Goal: Task Accomplishment & Management: Complete application form

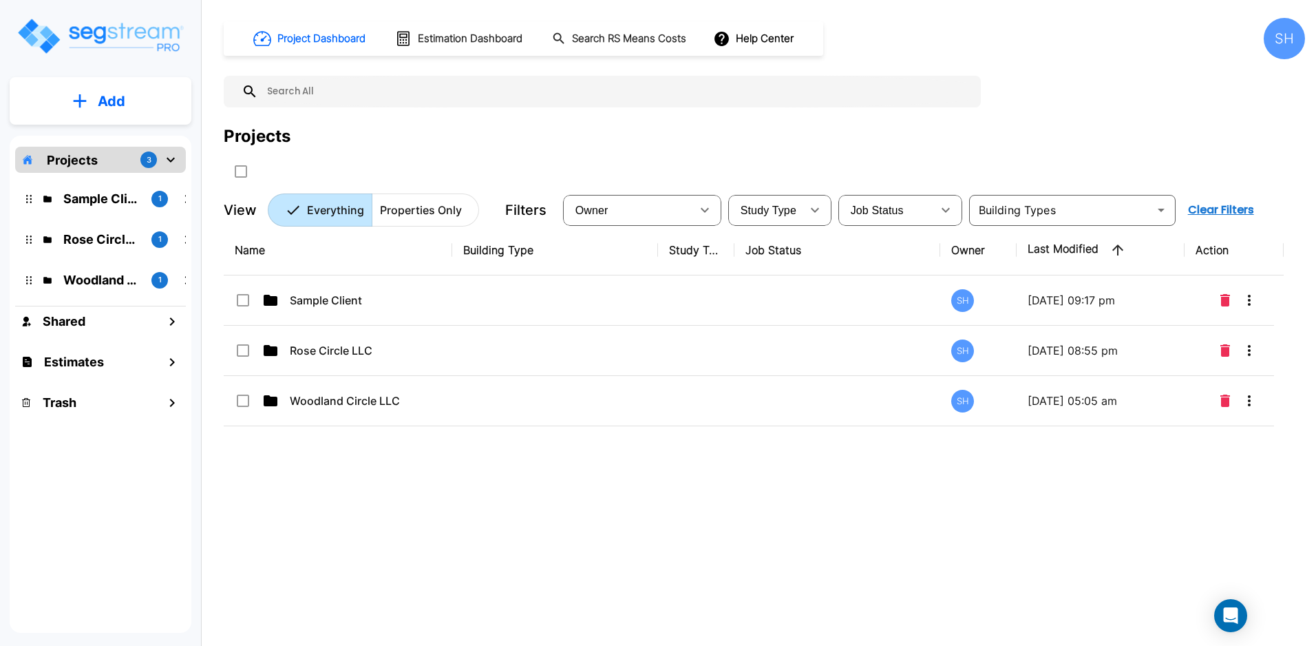
click at [1096, 29] on div "SH" at bounding box center [1278, 38] width 53 height 41
click at [1096, 30] on div "SH" at bounding box center [1284, 38] width 41 height 41
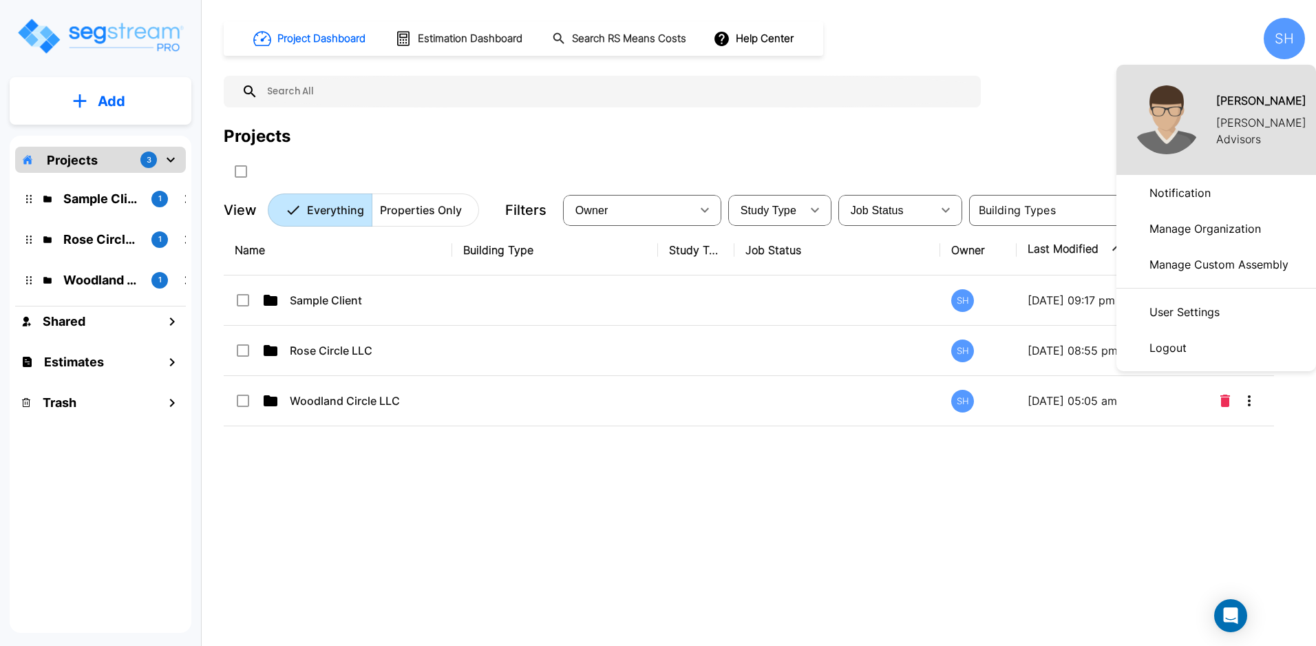
click at [1096, 230] on p "Manage Organization" at bounding box center [1205, 229] width 123 height 28
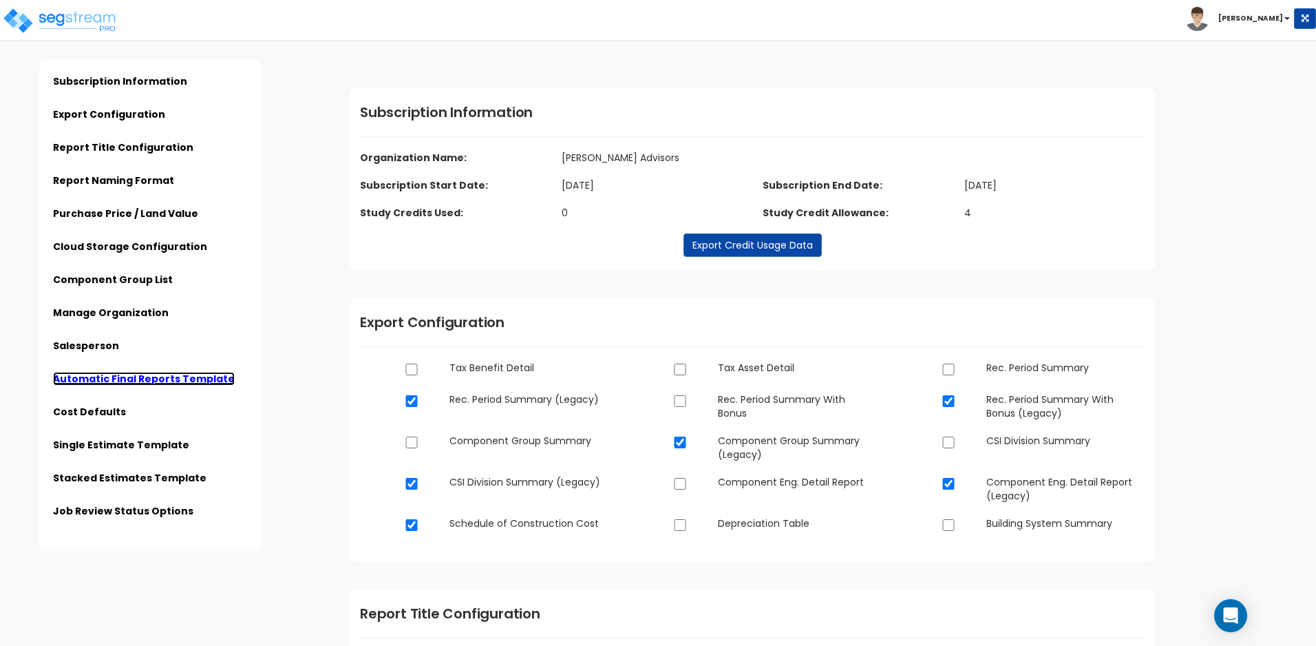
click at [146, 381] on link "Automatic Final Reports Template" at bounding box center [144, 379] width 182 height 14
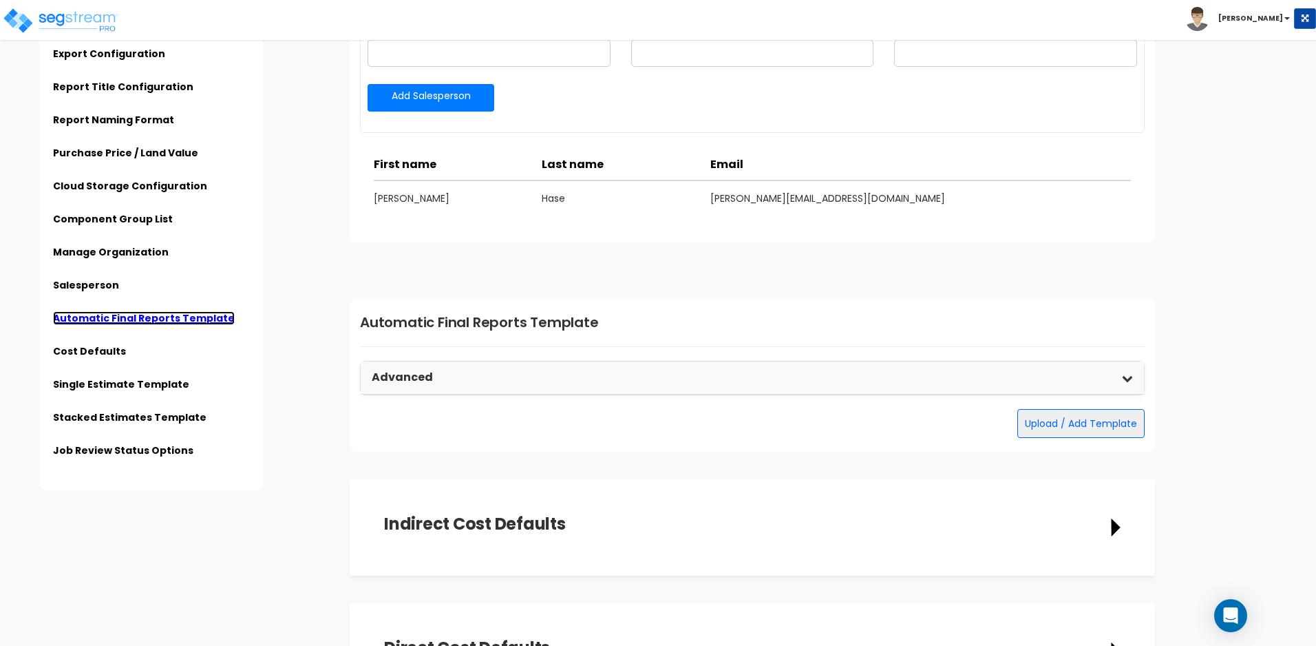
scroll to position [2647, 0]
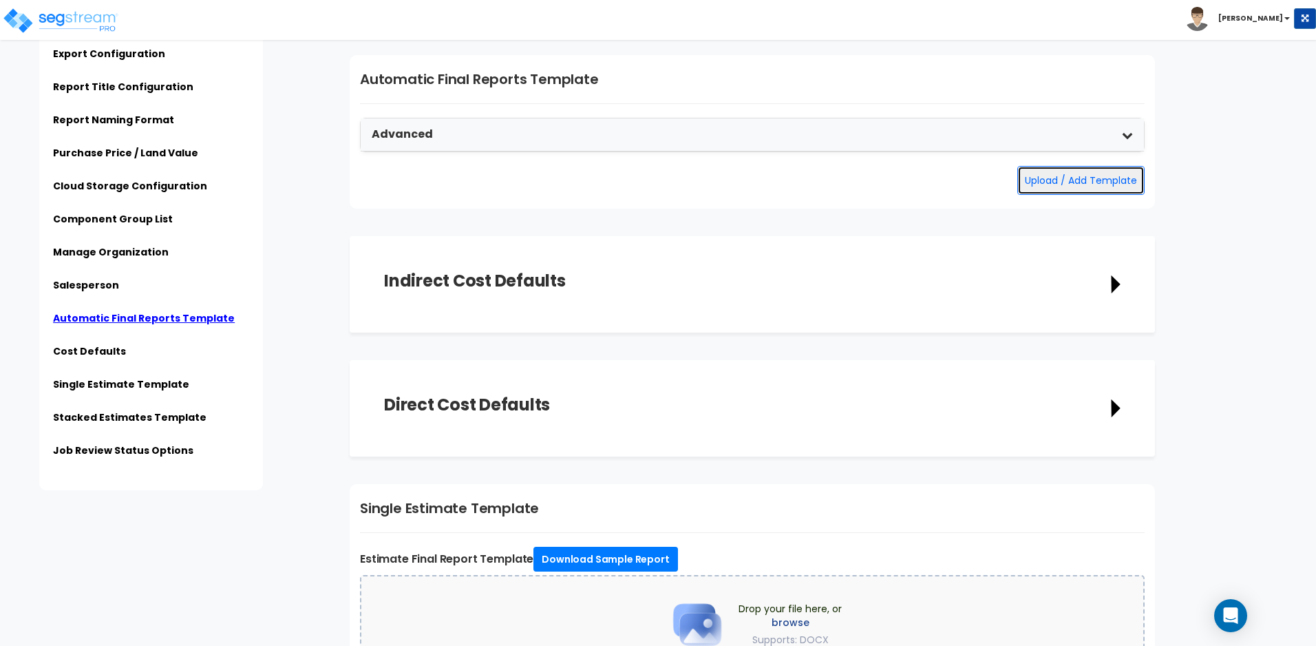
click at [1091, 190] on button "Upload / Add Template" at bounding box center [1081, 180] width 127 height 29
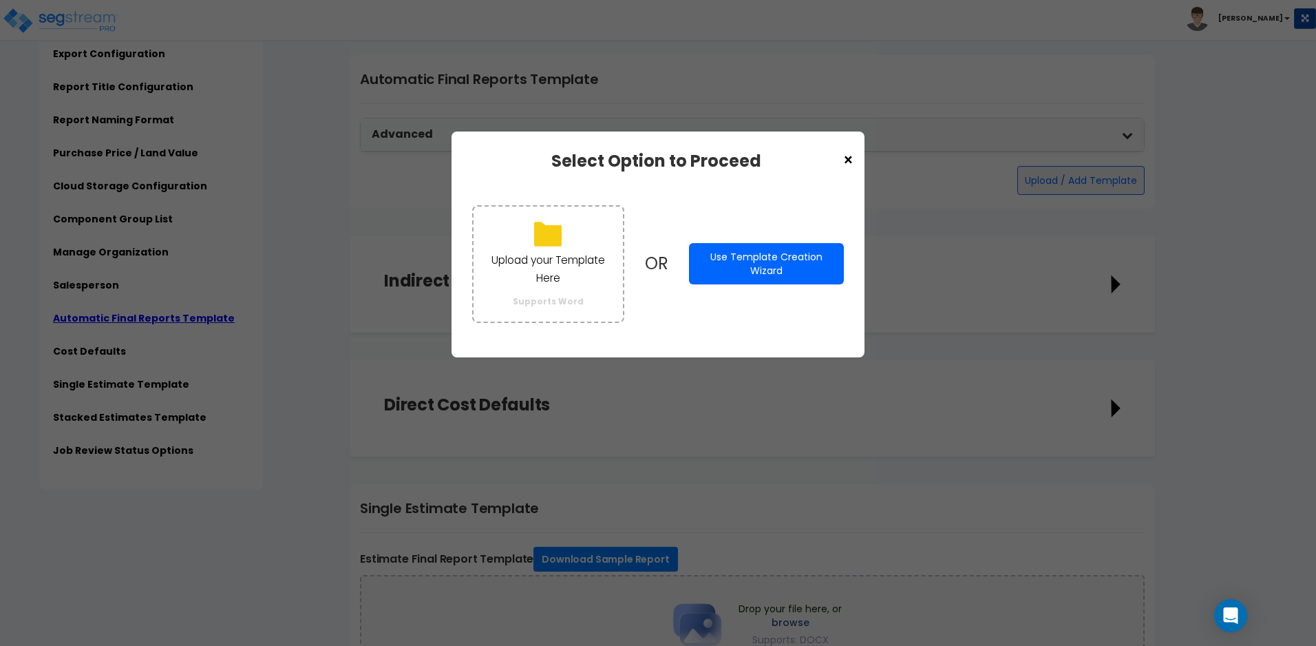
click at [784, 260] on button "Use Template Creation Wizard" at bounding box center [766, 263] width 155 height 41
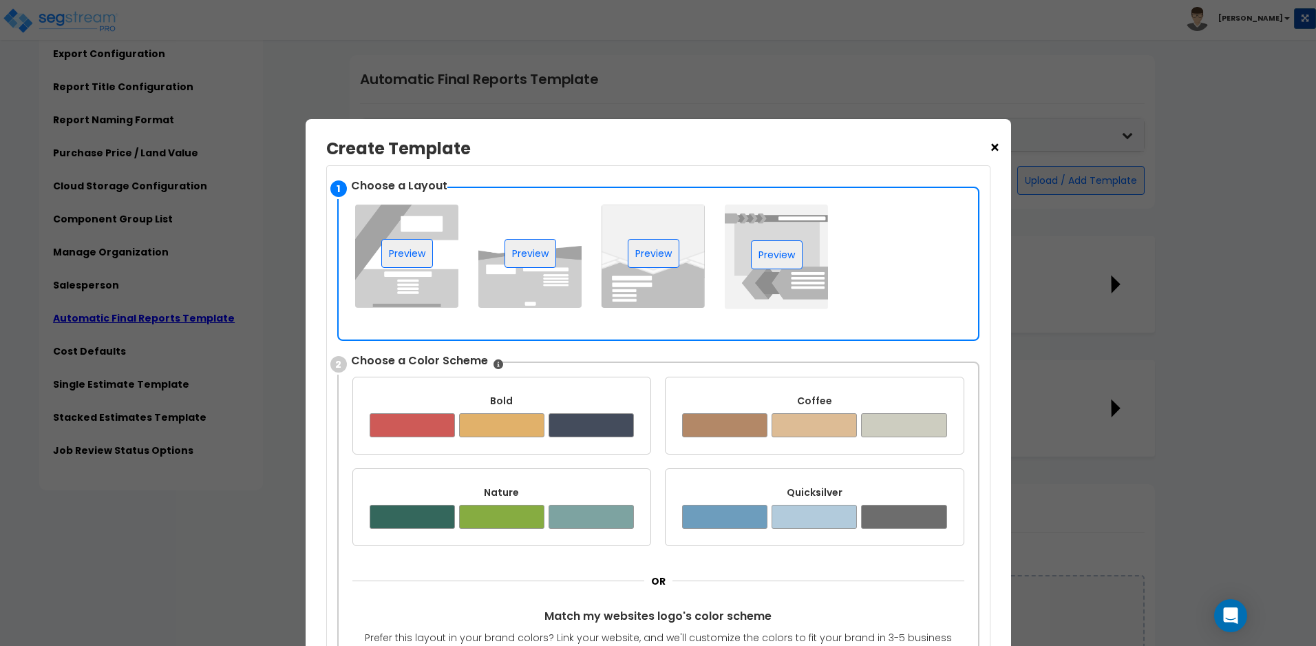
scroll to position [0, 0]
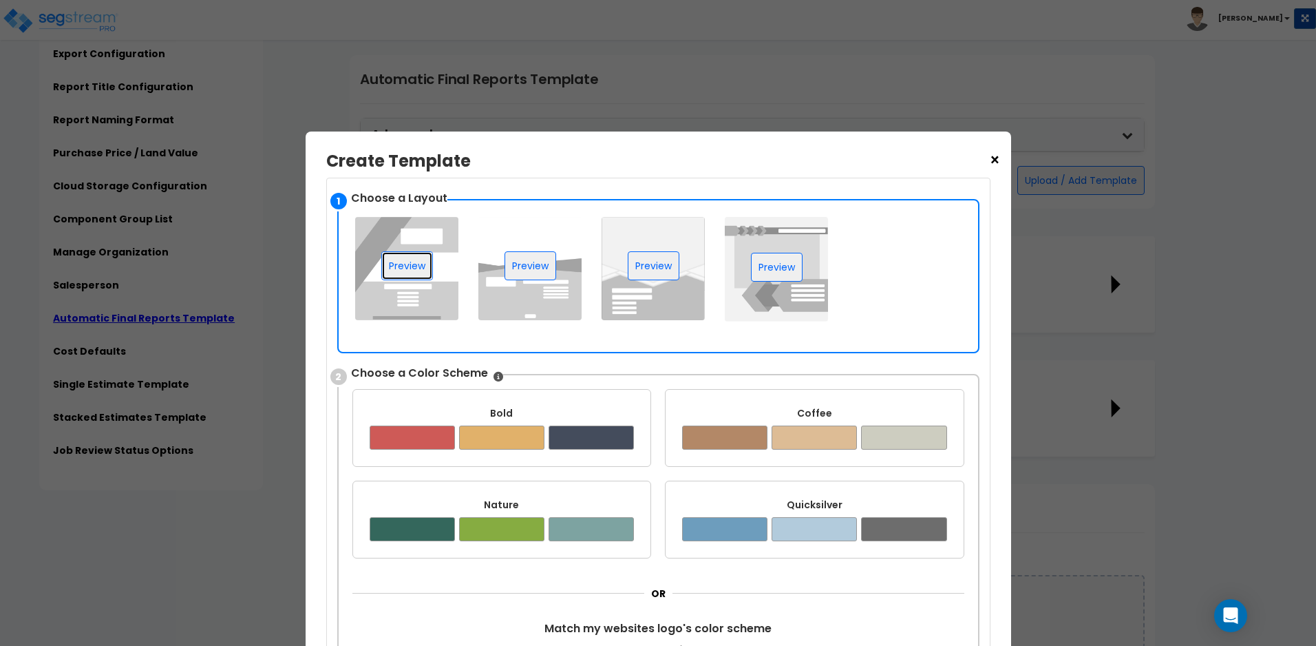
click at [410, 266] on button "Preview" at bounding box center [407, 265] width 52 height 29
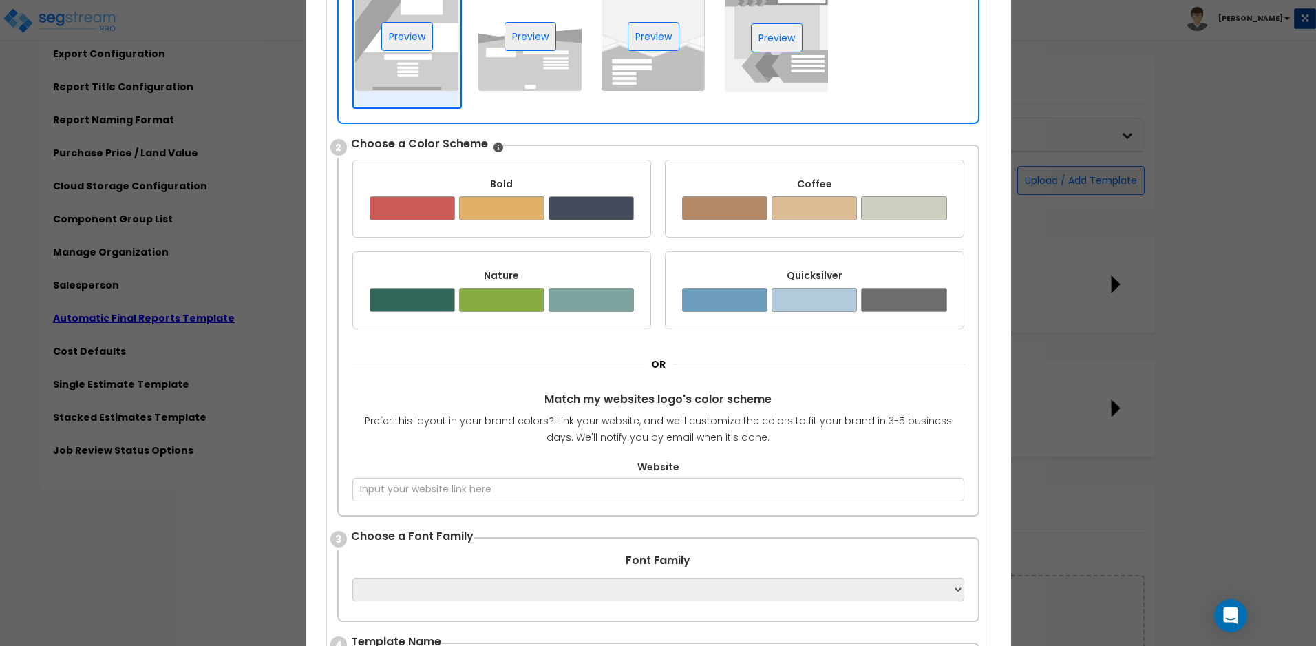
click at [739, 262] on div "Quicksilver ✔" at bounding box center [815, 290] width 300 height 78
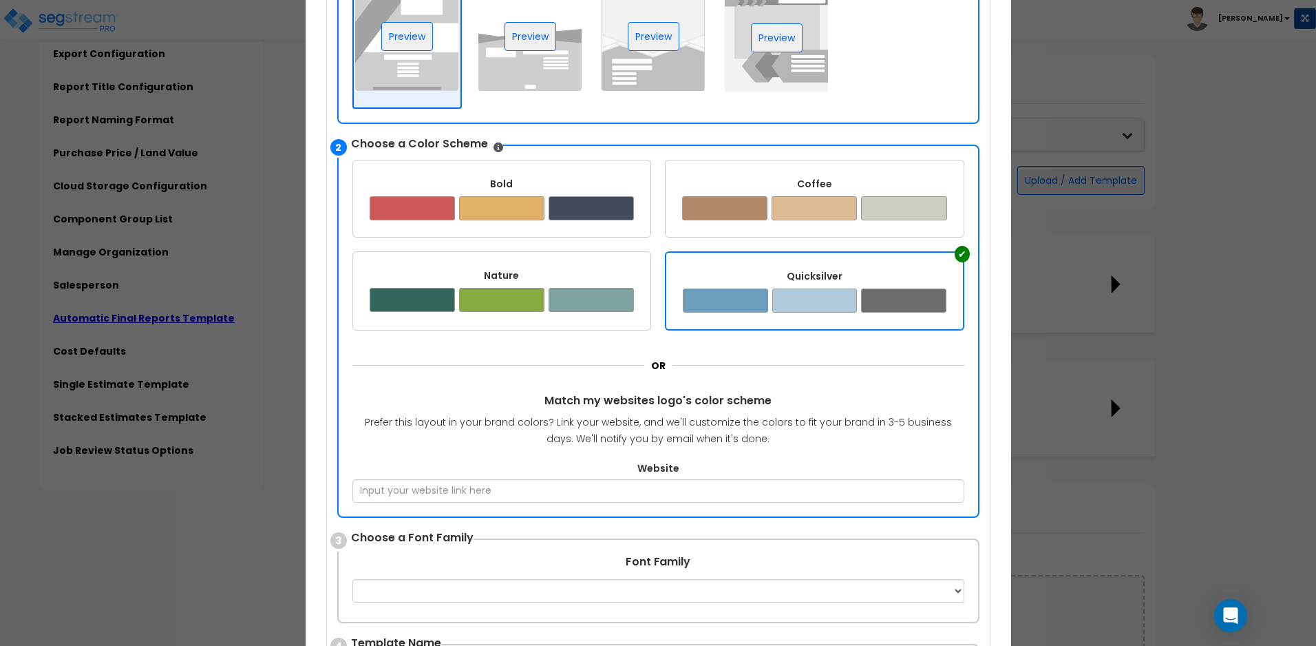
scroll to position [0, 0]
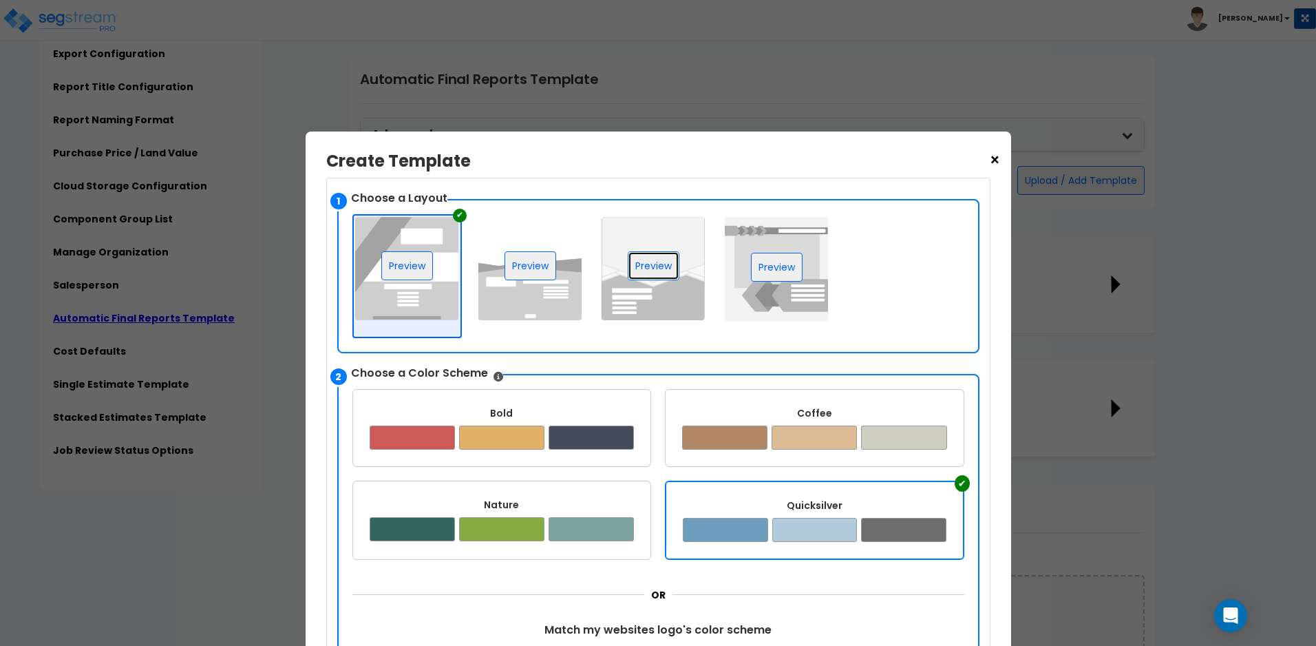
click at [646, 274] on button "Preview" at bounding box center [654, 265] width 52 height 29
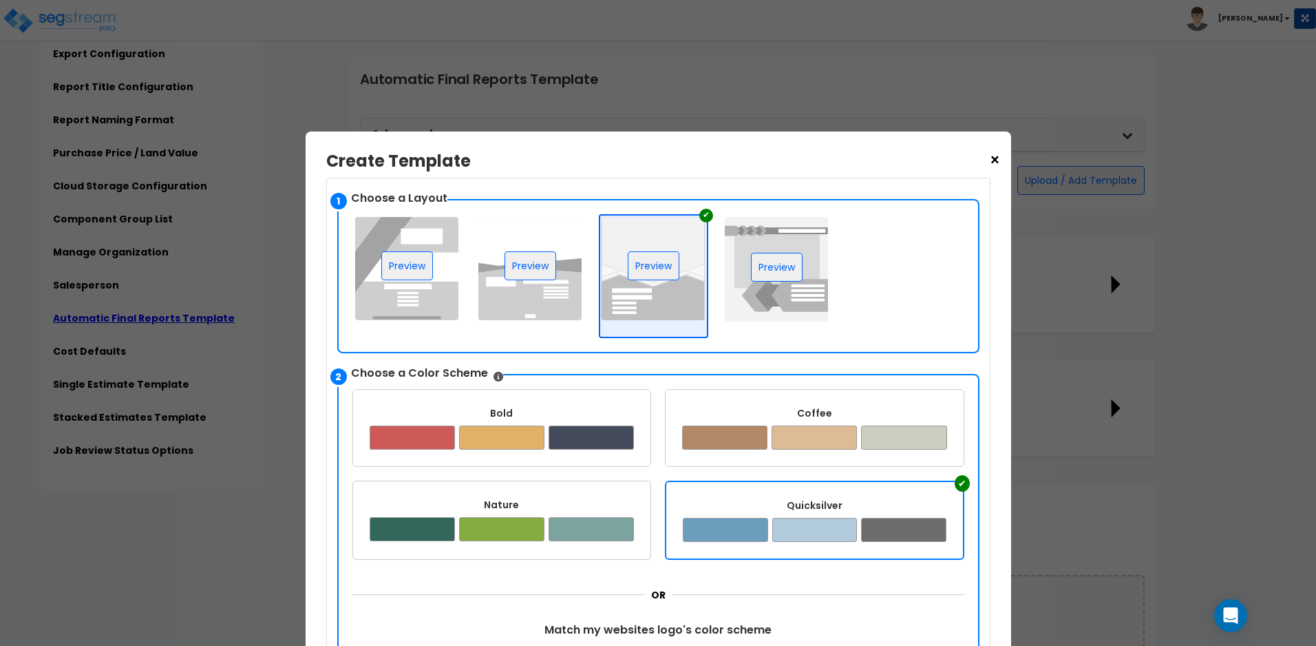
click at [709, 487] on div "Quicksilver ✔" at bounding box center [815, 520] width 300 height 79
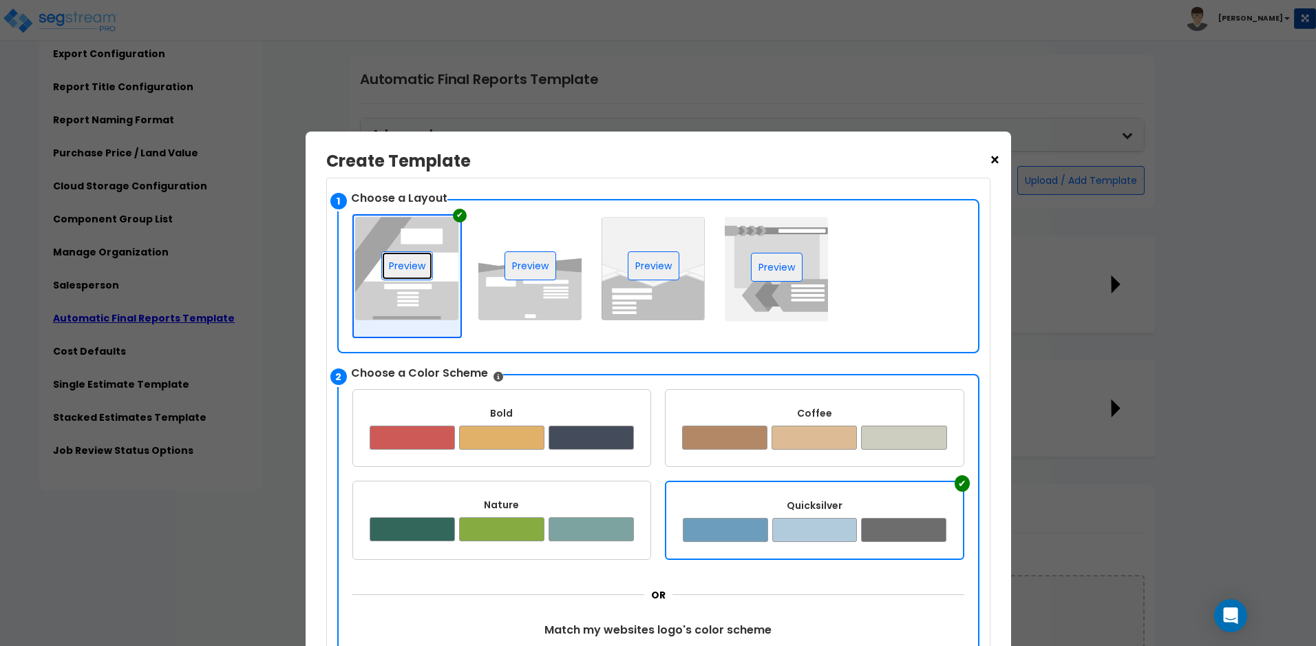
click at [401, 260] on button "Preview" at bounding box center [407, 265] width 52 height 29
click at [704, 505] on div "Quicksilver" at bounding box center [815, 506] width 264 height 14
click at [406, 255] on button "Preview" at bounding box center [407, 265] width 52 height 29
click at [525, 265] on button "Preview" at bounding box center [531, 265] width 52 height 29
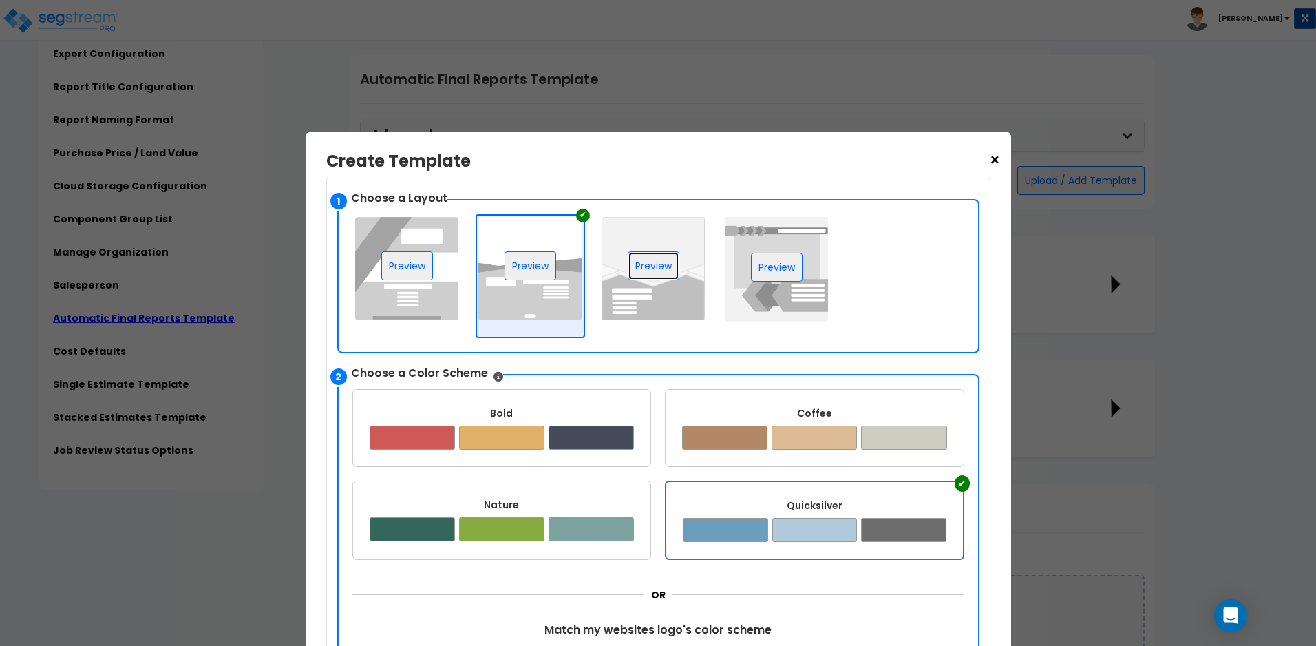
click at [665, 266] on button "Preview" at bounding box center [654, 265] width 52 height 29
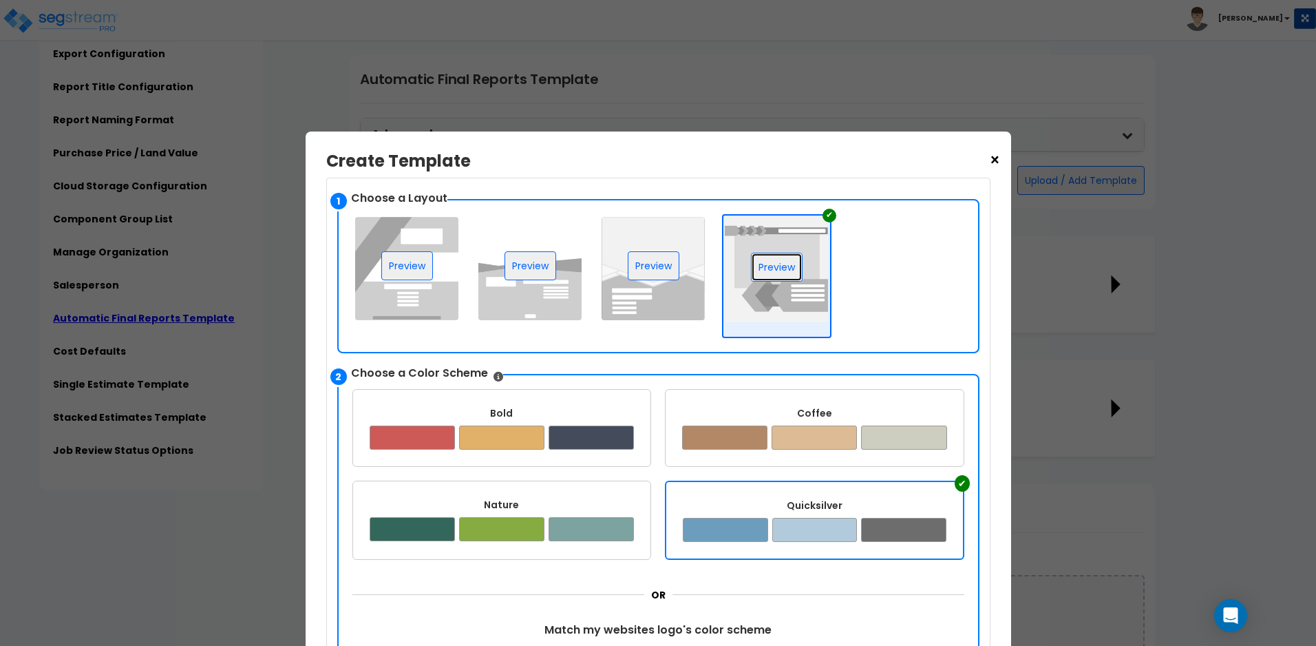
click at [779, 264] on button "Preview" at bounding box center [777, 267] width 52 height 29
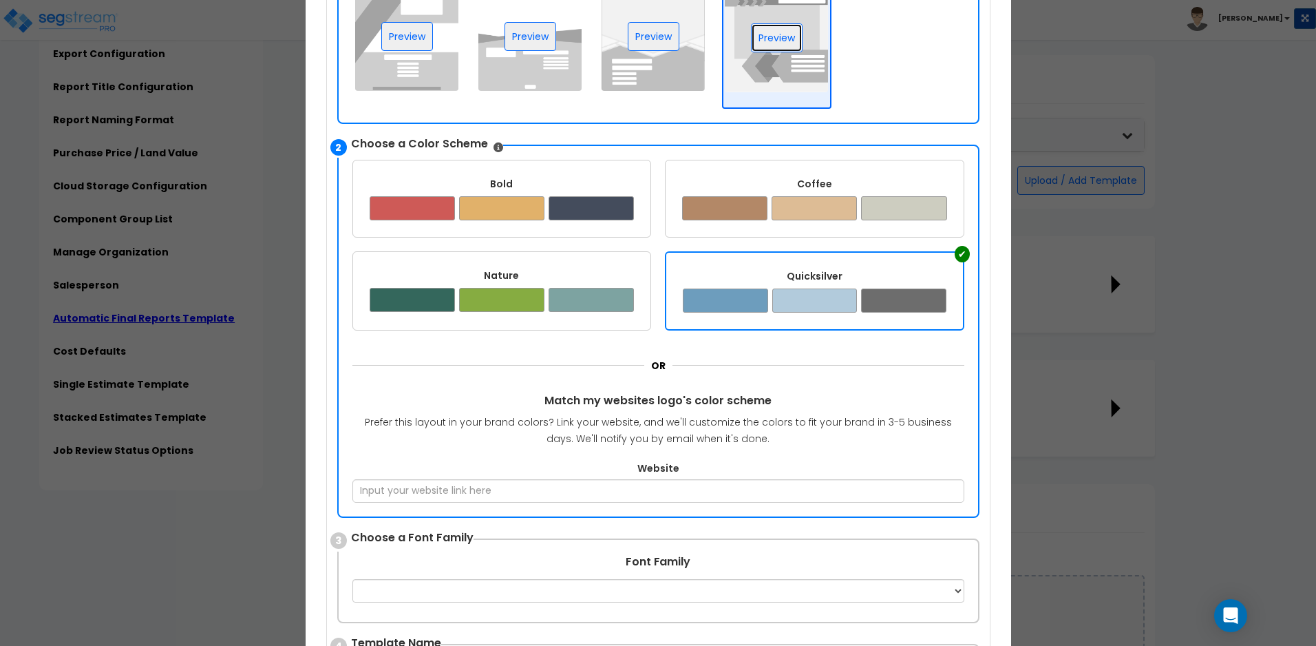
scroll to position [459, 0]
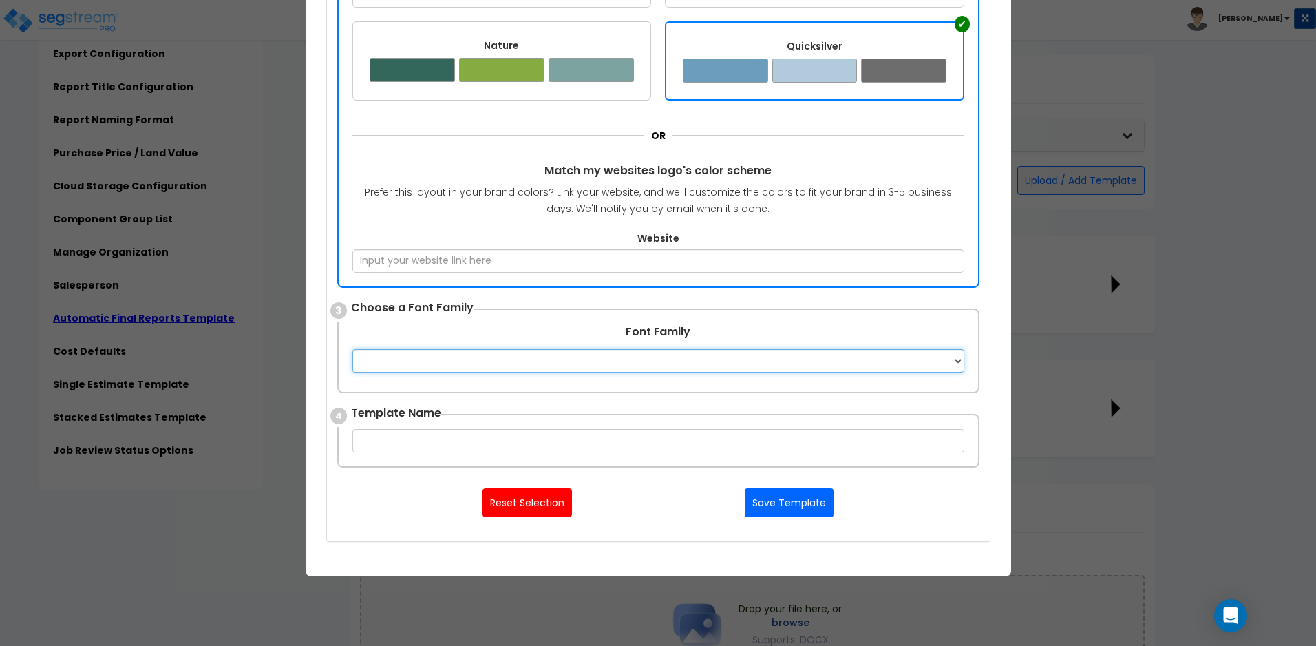
click at [956, 359] on select "Apple Chancery Aptos Arial Avenir Baskerville Calibri Cambria Century Gothic Co…" at bounding box center [659, 360] width 612 height 23
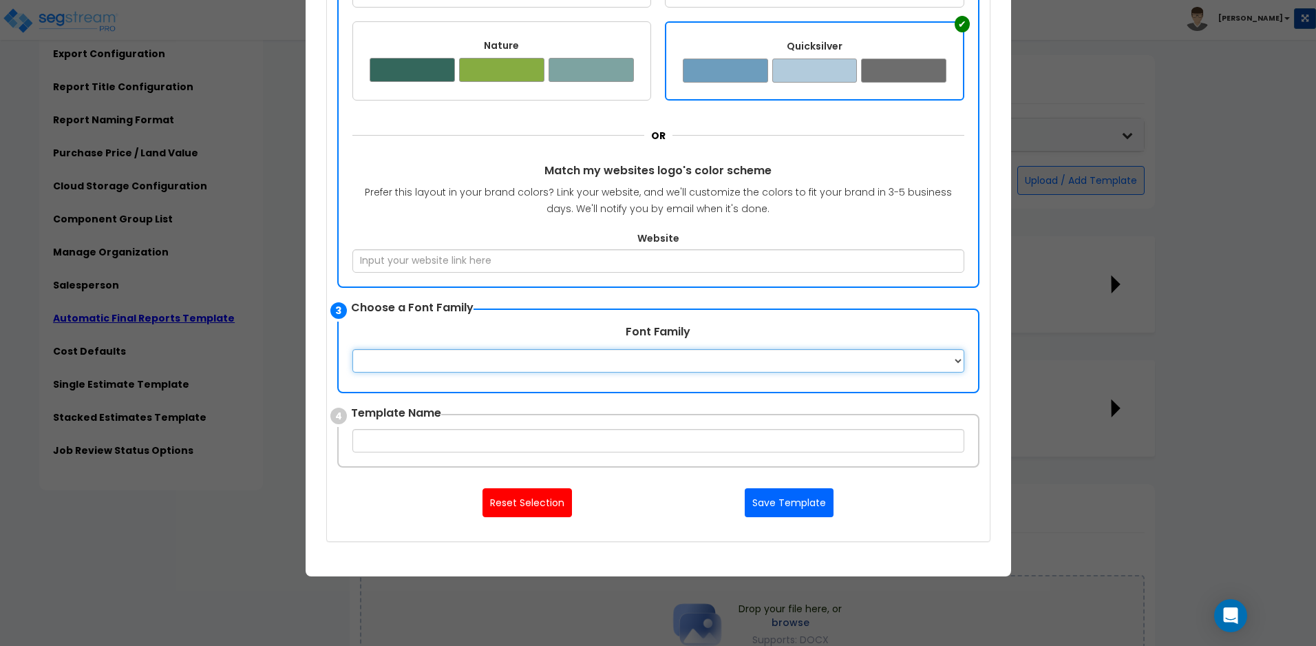
select select "Calibri"
click at [353, 349] on select "Apple Chancery Aptos Arial Avenir Baskerville Calibri Cambria Century Gothic Co…" at bounding box center [659, 360] width 612 height 23
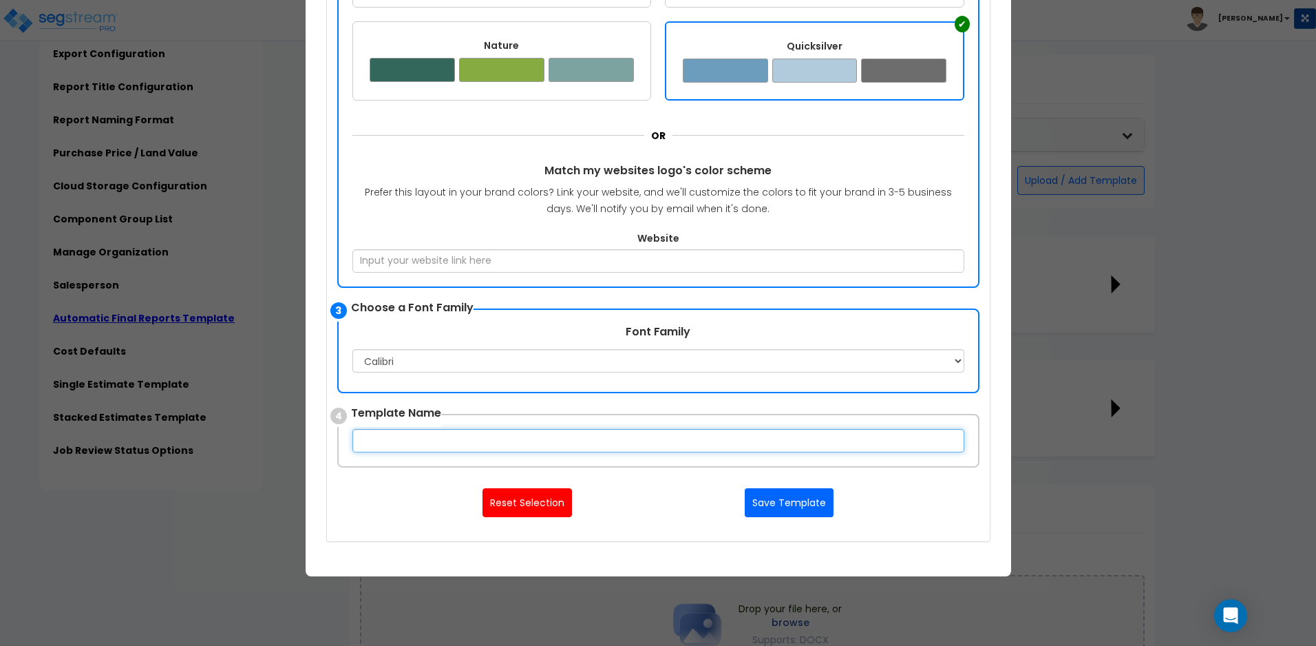
click at [929, 439] on input "text" at bounding box center [659, 440] width 612 height 23
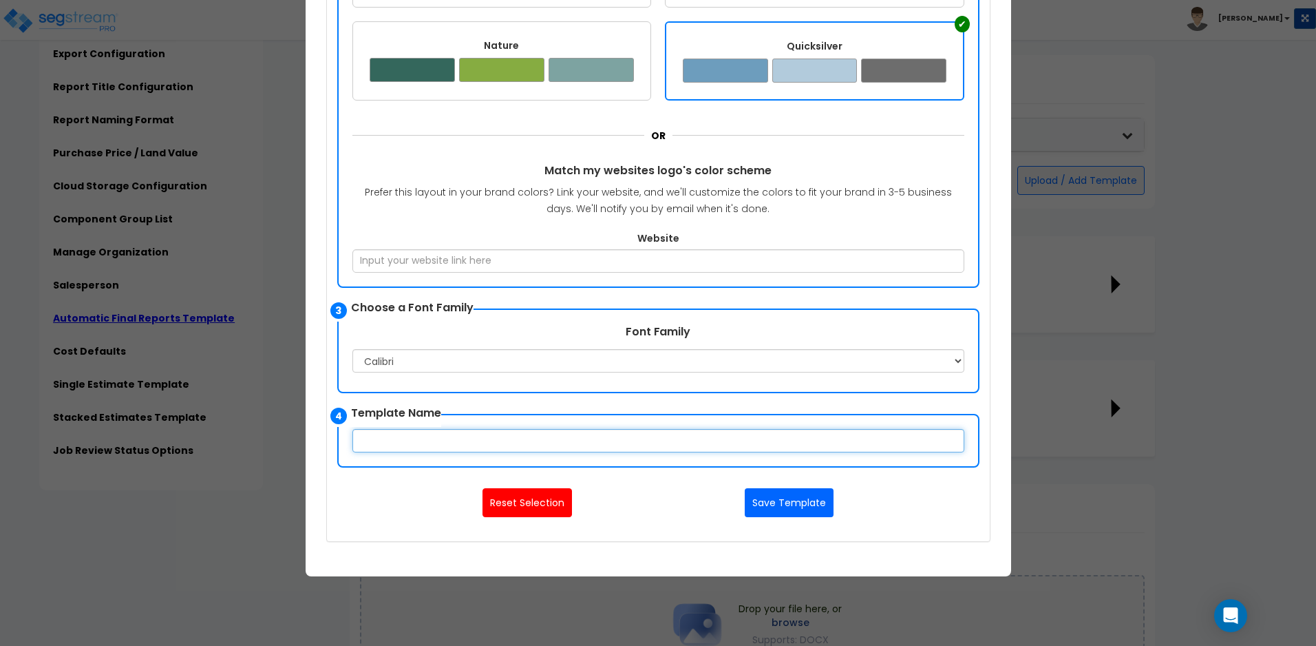
click at [951, 437] on input "text" at bounding box center [659, 440] width 612 height 23
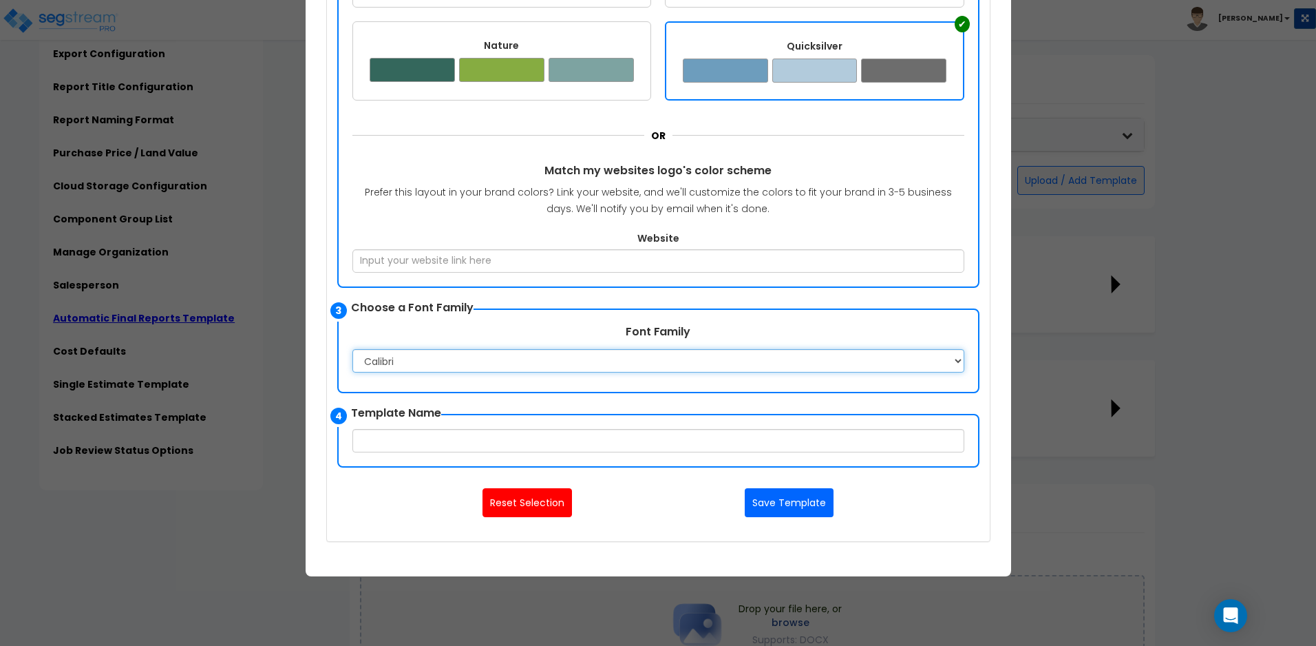
click at [963, 361] on select "Apple Chancery Aptos Arial Avenir Baskerville Calibri Cambria Century Gothic Co…" at bounding box center [659, 360] width 612 height 23
click at [962, 362] on select "Apple Chancery Aptos Arial Avenir Baskerville Calibri Cambria Century Gothic Co…" at bounding box center [659, 360] width 612 height 23
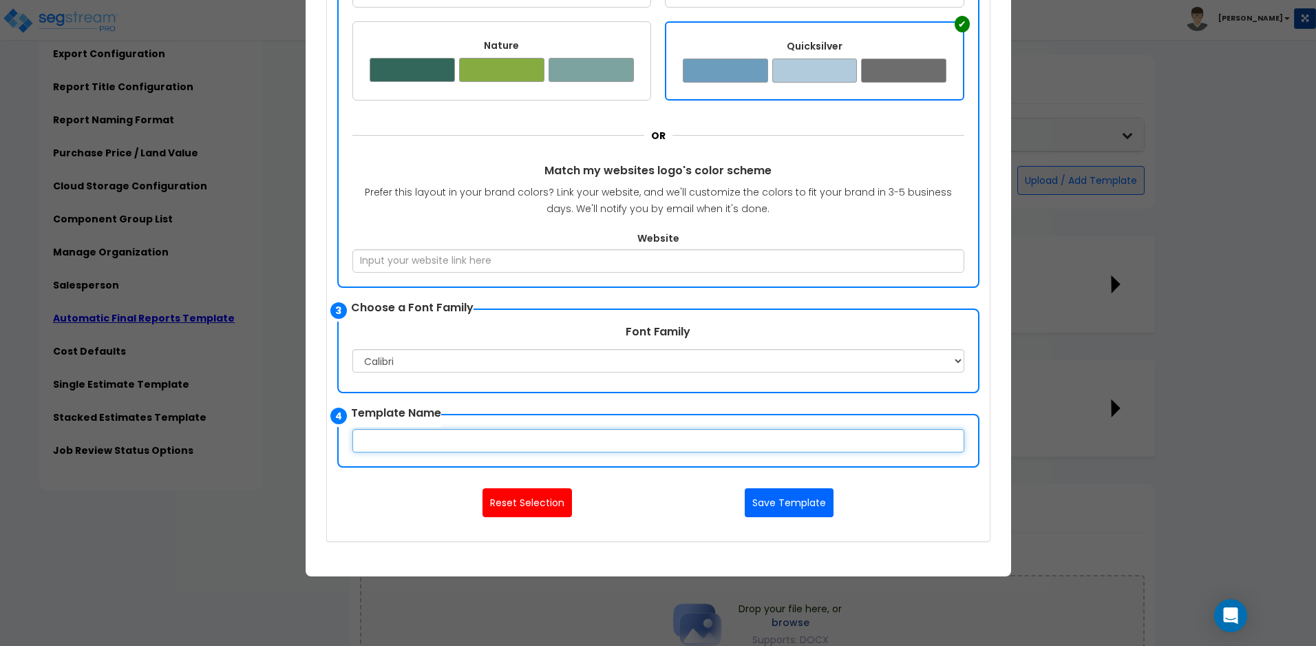
click at [907, 444] on input "text" at bounding box center [659, 440] width 612 height 23
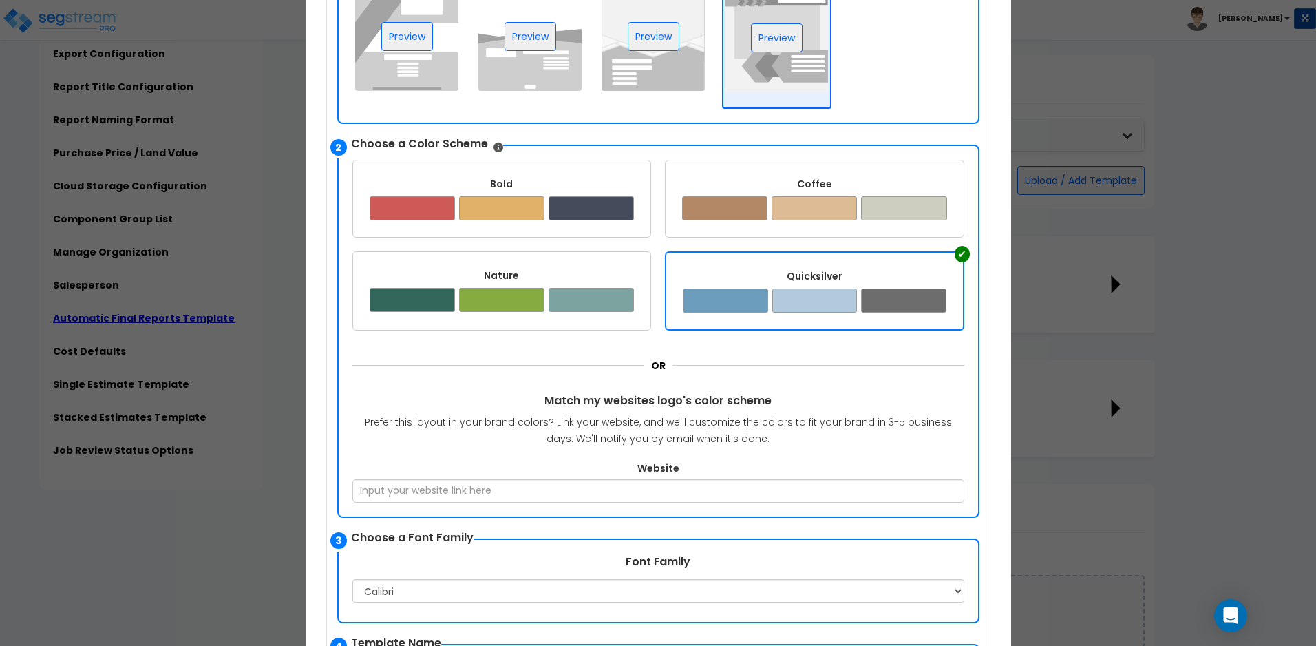
scroll to position [0, 0]
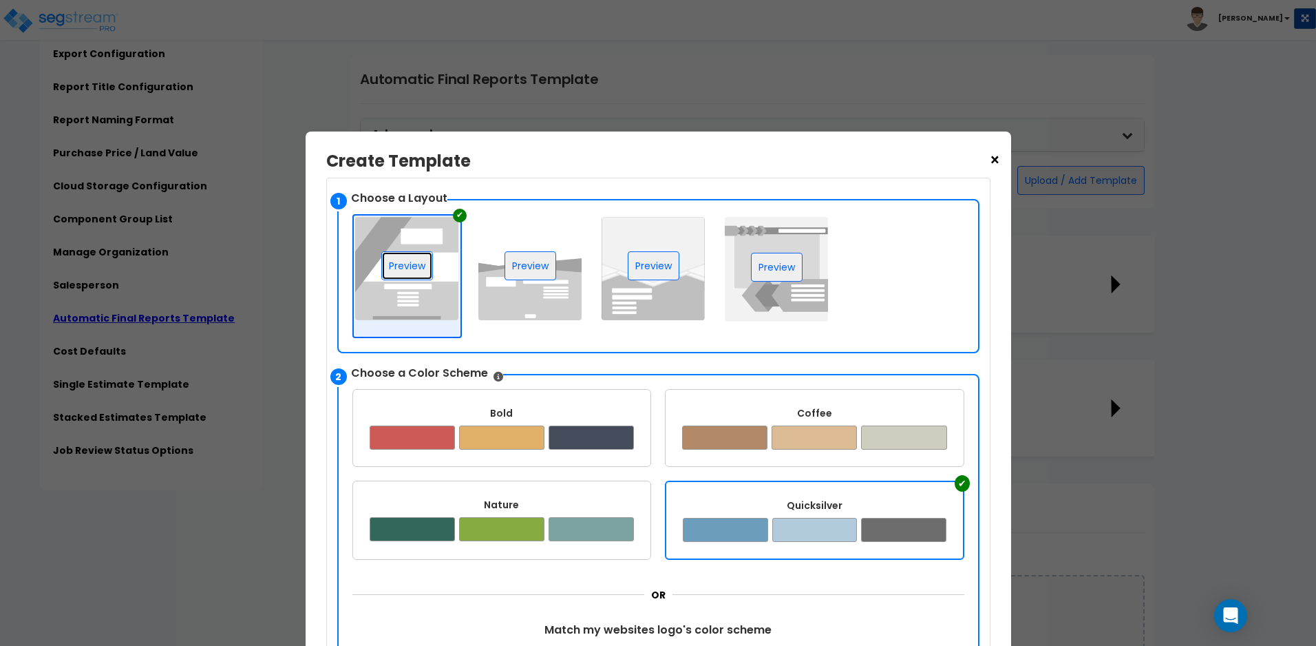
click at [406, 272] on button "Preview" at bounding box center [407, 265] width 52 height 29
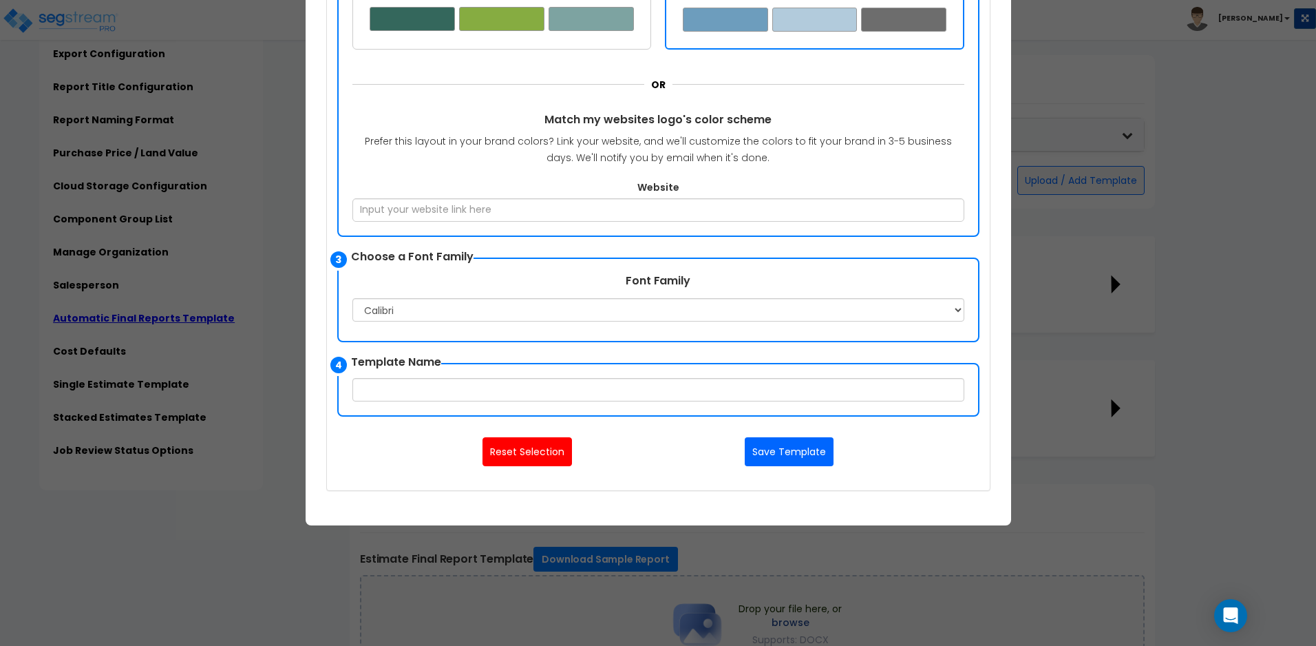
scroll to position [521, 0]
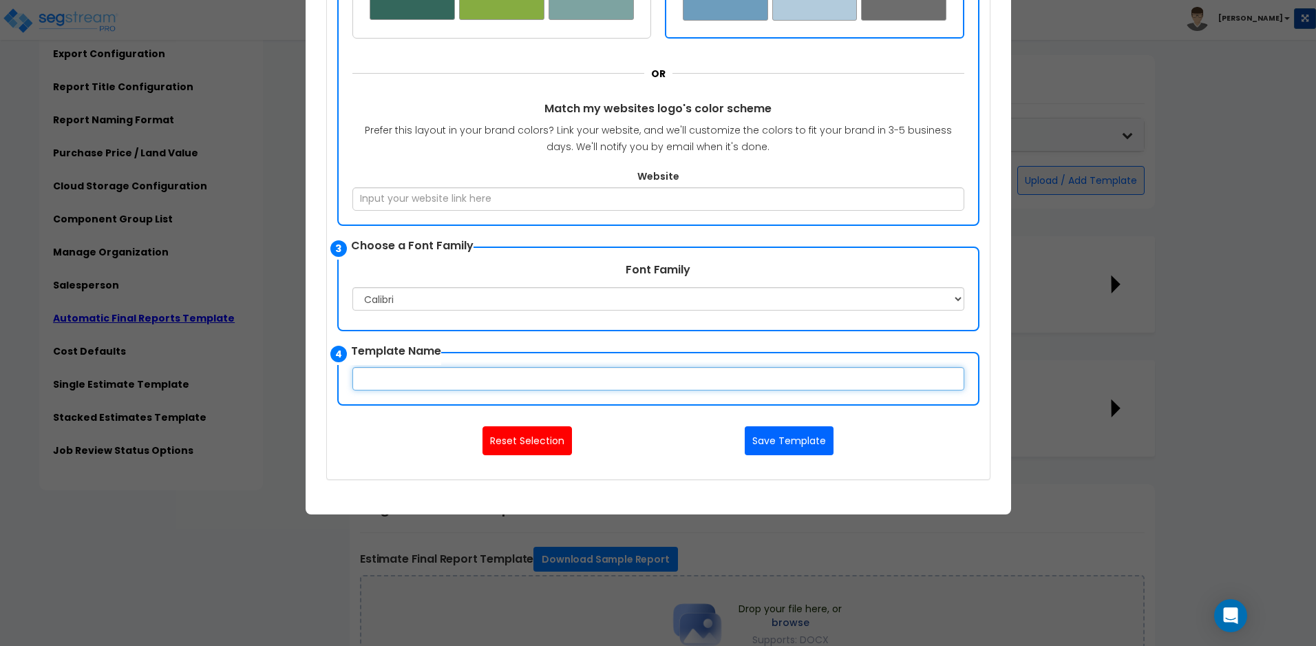
click at [468, 376] on input "text" at bounding box center [659, 378] width 612 height 23
type input "Kaufmann Template 1"
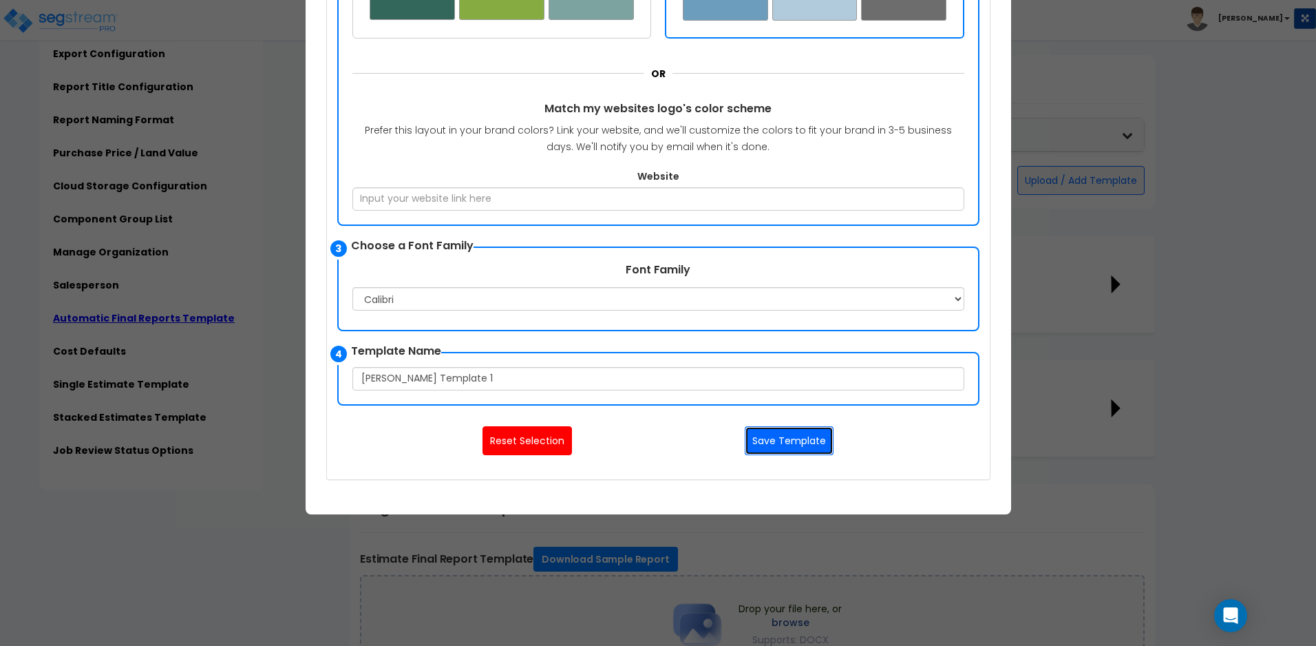
click at [777, 436] on button "Save Template" at bounding box center [789, 440] width 89 height 29
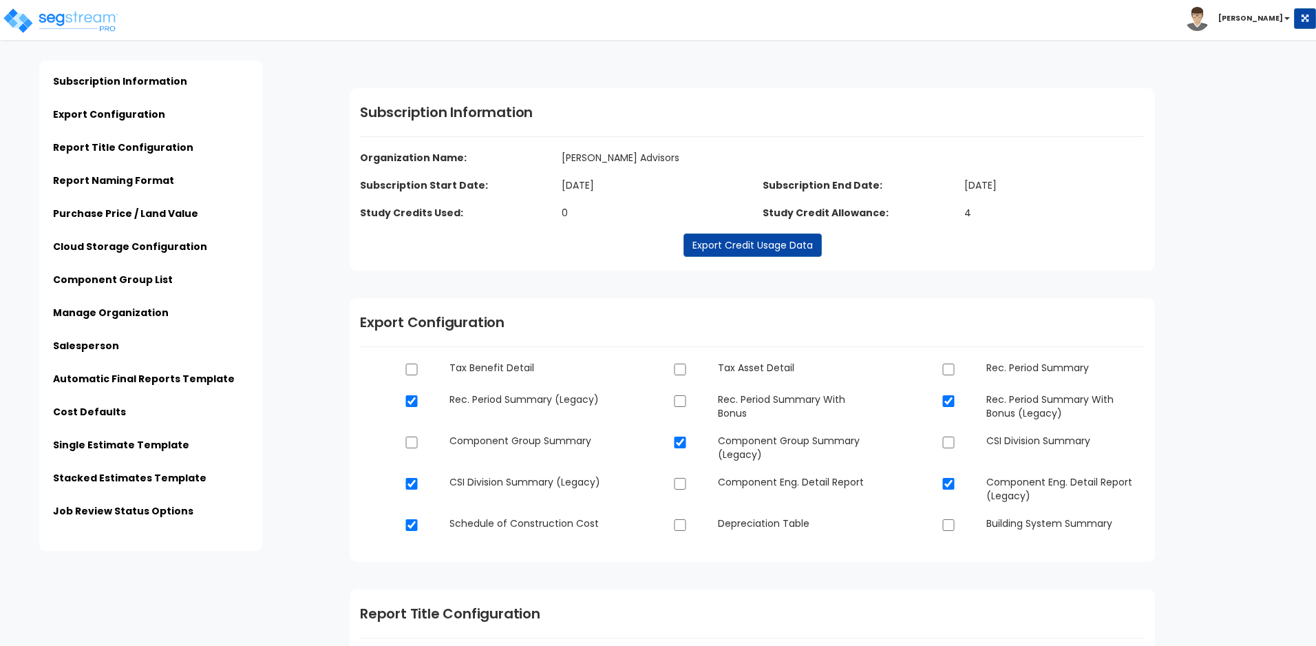
scroll to position [2647, 0]
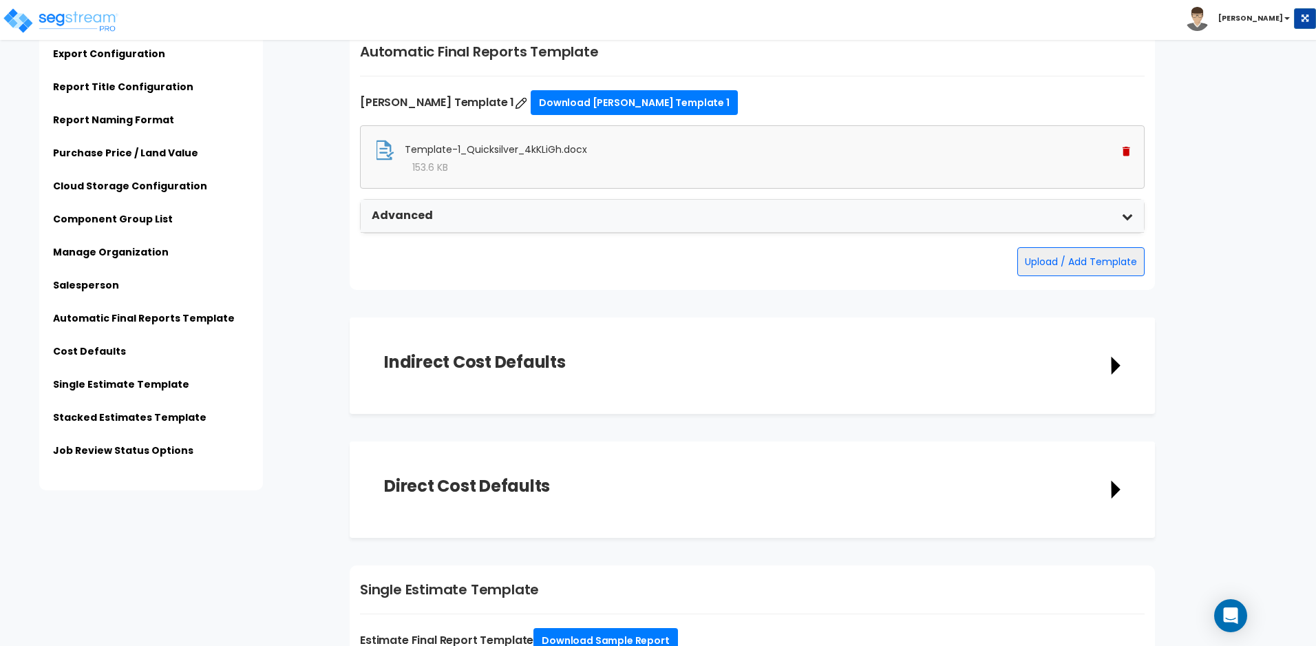
click at [1134, 216] on div "Advanced" at bounding box center [753, 216] width 784 height 33
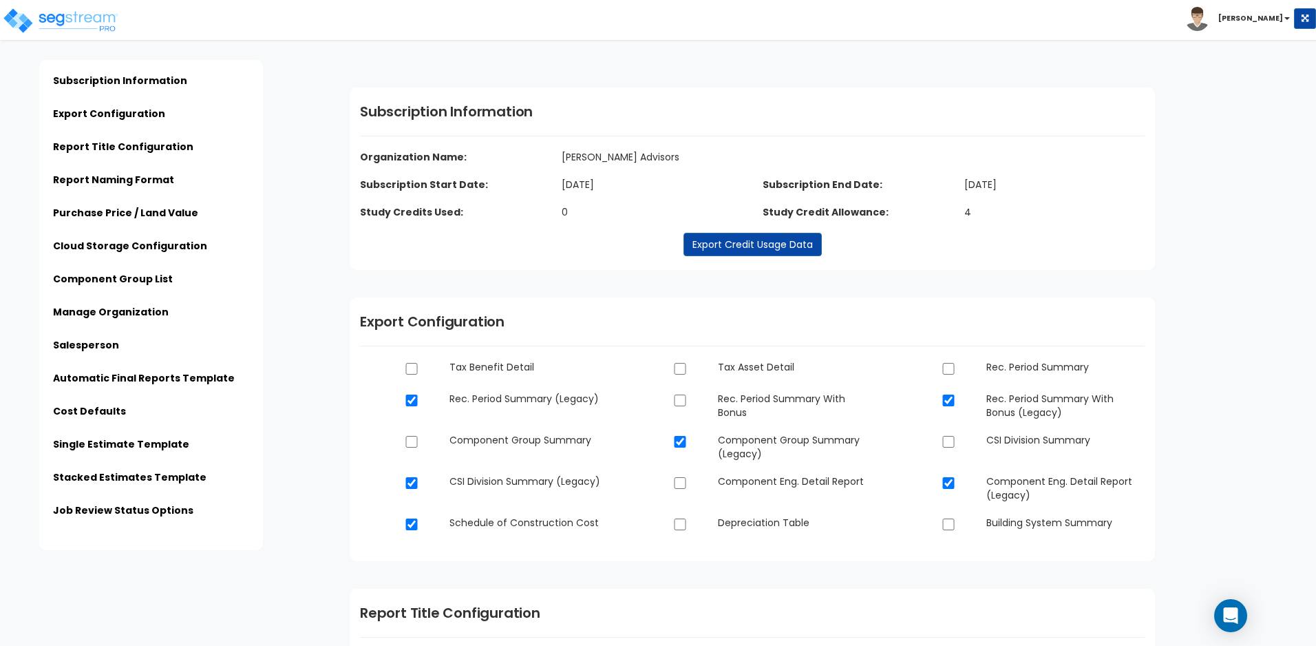
scroll to position [0, 0]
click at [134, 441] on link "Single Estimate Template" at bounding box center [121, 445] width 136 height 14
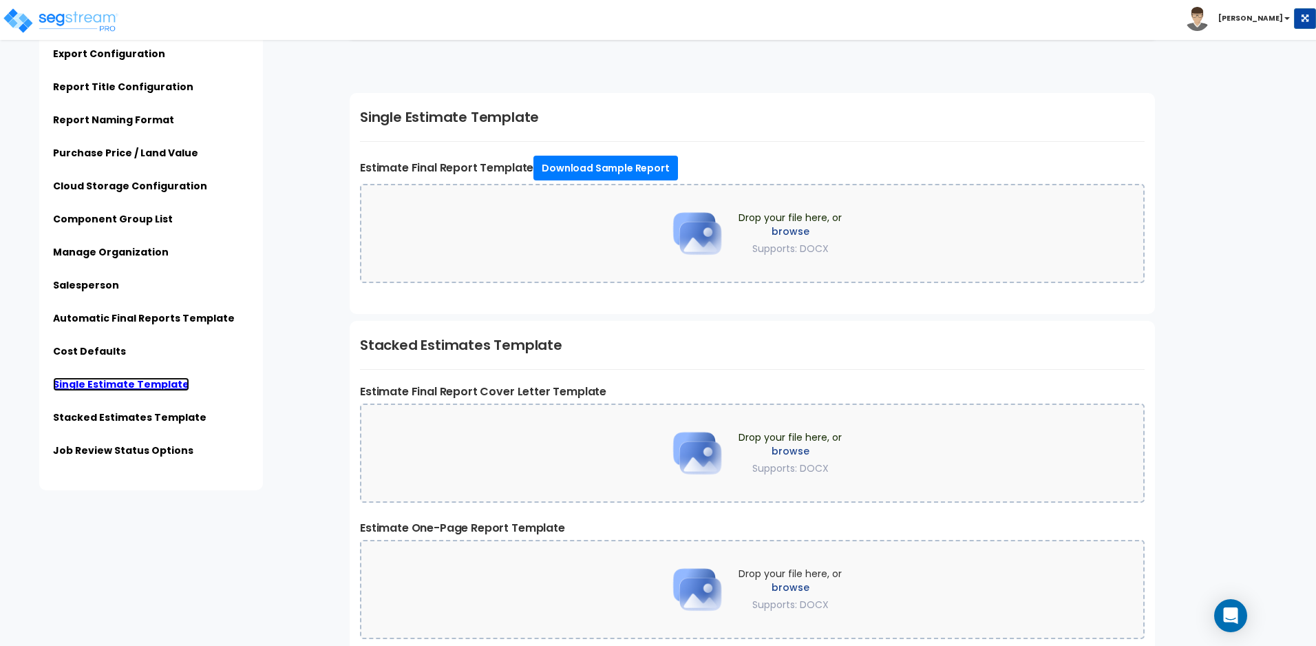
scroll to position [3344, 0]
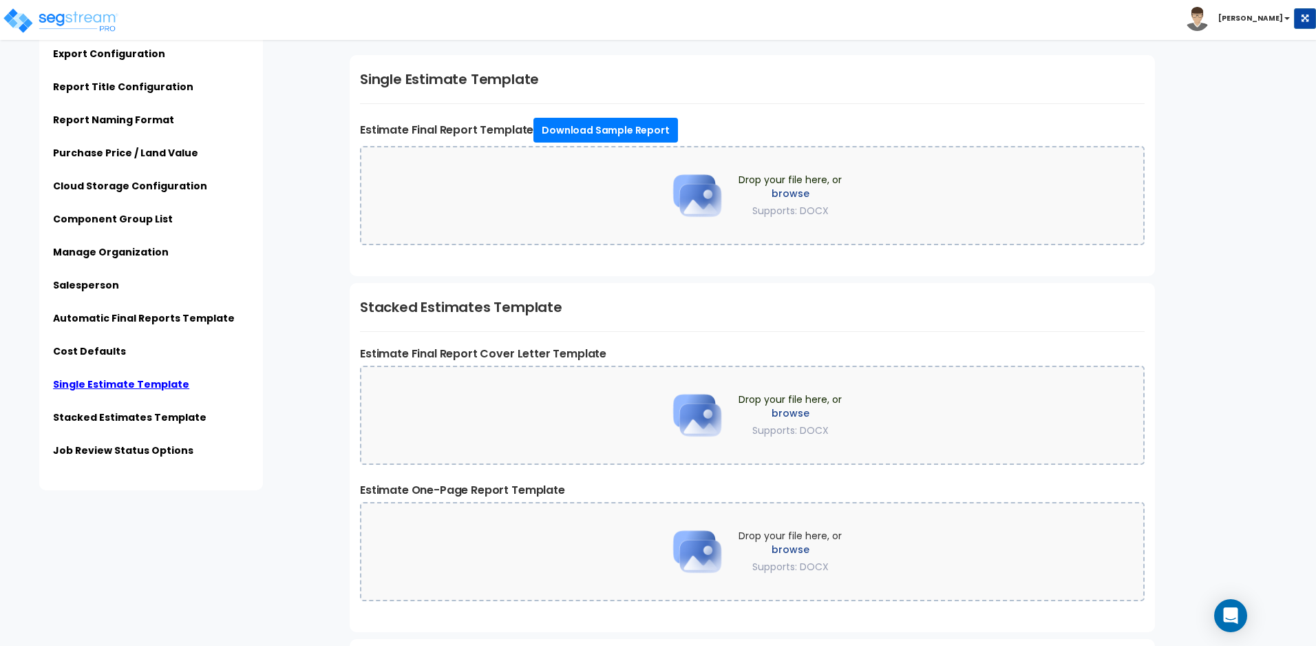
click at [72, 277] on ul "Subscription Information Export Configuration Report Title Configuration Report…" at bounding box center [151, 240] width 196 height 452
click at [107, 286] on link "Salesperson" at bounding box center [86, 285] width 66 height 14
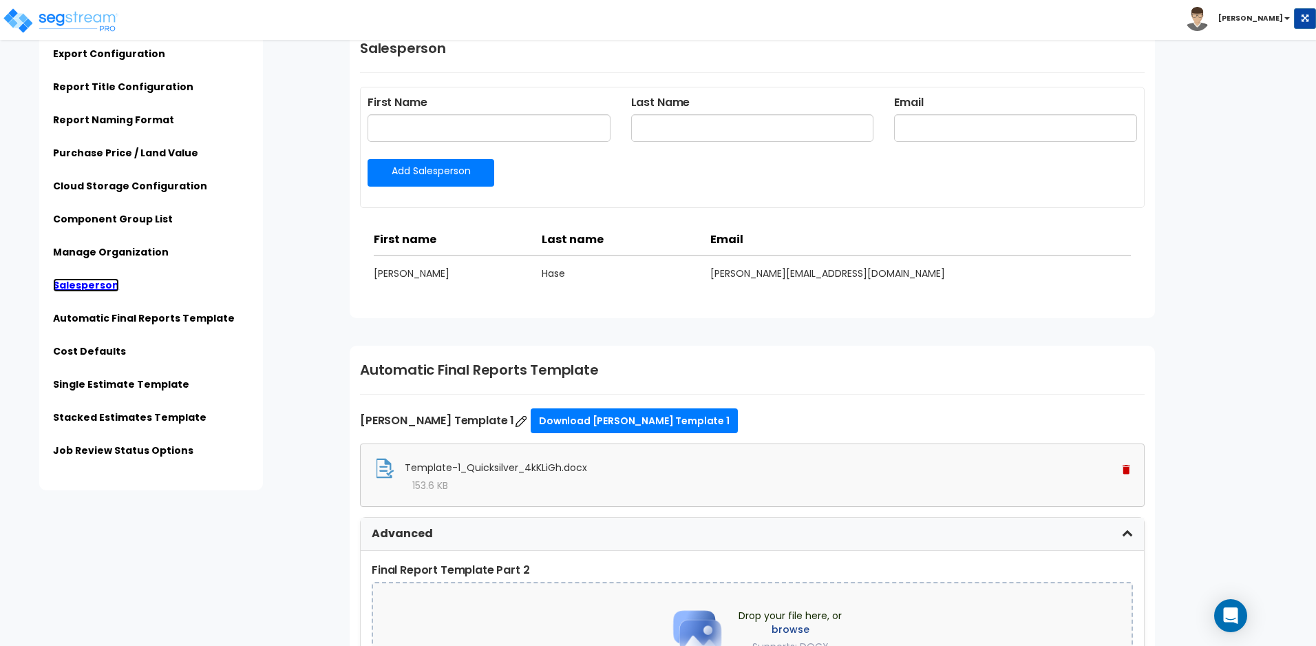
scroll to position [2326, 0]
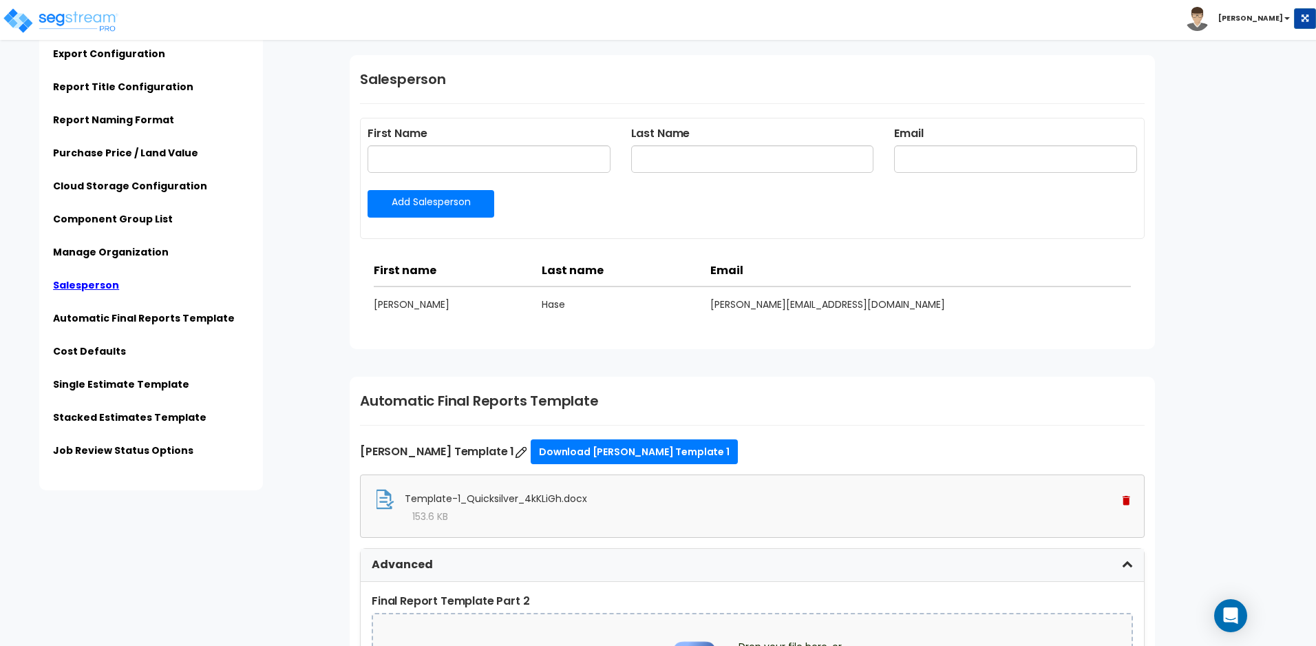
click at [105, 243] on ul "Subscription Information Export Configuration Report Title Configuration Report…" at bounding box center [151, 240] width 196 height 452
click at [109, 253] on link "Manage Organization" at bounding box center [111, 252] width 116 height 14
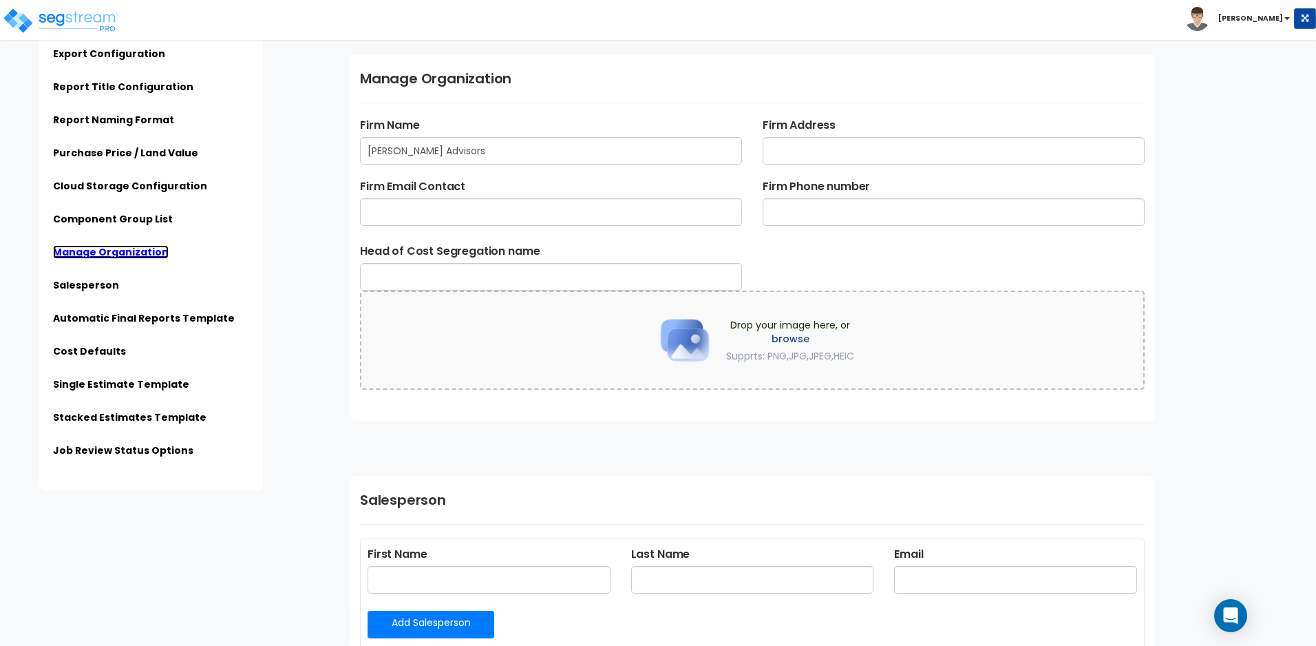
scroll to position [1932, 0]
click at [756, 346] on label "browse" at bounding box center [790, 340] width 128 height 14
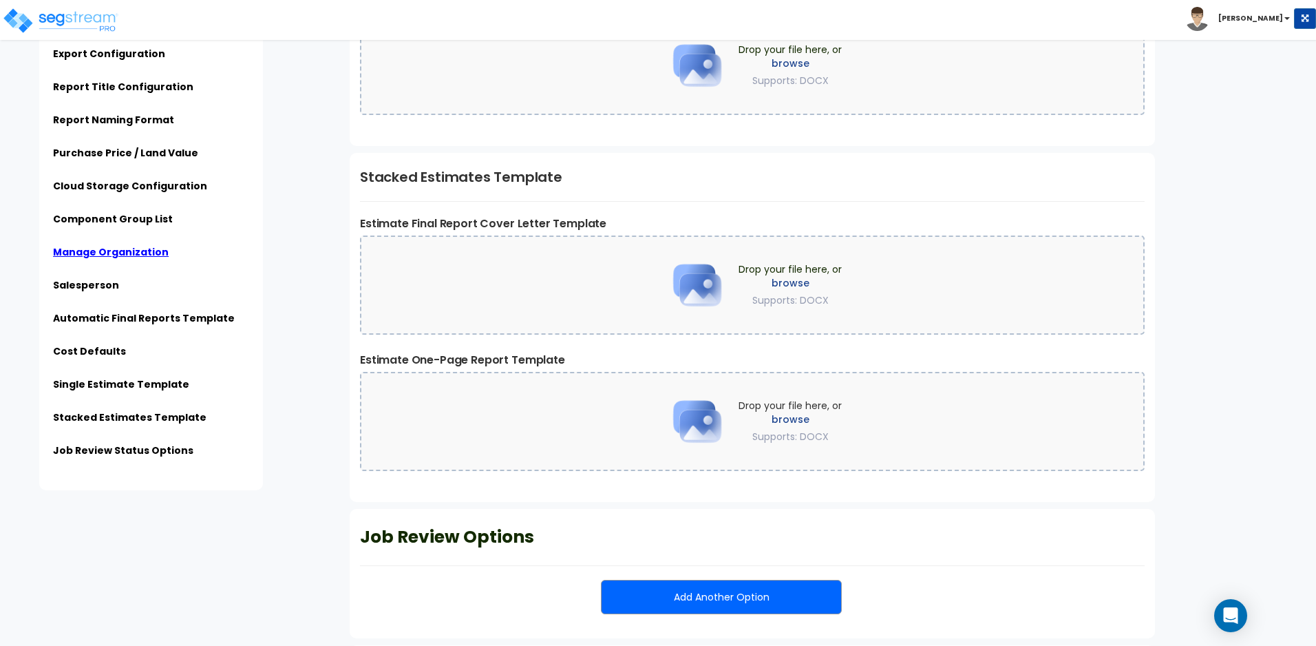
scroll to position [3568, 0]
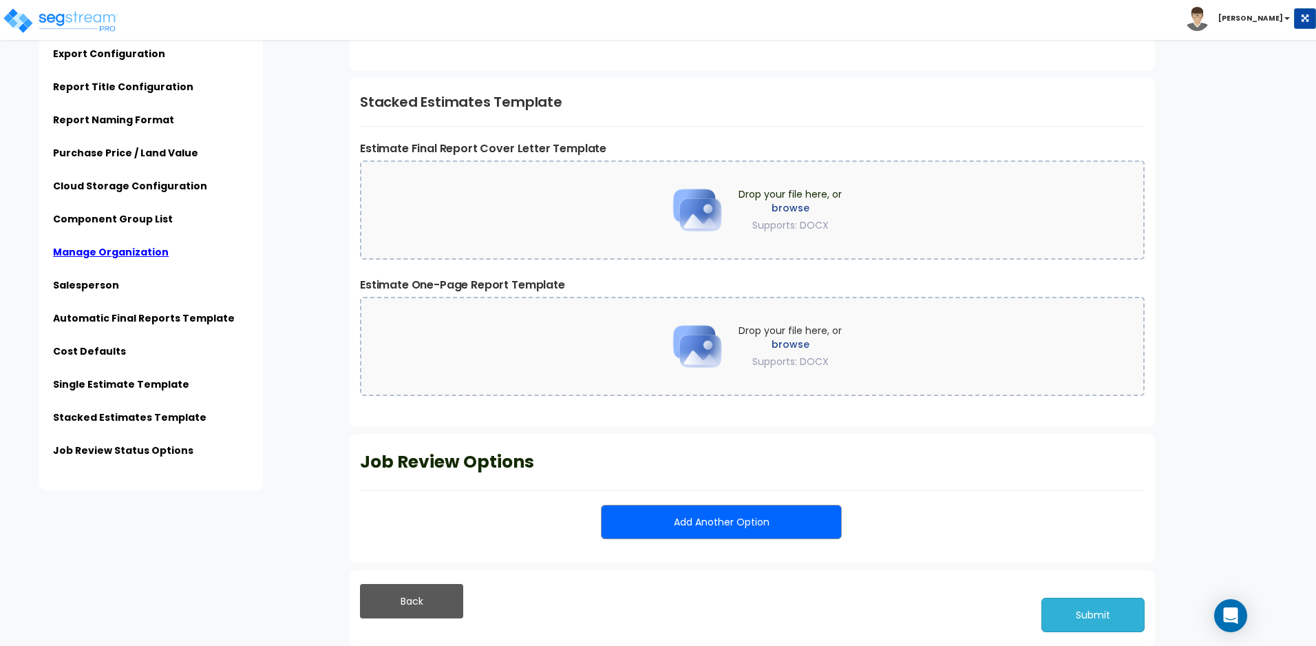
click at [1109, 616] on button "Submit" at bounding box center [1093, 615] width 103 height 34
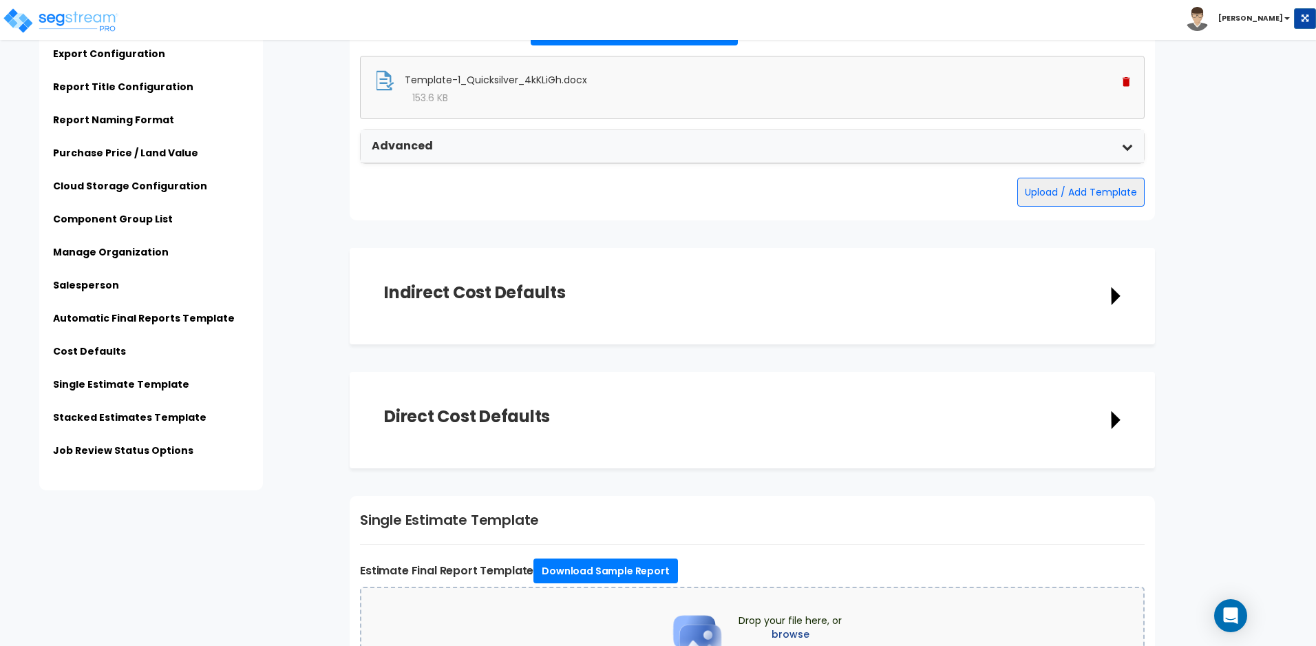
scroll to position [2638, 0]
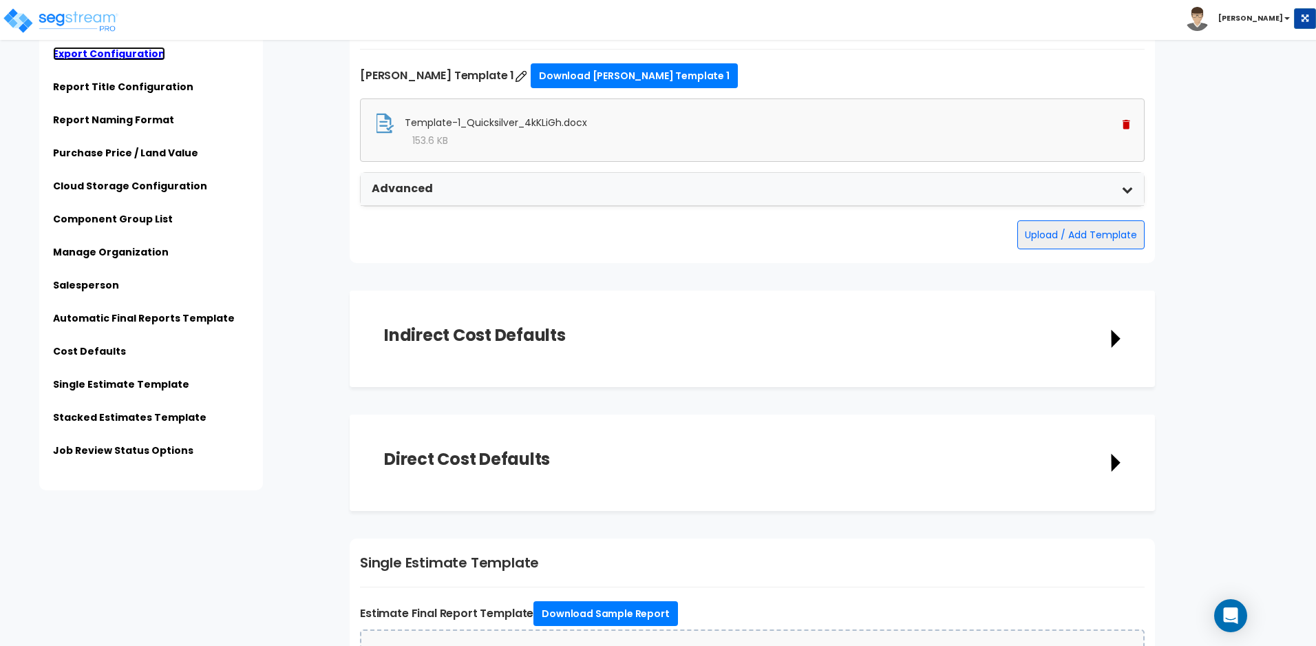
drag, startPoint x: 116, startPoint y: 54, endPoint x: 128, endPoint y: 54, distance: 11.7
click at [116, 54] on link "Export Configuration" at bounding box center [109, 54] width 112 height 14
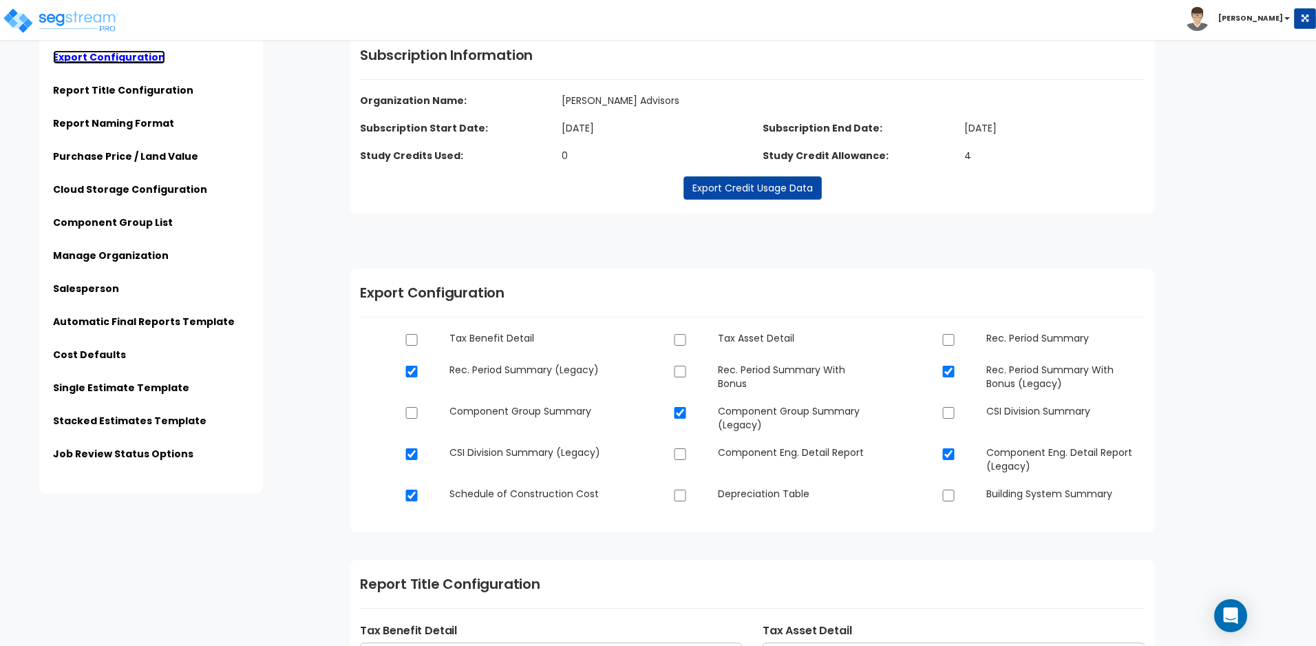
scroll to position [0, 0]
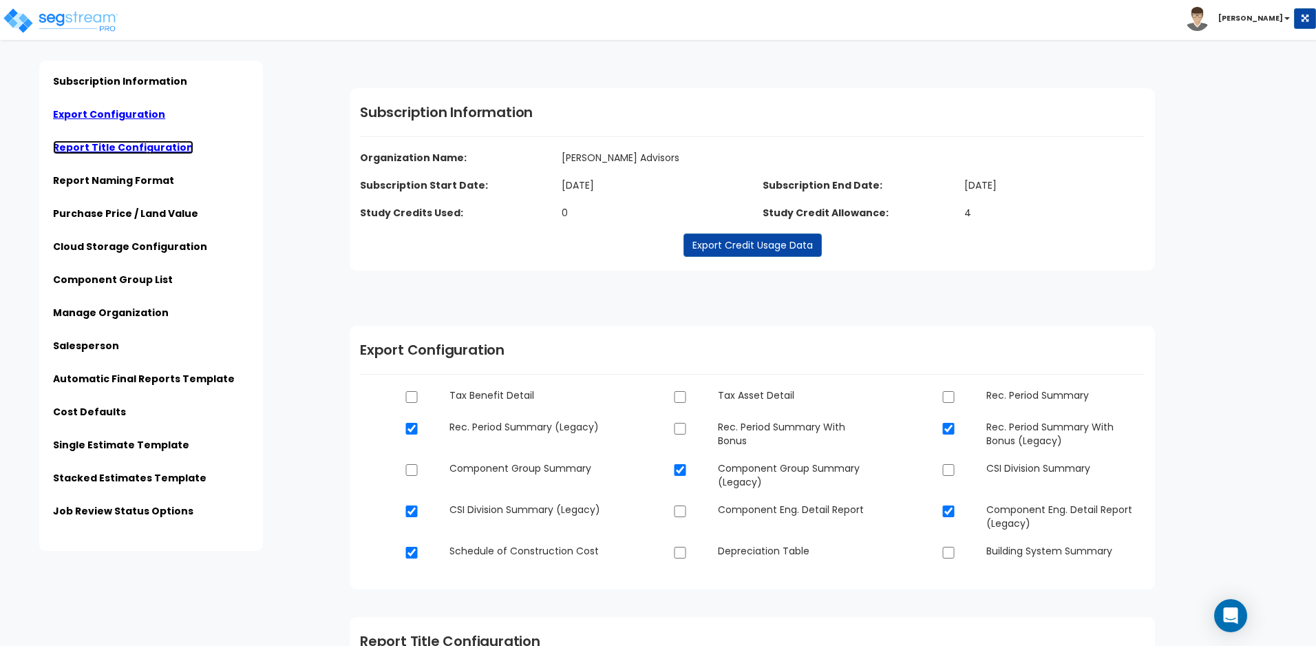
click at [137, 144] on link "Report Title Configuration" at bounding box center [123, 147] width 140 height 14
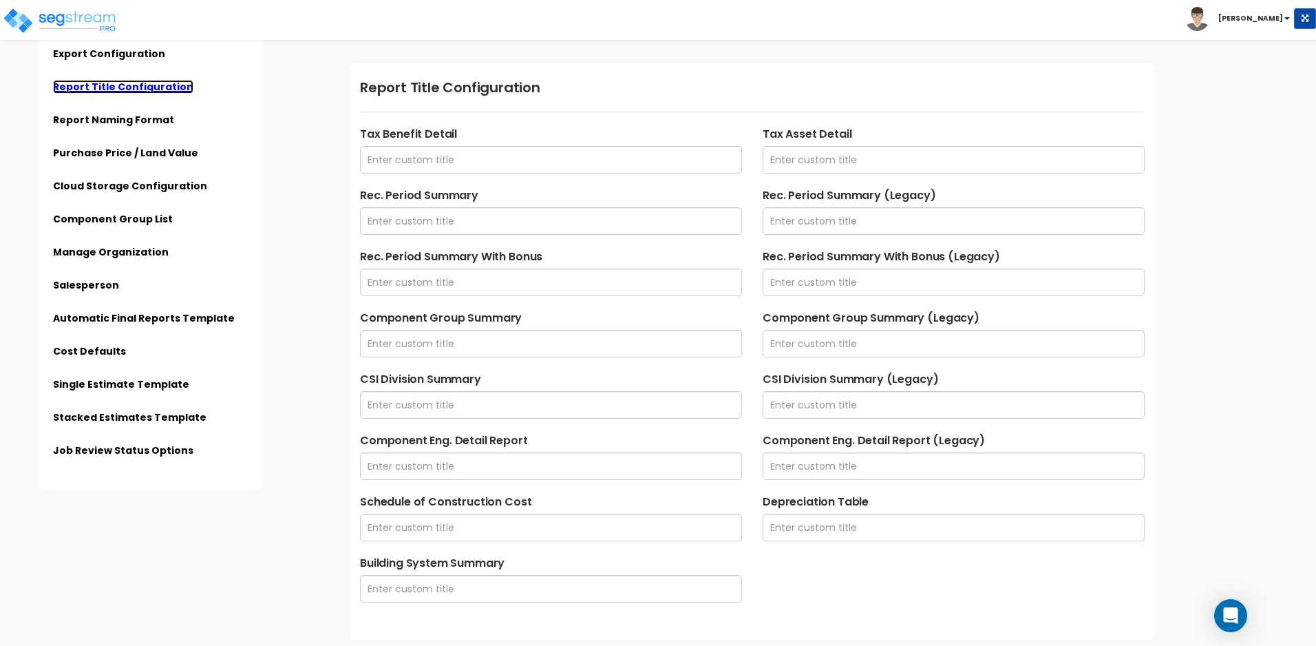
scroll to position [589, 0]
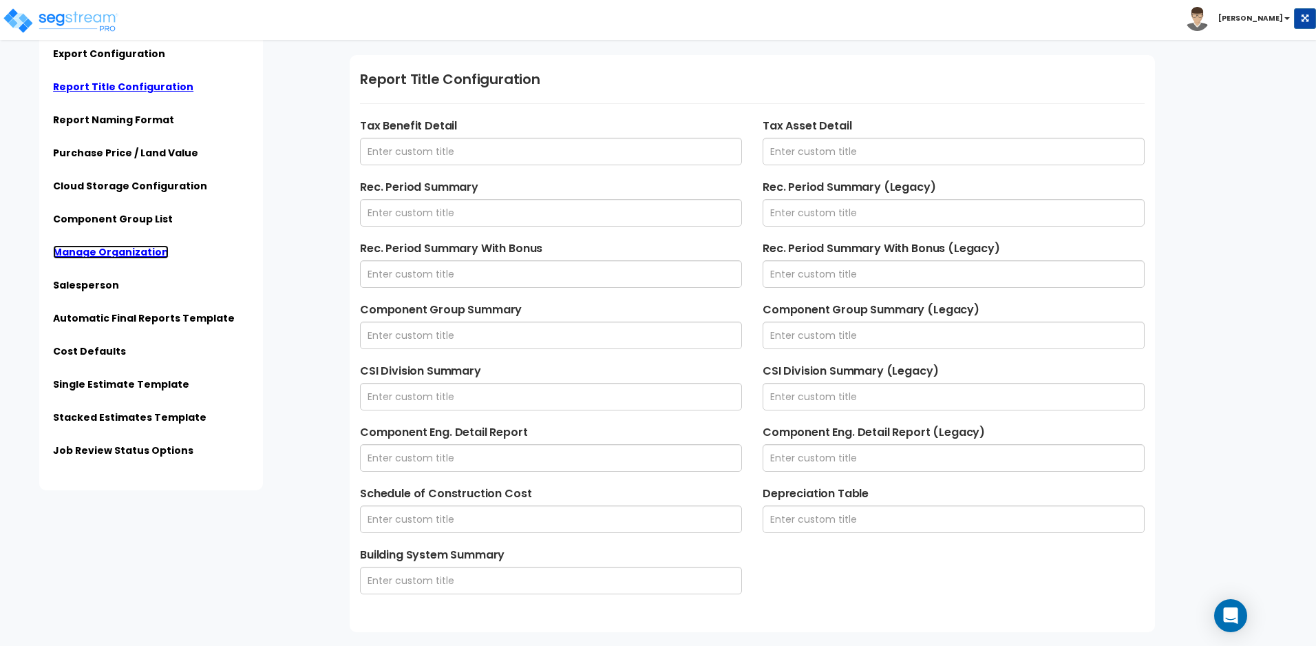
click at [103, 253] on link "Manage Organization" at bounding box center [111, 252] width 116 height 14
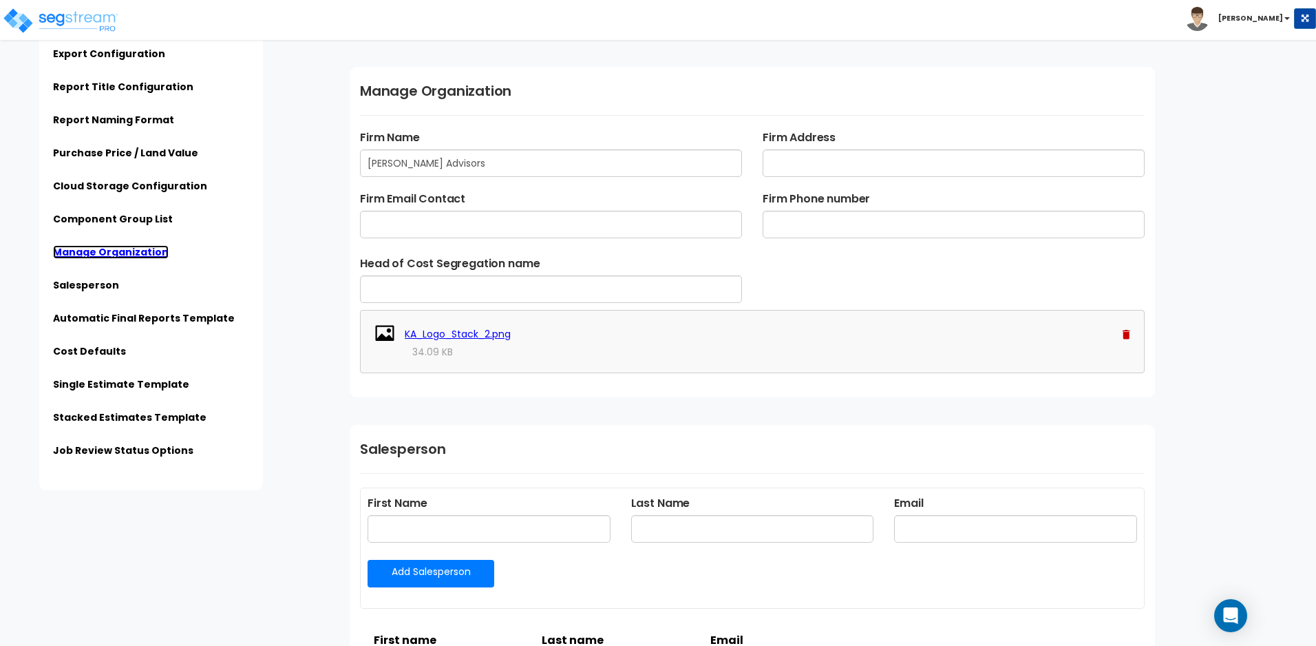
scroll to position [1987, 0]
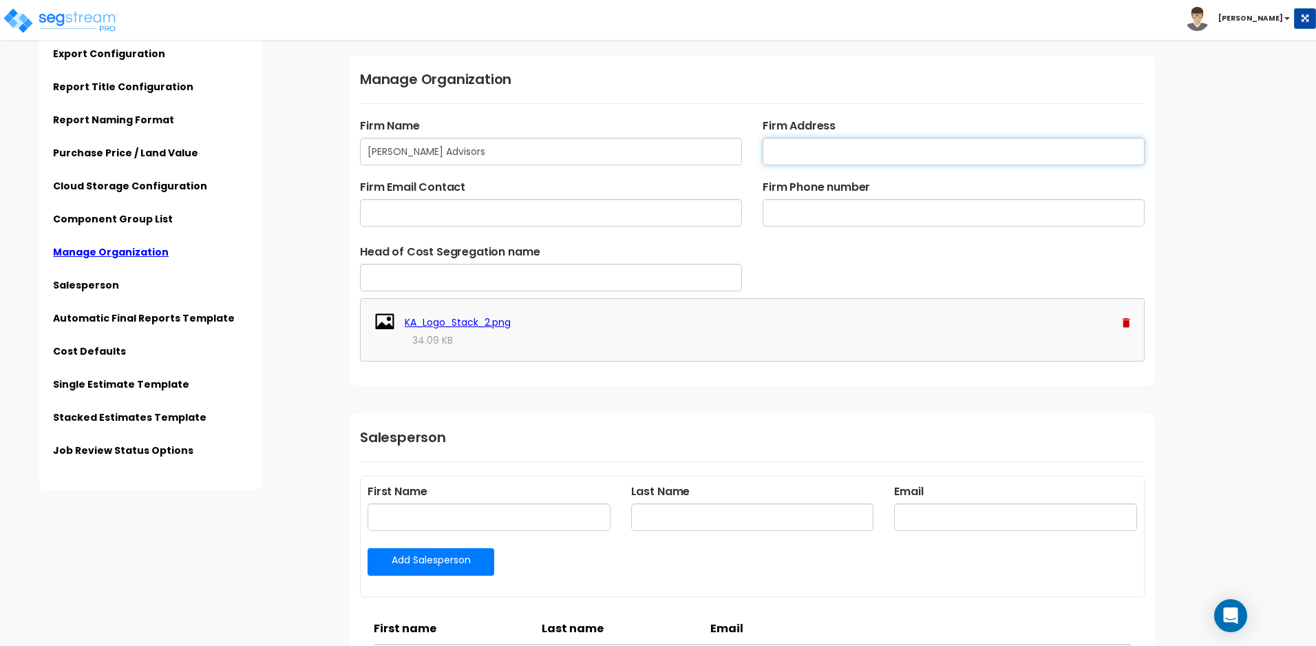
click at [808, 160] on input "text" at bounding box center [954, 152] width 382 height 28
click at [936, 154] on input "580 California St, Ste 1200" at bounding box center [954, 152] width 382 height 28
type input "[STREET_ADDRESS][US_STATE]"
click at [902, 203] on input "text" at bounding box center [954, 213] width 382 height 28
type input "[PHONE_NUMBER]"
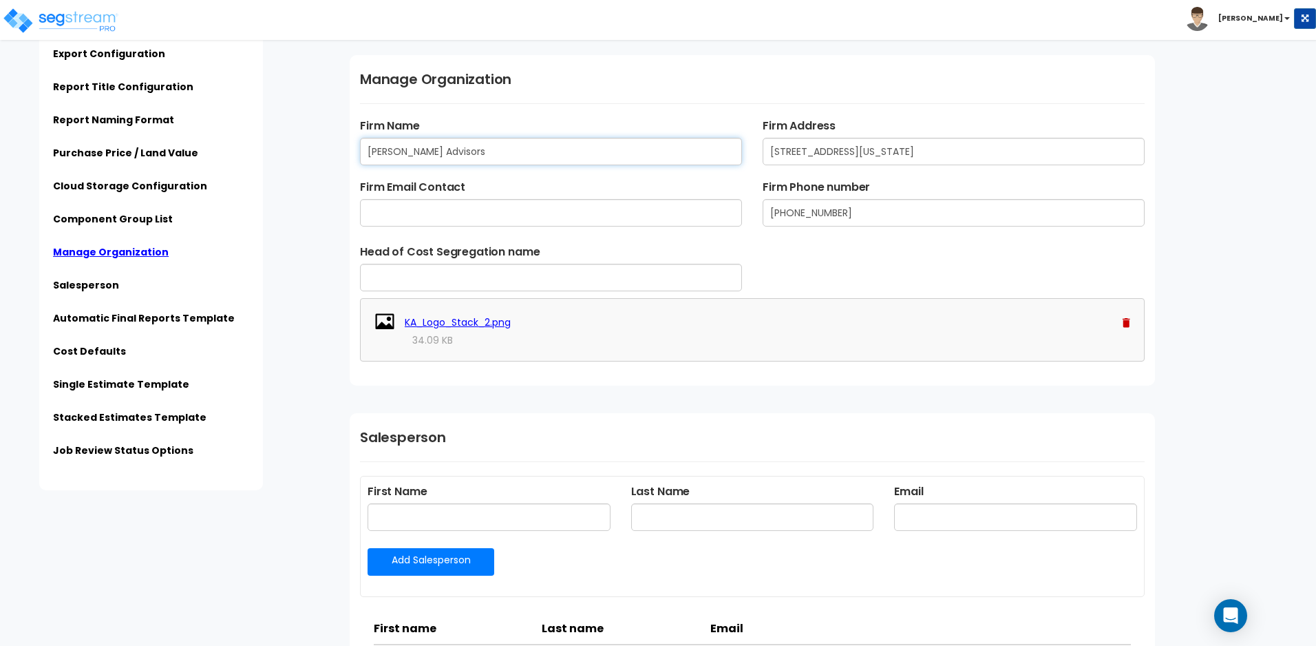
drag, startPoint x: 392, startPoint y: 153, endPoint x: 399, endPoint y: 152, distance: 7.6
click at [392, 153] on input "Kauffman Advisors" at bounding box center [551, 152] width 382 height 28
type input "Kaufmann Advisors"
click at [505, 207] on input "text" at bounding box center [551, 213] width 382 height 28
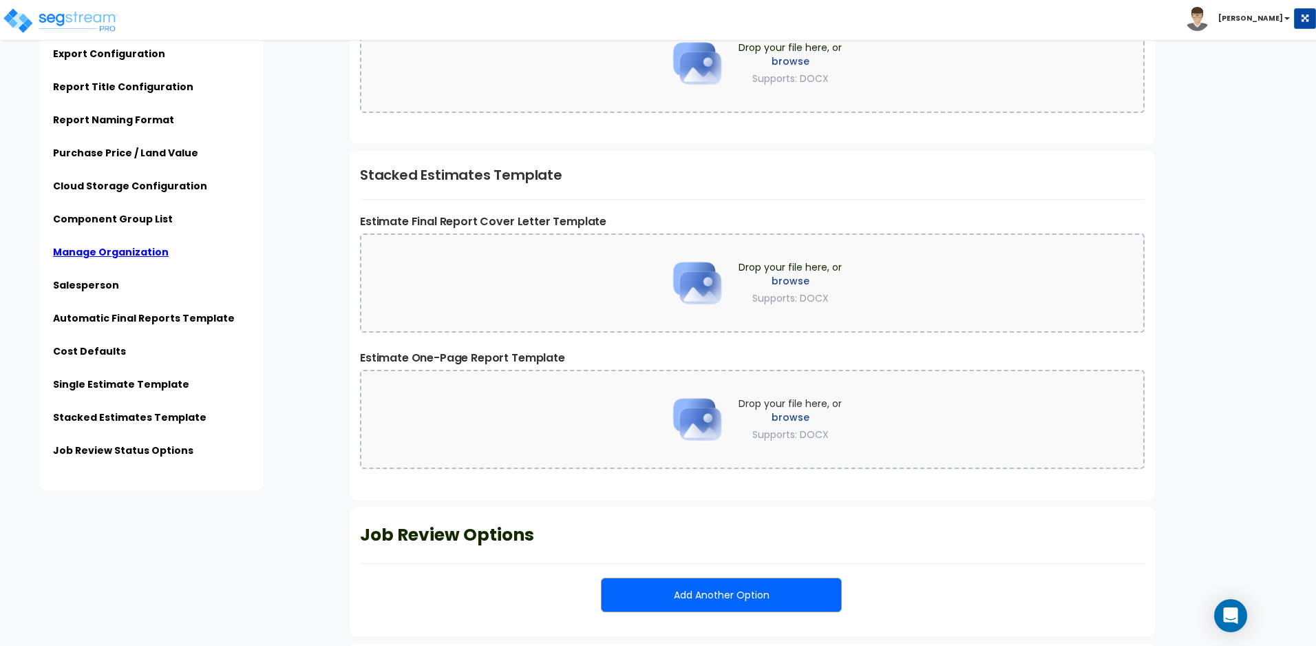
scroll to position [3410, 0]
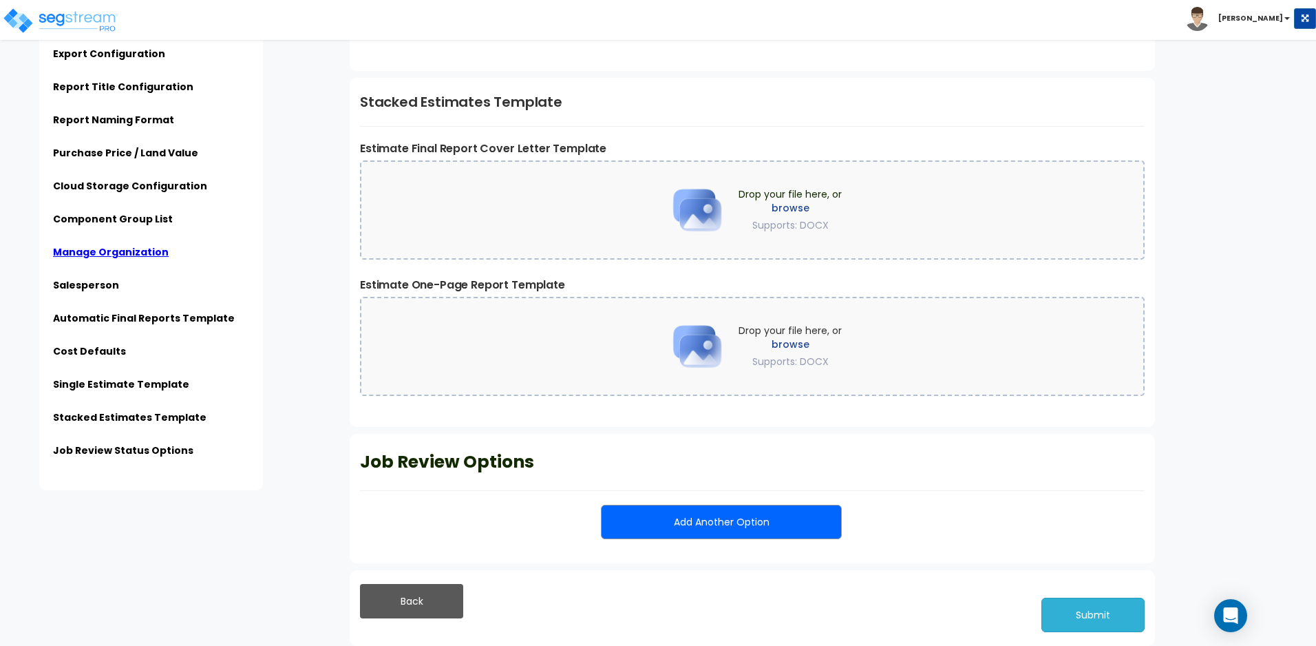
click at [1089, 613] on button "Submit" at bounding box center [1093, 615] width 103 height 34
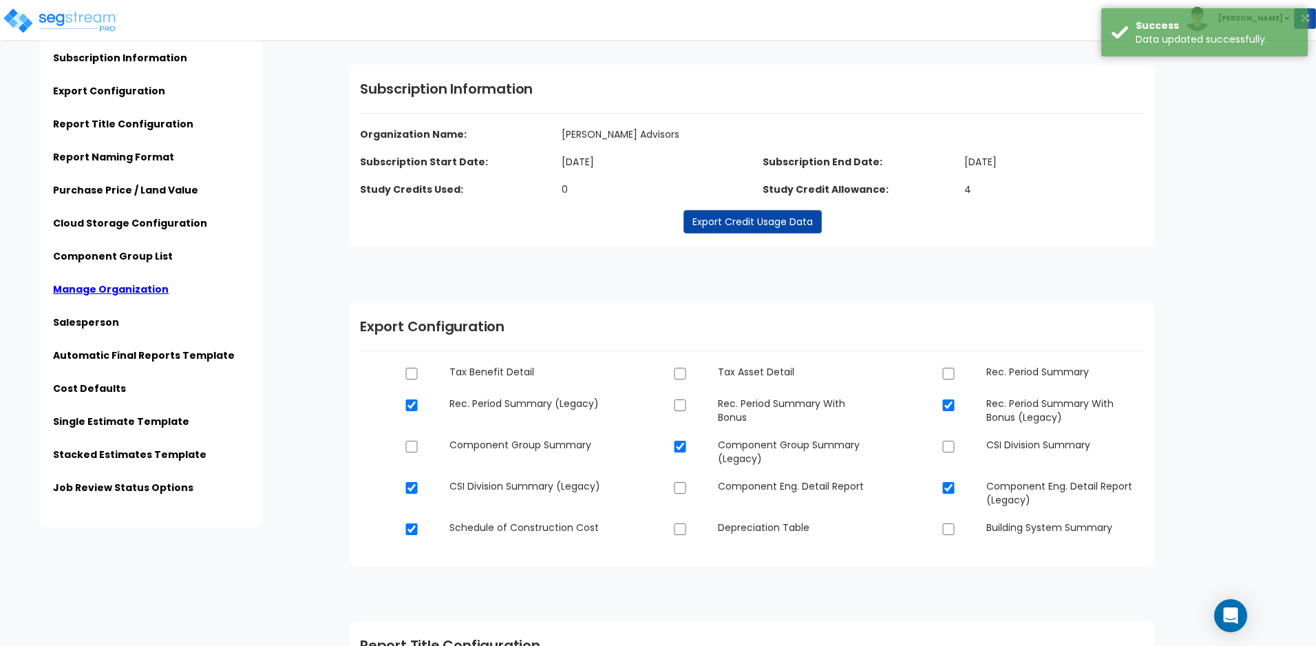
scroll to position [0, 0]
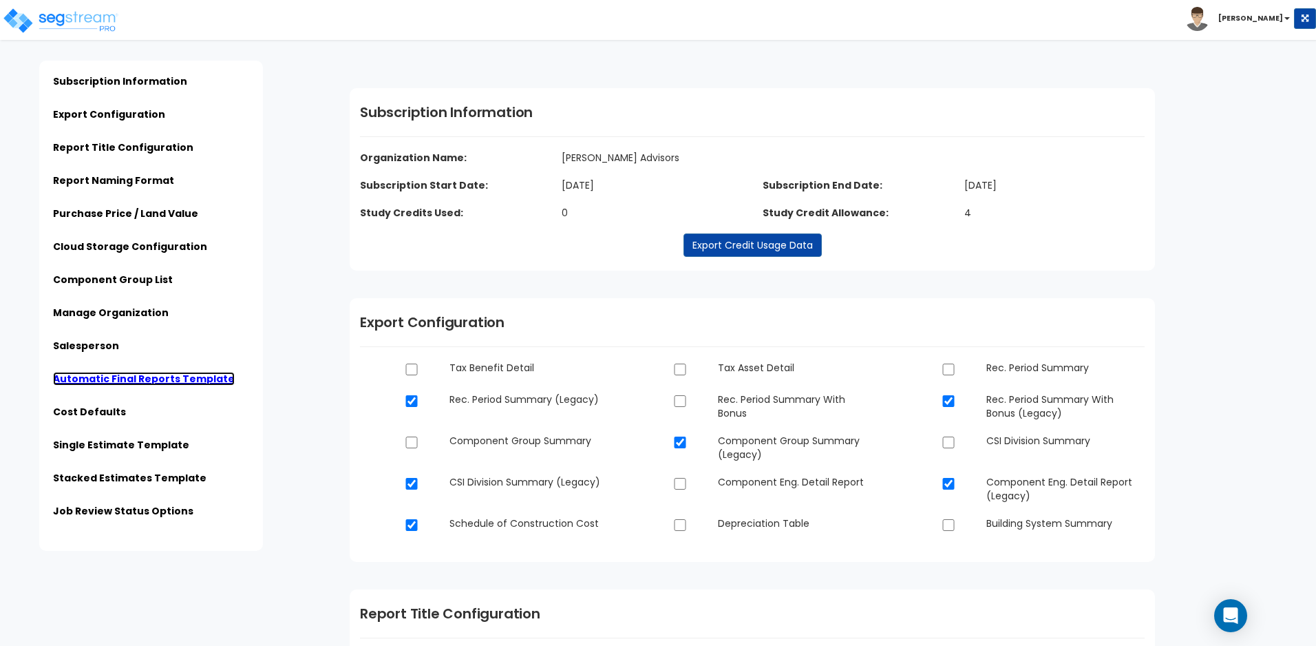
click at [140, 378] on link "Automatic Final Reports Template" at bounding box center [144, 379] width 182 height 14
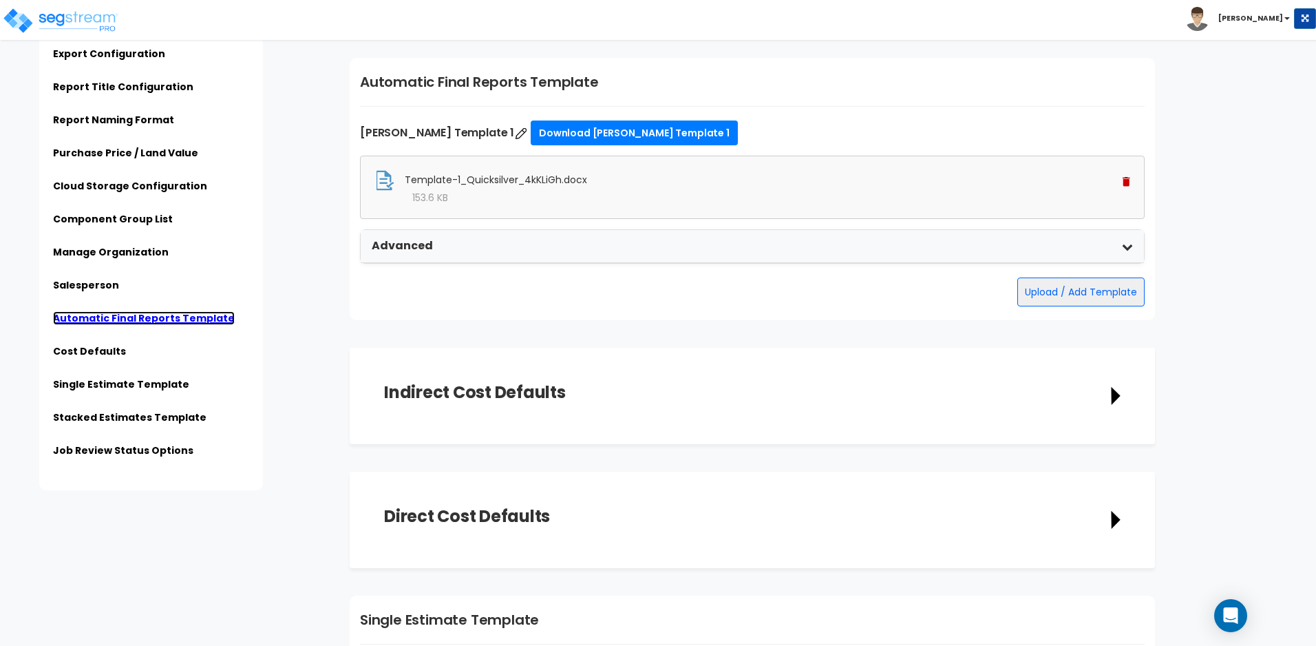
scroll to position [2612, 0]
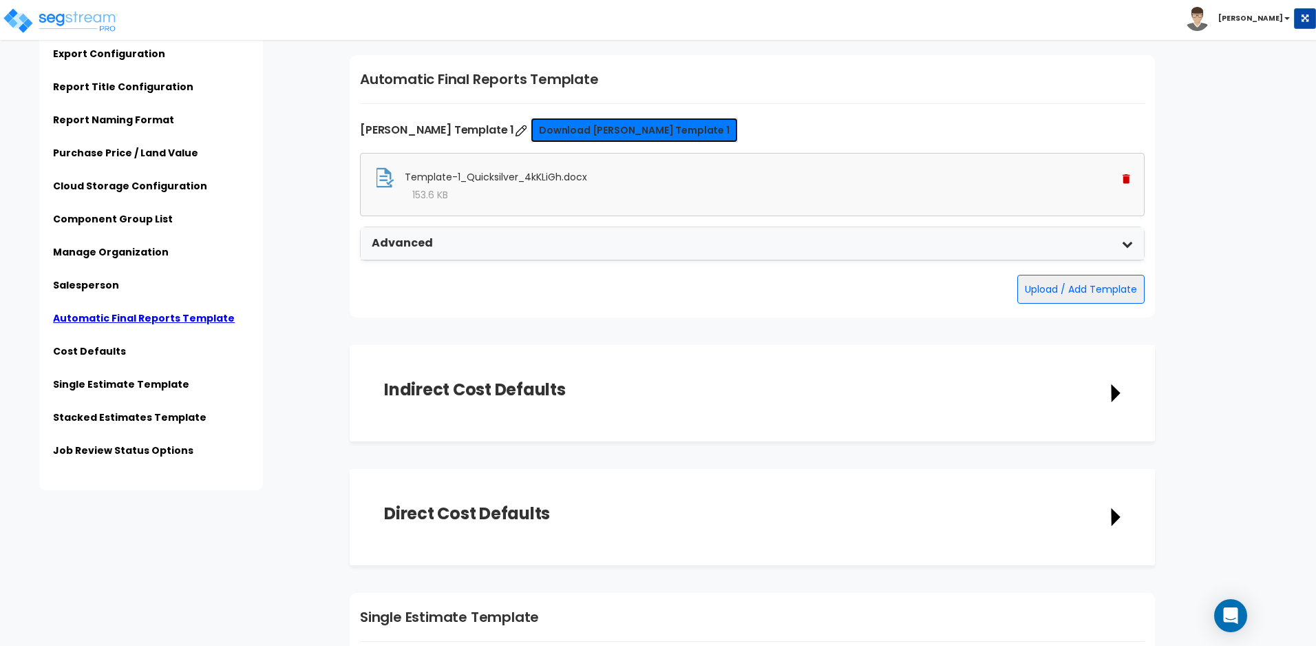
click at [598, 139] on link "Download Kaufmann Template 1" at bounding box center [634, 130] width 207 height 25
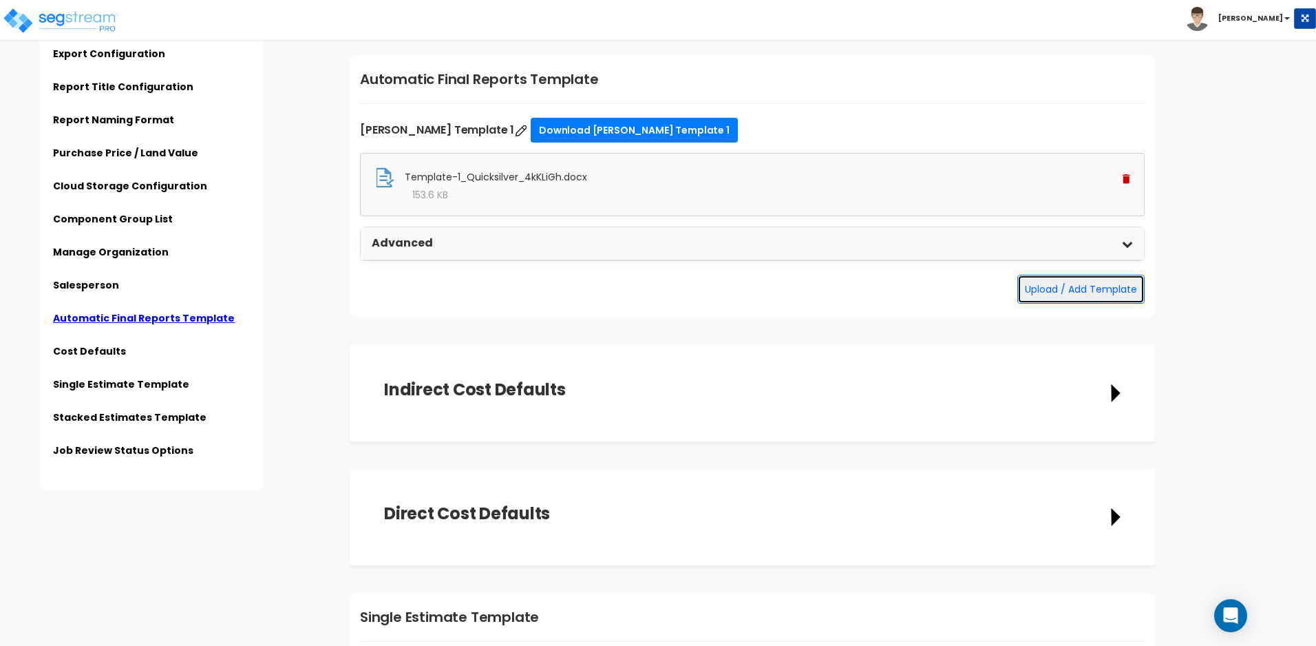
click at [1046, 283] on button "Upload / Add Template" at bounding box center [1081, 289] width 127 height 29
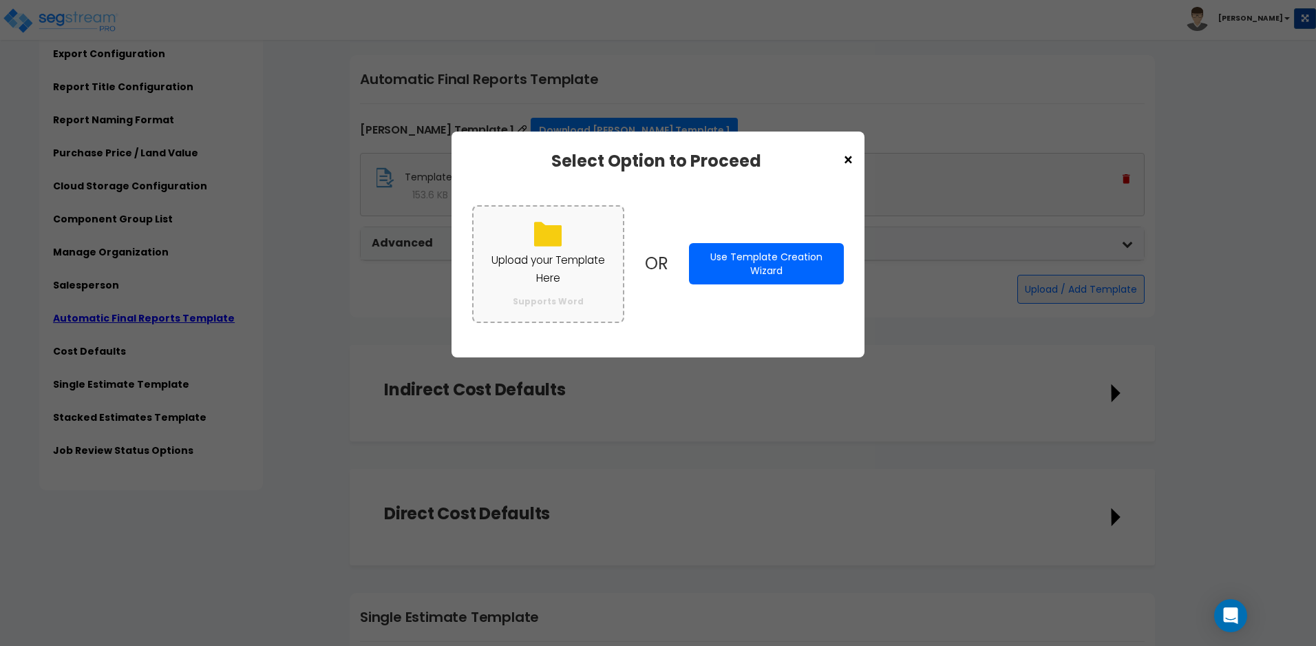
click at [588, 232] on label "Upload your Template Here Supports Word" at bounding box center [548, 264] width 152 height 118
click at [0, 0] on input "Upload your Template Here Supports Word" at bounding box center [0, 0] width 0 height 0
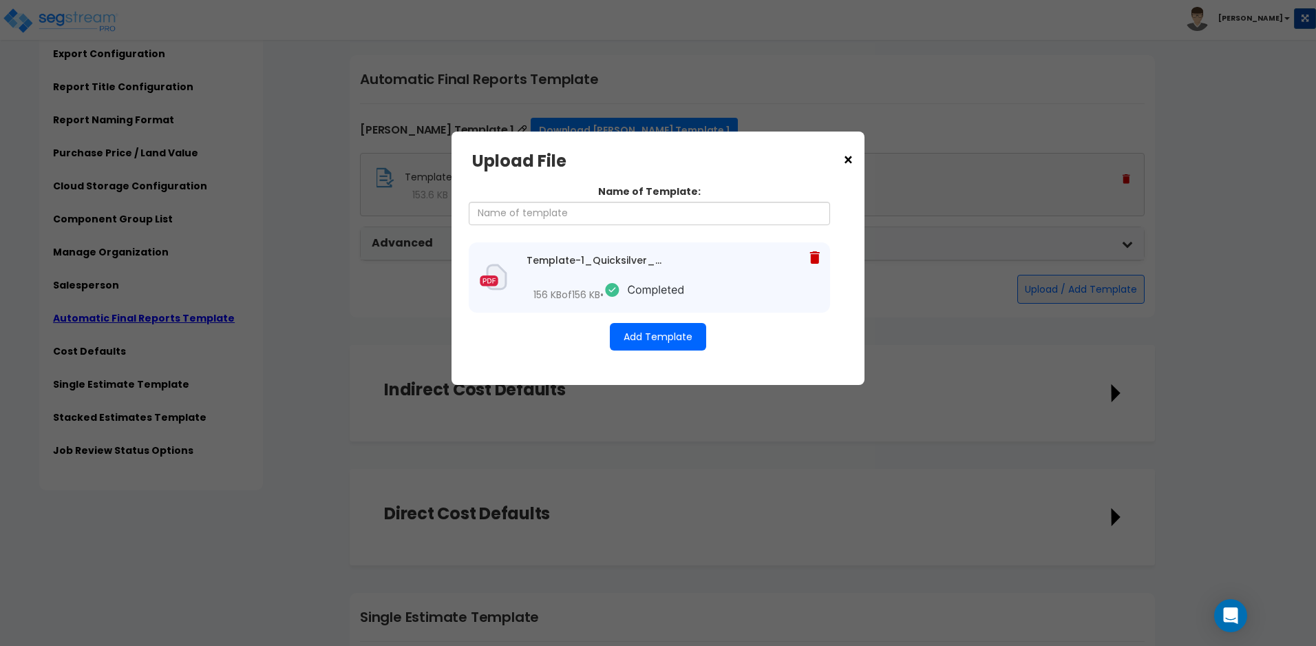
click at [651, 328] on button "Add Template" at bounding box center [658, 337] width 96 height 28
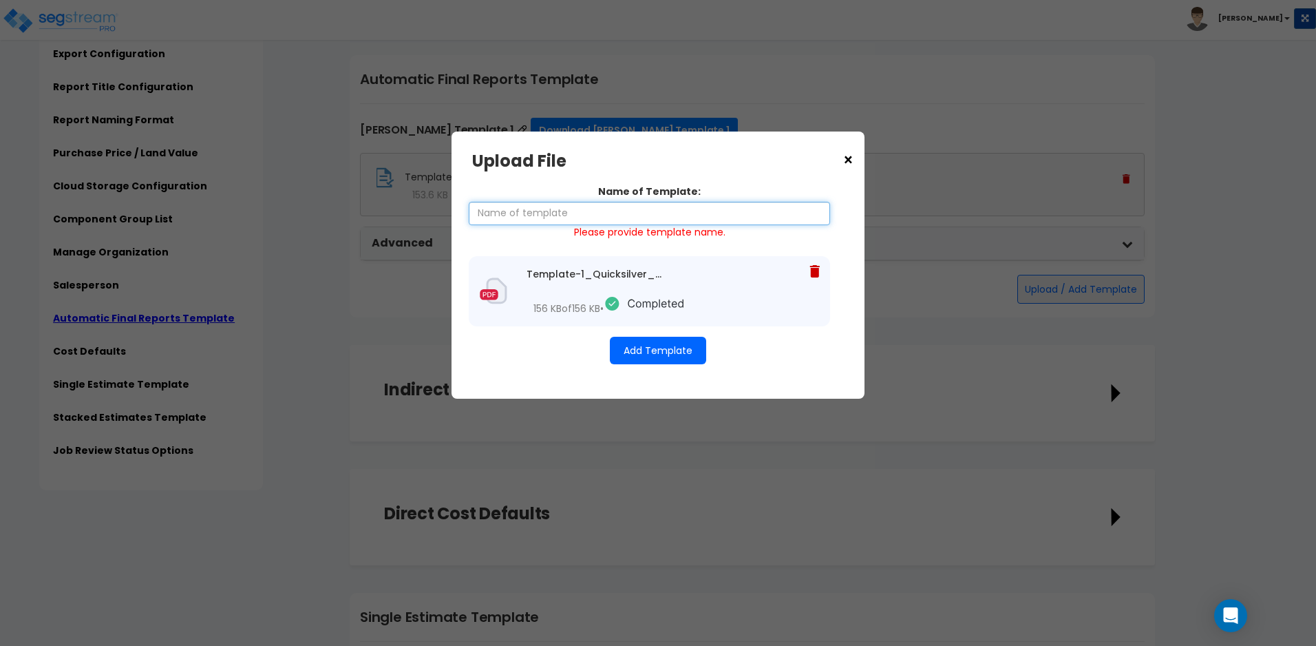
click at [640, 204] on input "Name of Template:" at bounding box center [649, 213] width 361 height 23
click at [655, 347] on button "Add Template" at bounding box center [658, 351] width 96 height 28
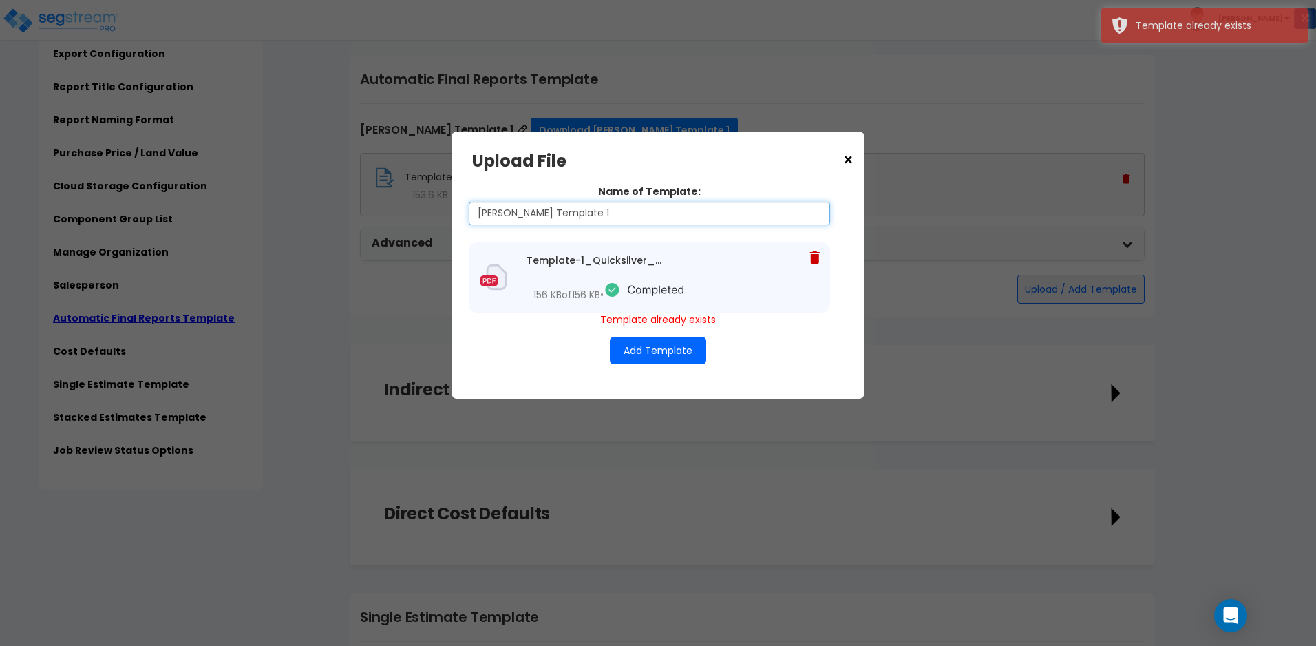
click at [593, 209] on input "Kaufmann Template 1" at bounding box center [649, 213] width 361 height 23
type input "Kaufmann Template 2"
click at [612, 203] on input "Kaufmann Template 2" at bounding box center [649, 213] width 361 height 23
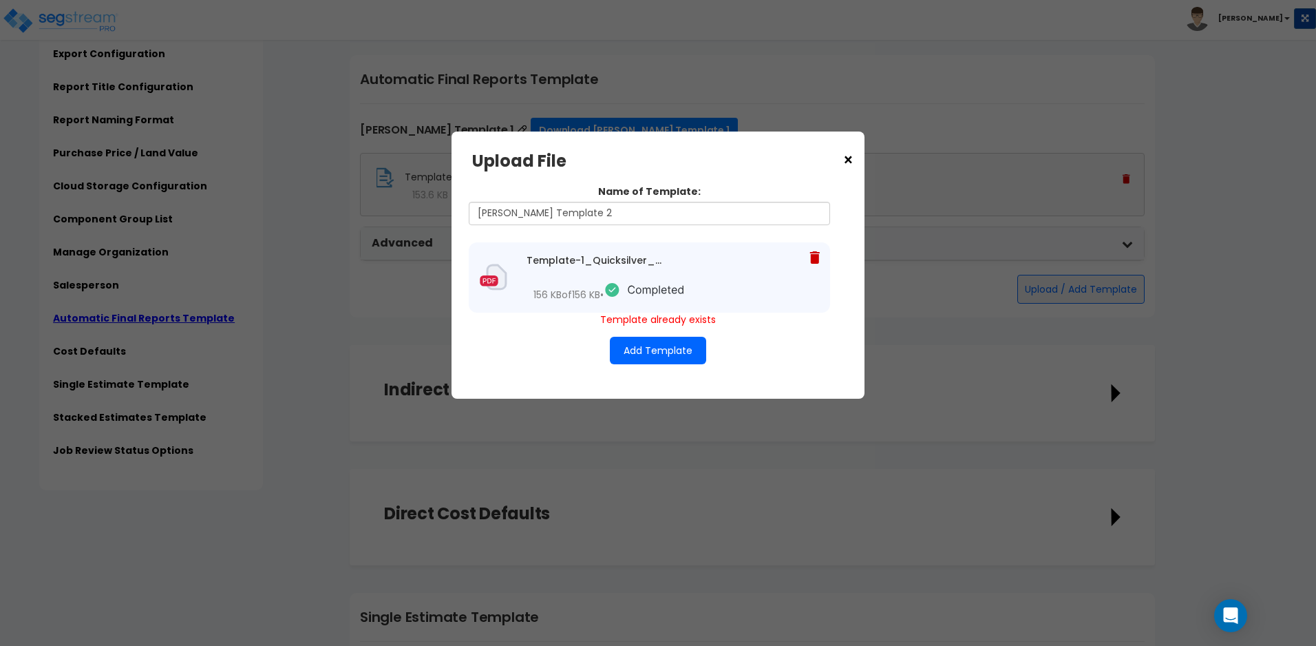
click at [739, 244] on div "Template-1_Quicksilver_4kKLiGh.docx 156 KB of 156 KB •" at bounding box center [649, 277] width 361 height 70
click at [851, 156] on span "×" at bounding box center [849, 160] width 12 height 23
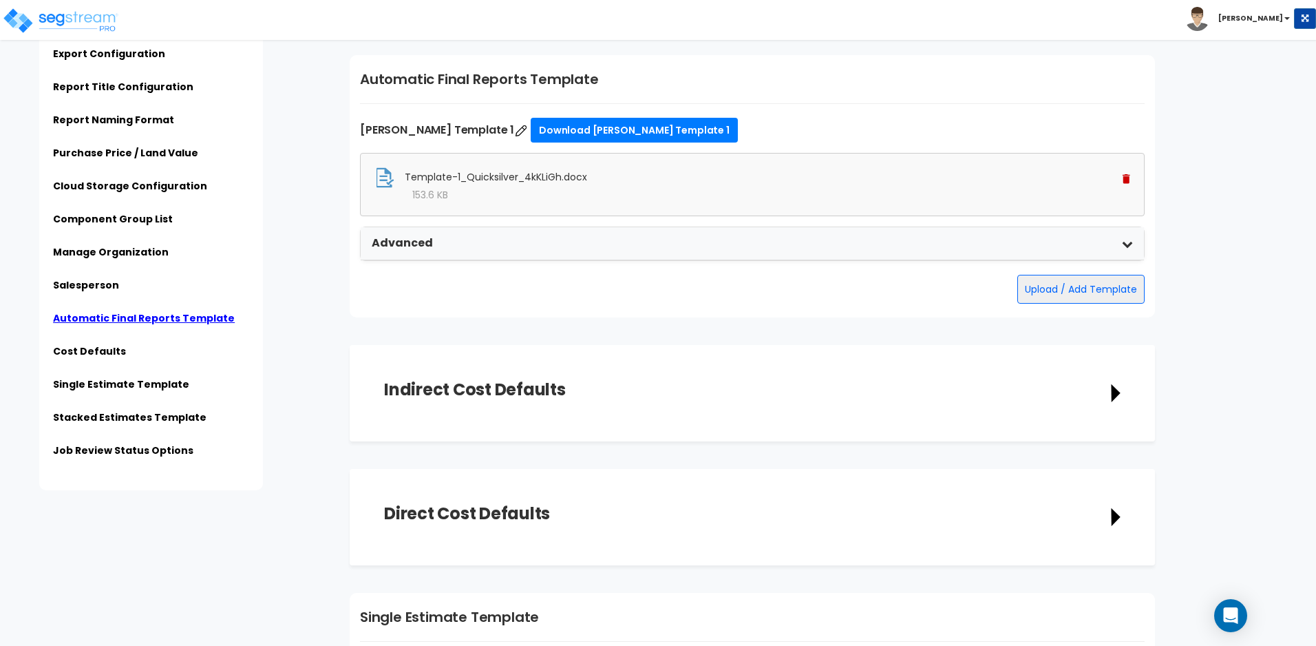
click at [1127, 177] on img at bounding box center [1127, 179] width 8 height 10
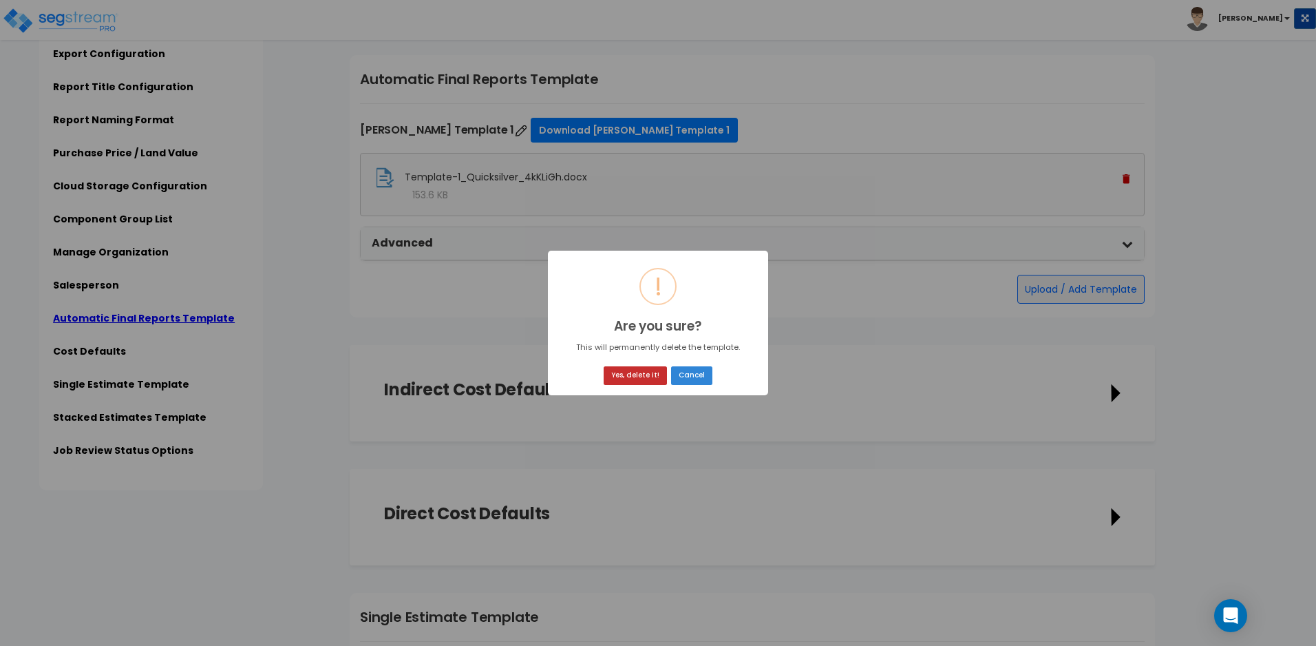
click at [644, 376] on button "Yes, delete it!" at bounding box center [635, 375] width 63 height 19
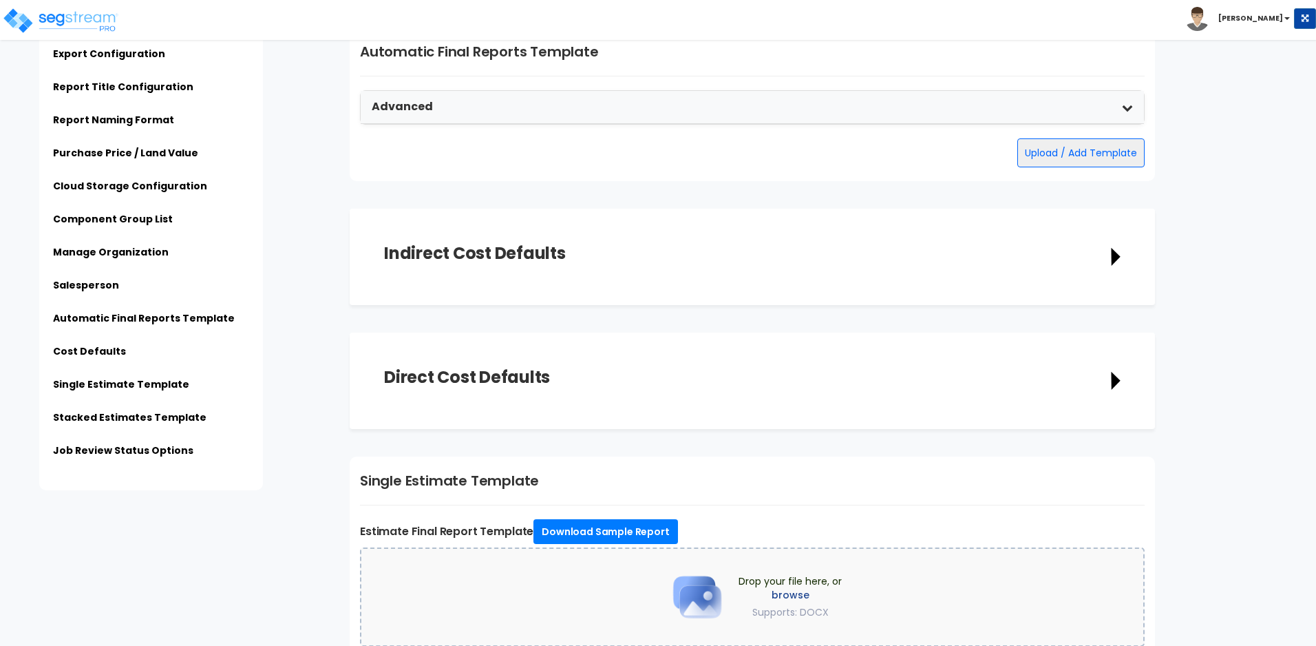
scroll to position [2612, 0]
click at [1054, 160] on button "Upload / Add Template" at bounding box center [1081, 152] width 127 height 29
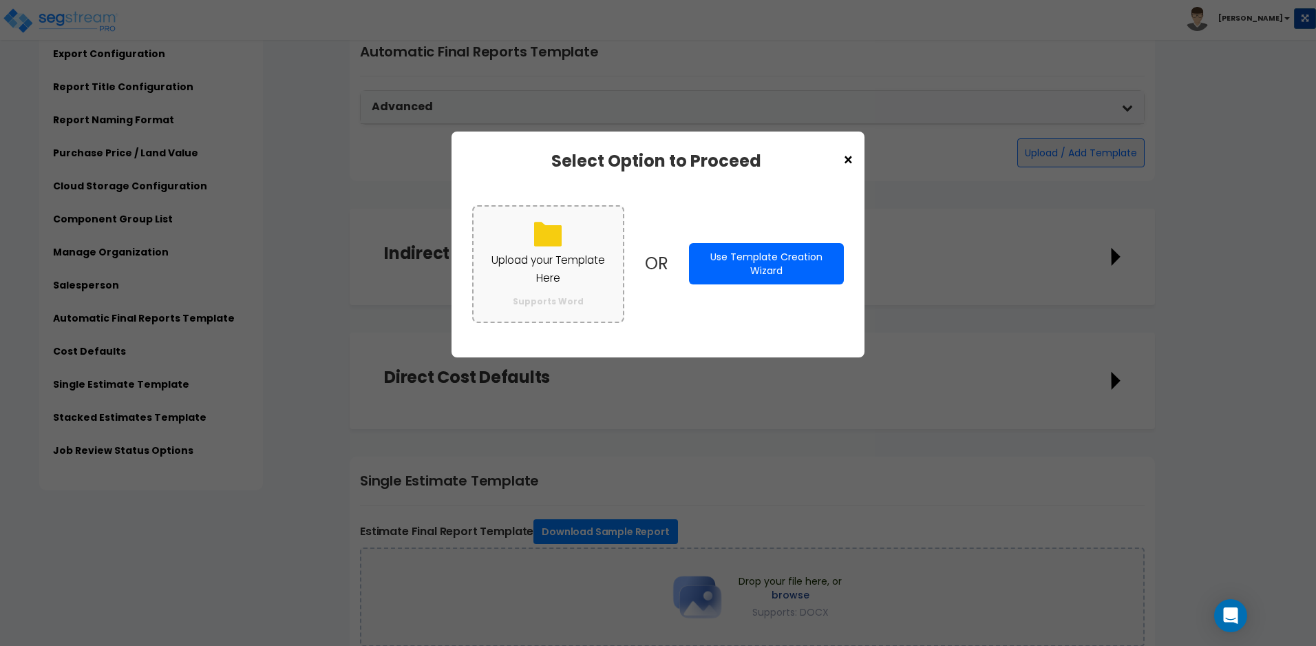
click at [577, 261] on p "Upload your Template Here" at bounding box center [548, 269] width 122 height 36
click at [0, 0] on input "Upload your Template Here Supports Word" at bounding box center [0, 0] width 0 height 0
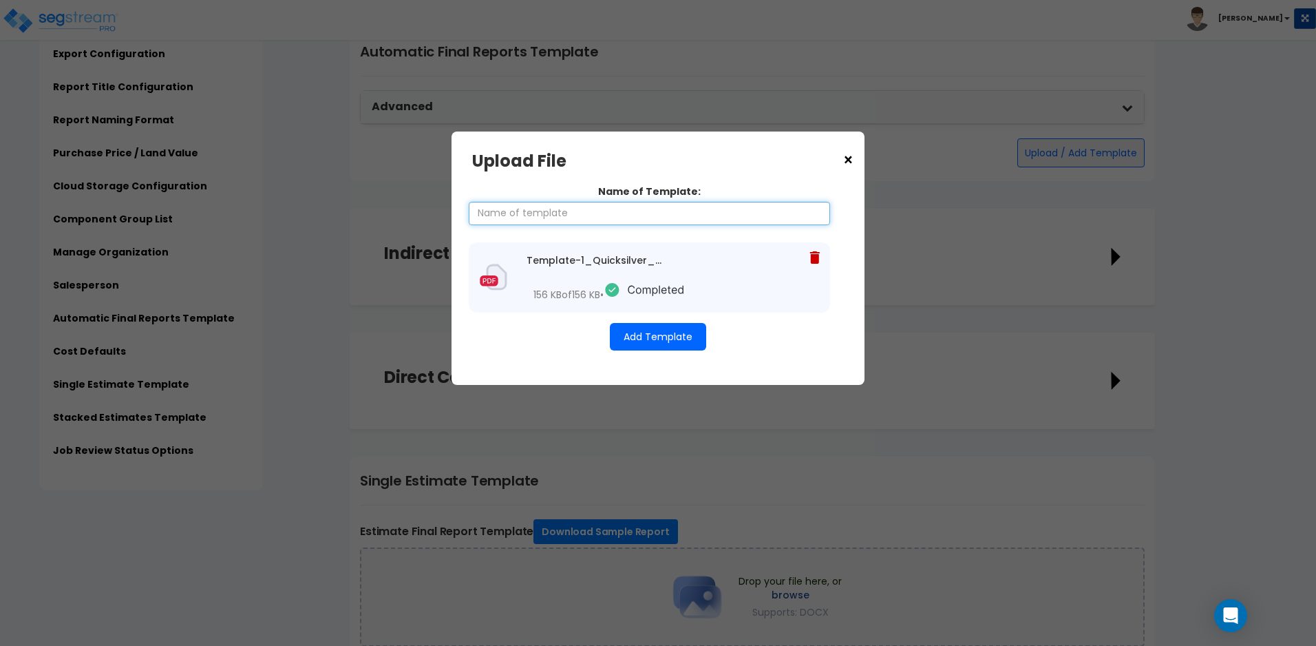
click at [611, 211] on input "Name of Template:" at bounding box center [649, 213] width 361 height 23
type input "KA Template 1"
click at [651, 333] on button "Add Template" at bounding box center [658, 337] width 96 height 28
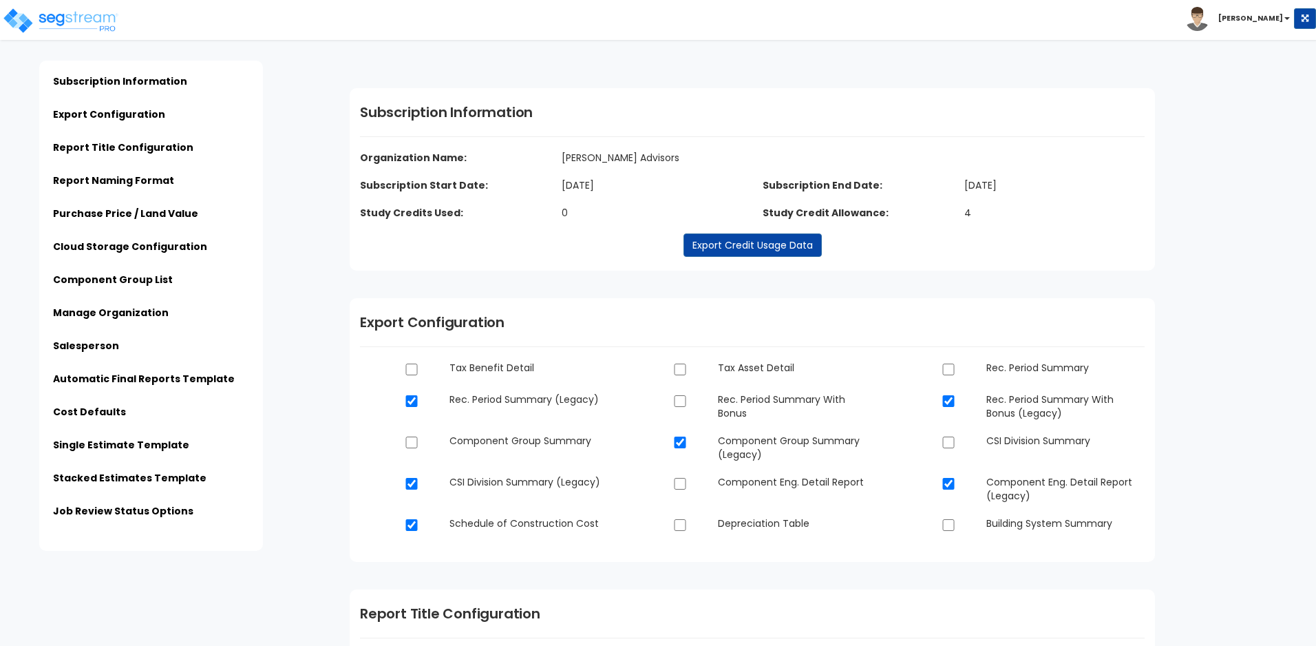
scroll to position [2612, 0]
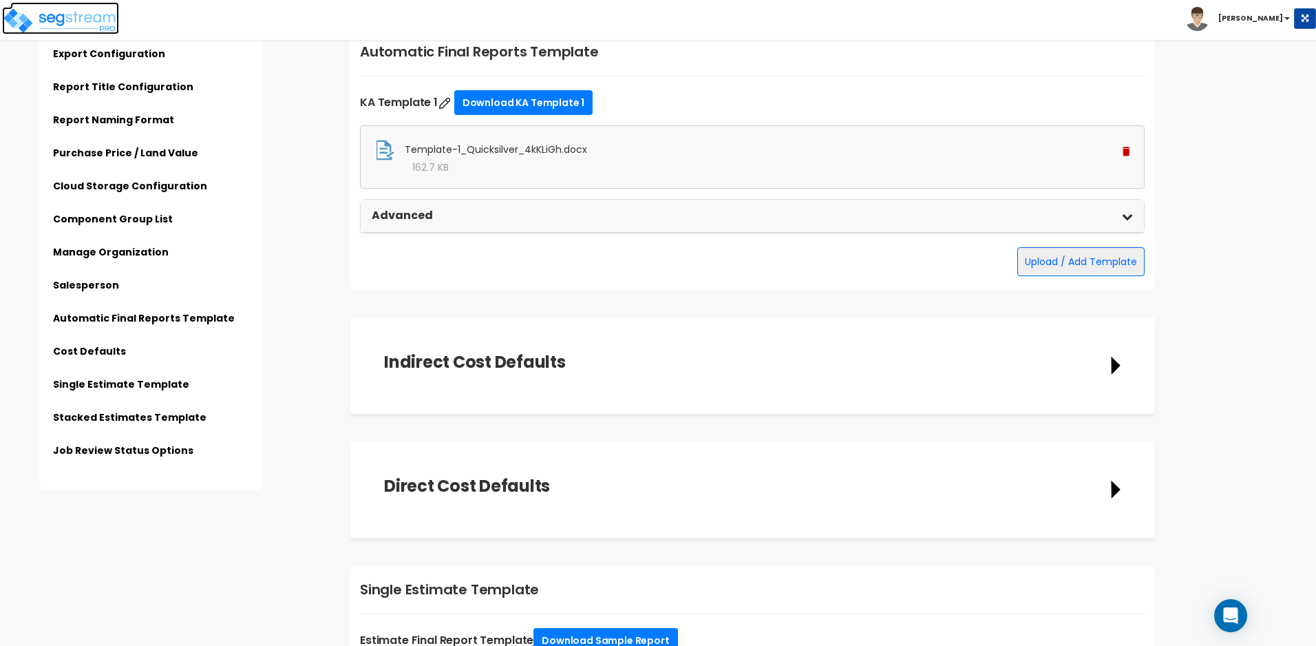
drag, startPoint x: 84, startPoint y: 23, endPoint x: 98, endPoint y: 28, distance: 15.0
click at [84, 23] on img at bounding box center [60, 21] width 117 height 28
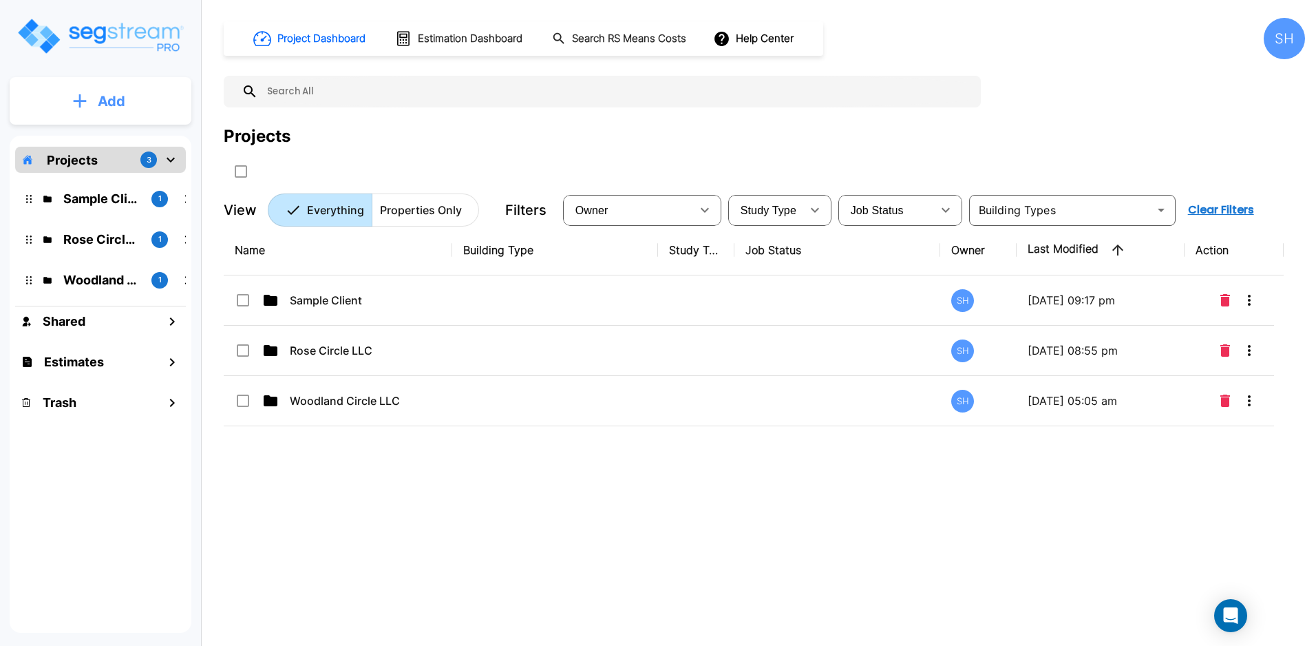
click at [124, 93] on p "Add" at bounding box center [112, 101] width 28 height 21
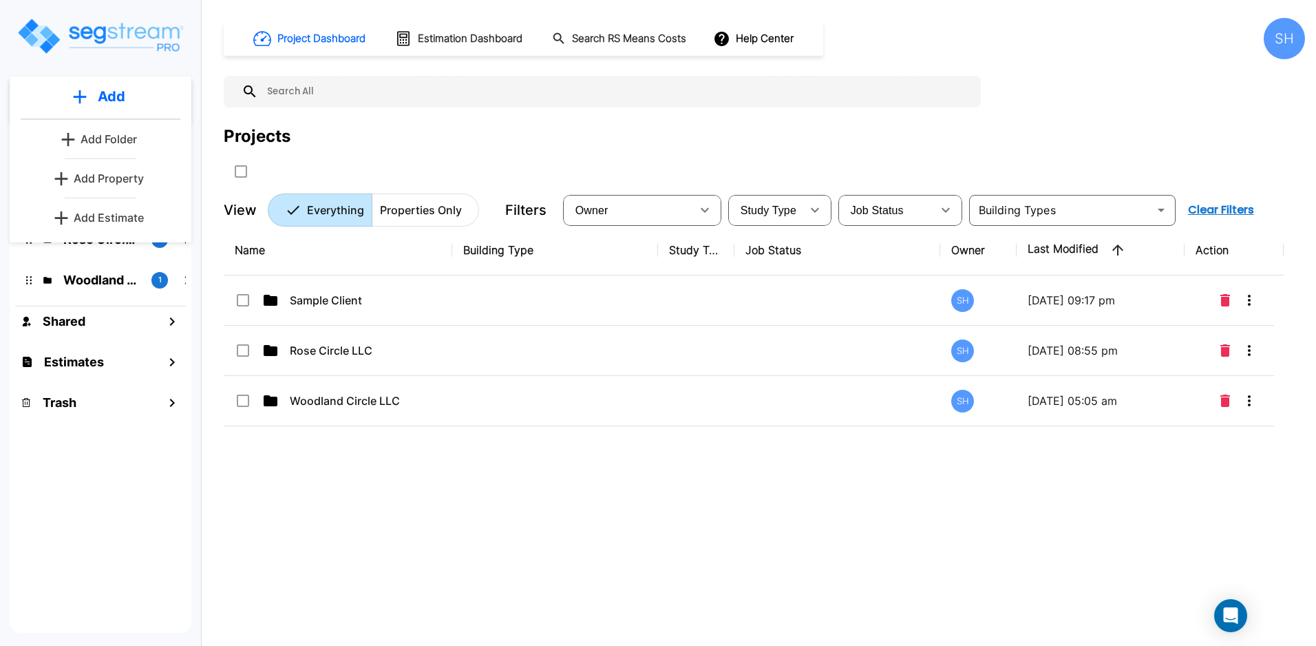
click at [104, 216] on p "Add Estimate" at bounding box center [109, 217] width 70 height 17
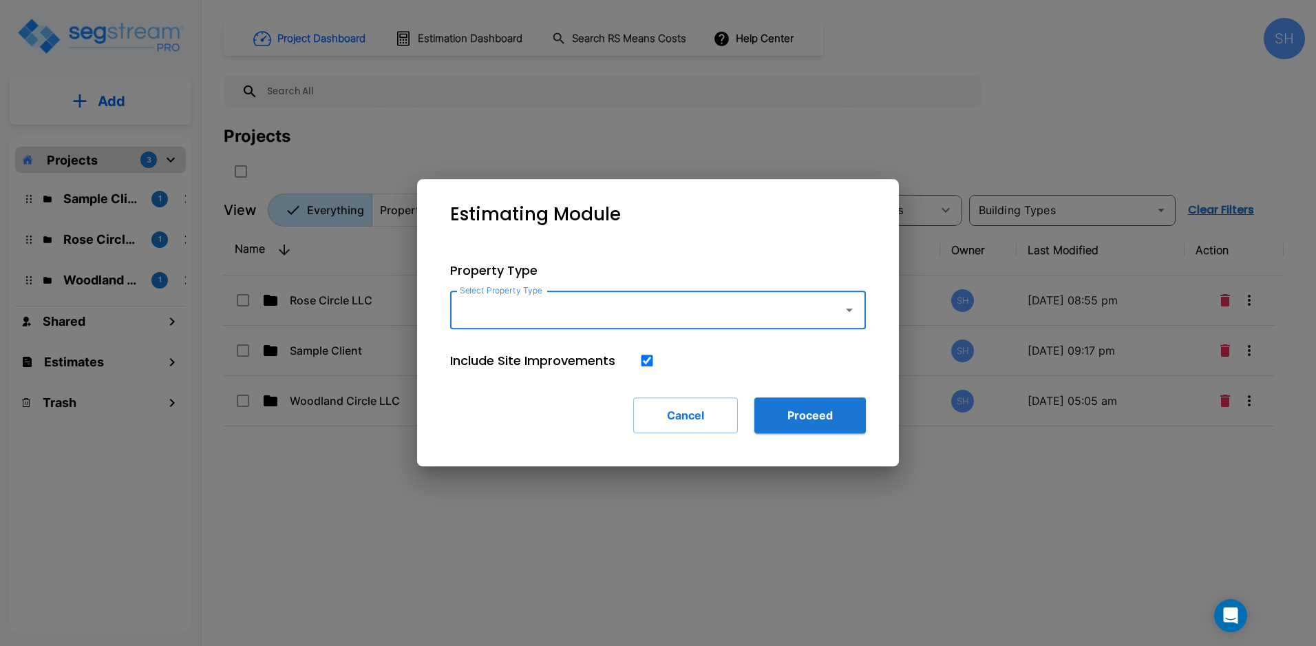
click at [853, 315] on icon "button" at bounding box center [849, 310] width 17 height 17
click at [492, 350] on li "Carwash" at bounding box center [658, 347] width 416 height 25
type input "Carwash"
click at [784, 421] on button "Proceed" at bounding box center [811, 415] width 112 height 36
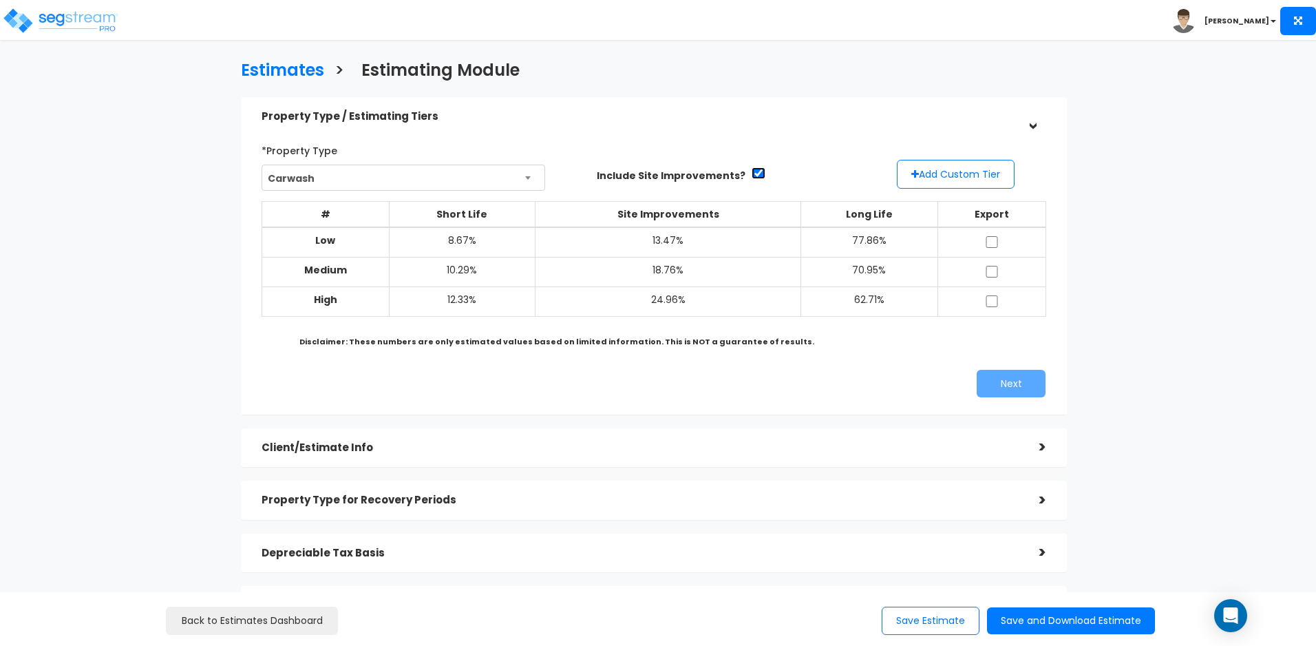
click at [752, 169] on input "checkbox" at bounding box center [759, 173] width 14 height 12
checkbox input "false"
click at [981, 167] on button "Add Custom Tier" at bounding box center [956, 174] width 118 height 29
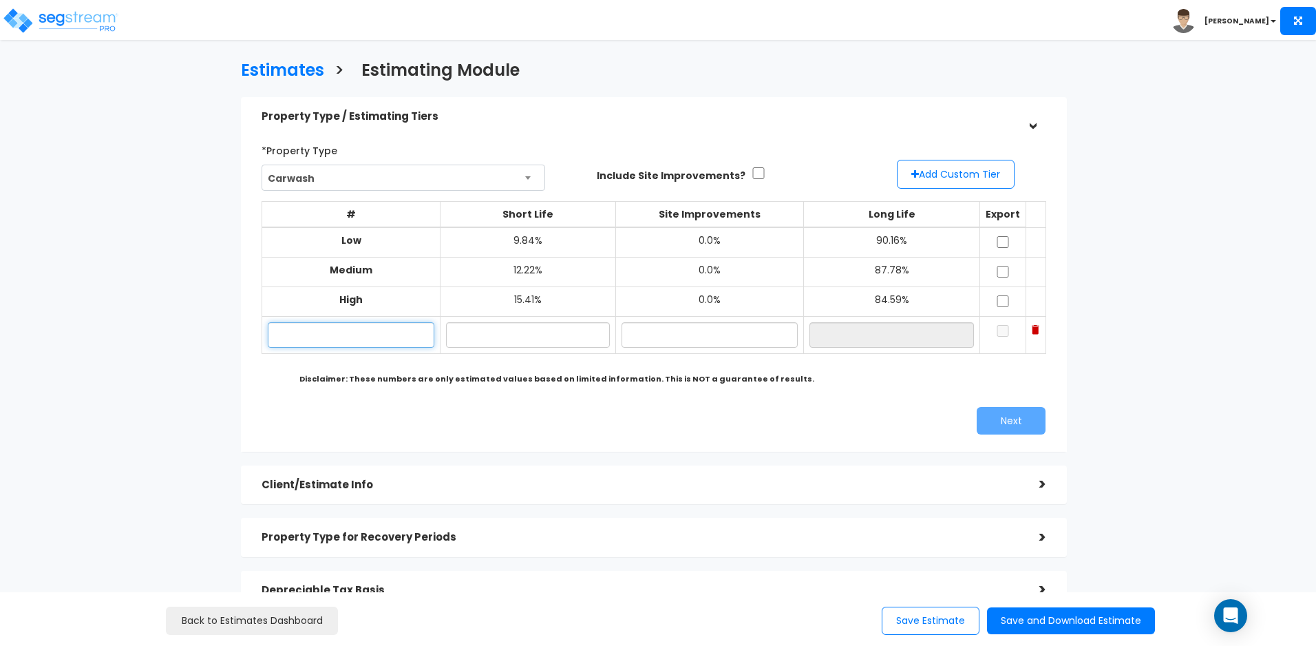
click at [387, 326] on input "text" at bounding box center [351, 334] width 167 height 25
drag, startPoint x: 344, startPoint y: 335, endPoint x: 455, endPoint y: 339, distance: 110.9
click at [344, 335] on input "text" at bounding box center [351, 334] width 167 height 25
type input "Custom"
click at [752, 170] on input "checkbox" at bounding box center [759, 173] width 14 height 12
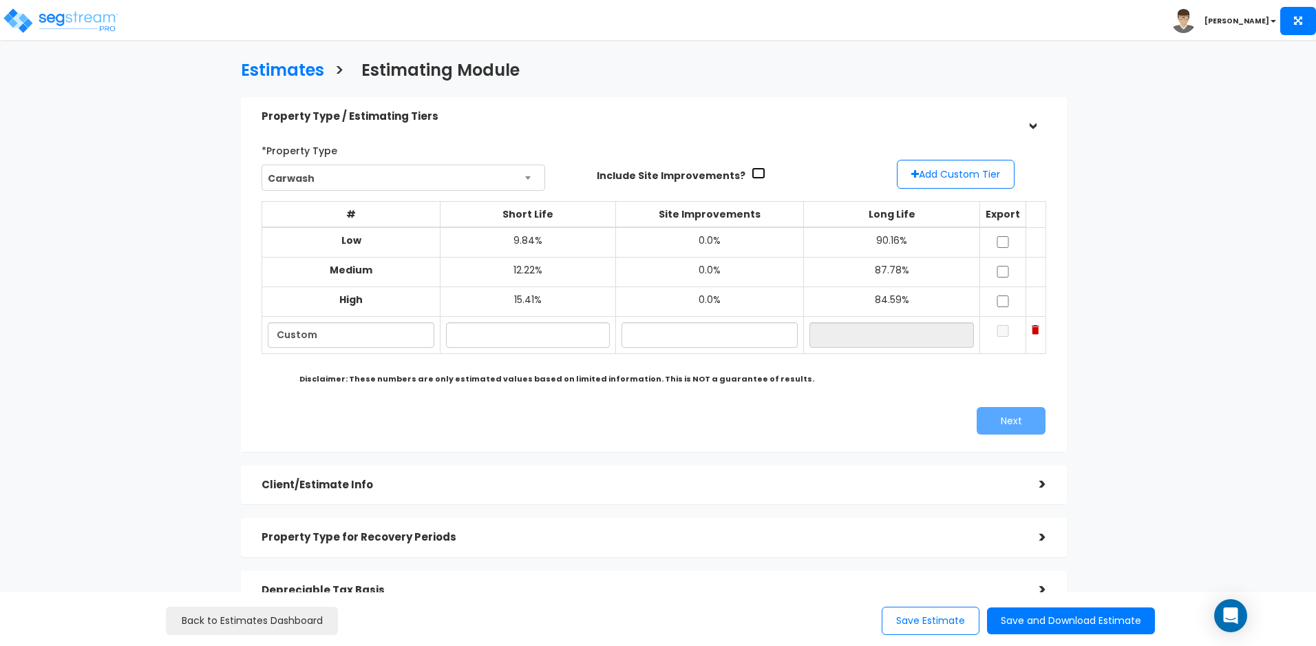
checkbox input "true"
click at [952, 350] on td at bounding box center [892, 335] width 177 height 37
click at [921, 328] on input "text" at bounding box center [892, 334] width 165 height 25
click at [690, 335] on input "text" at bounding box center [710, 334] width 176 height 25
click at [323, 333] on input "Custom" at bounding box center [351, 334] width 167 height 25
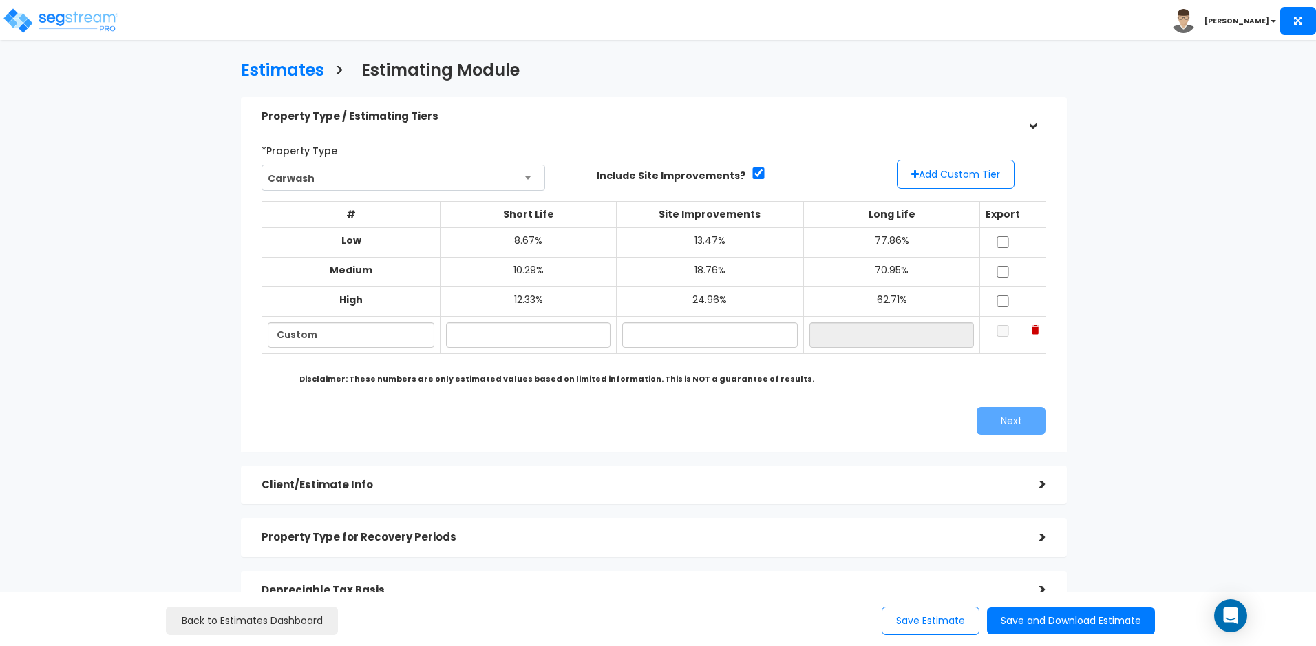
click at [377, 269] on td "Medium" at bounding box center [351, 273] width 179 height 30
drag, startPoint x: 353, startPoint y: 338, endPoint x: 197, endPoint y: 338, distance: 156.3
click at [197, 338] on div "Estimates > Estimating Module Property Type / Estimating Tiers > *Property Type…" at bounding box center [654, 391] width 1080 height 921
click at [1038, 332] on img at bounding box center [1036, 330] width 8 height 10
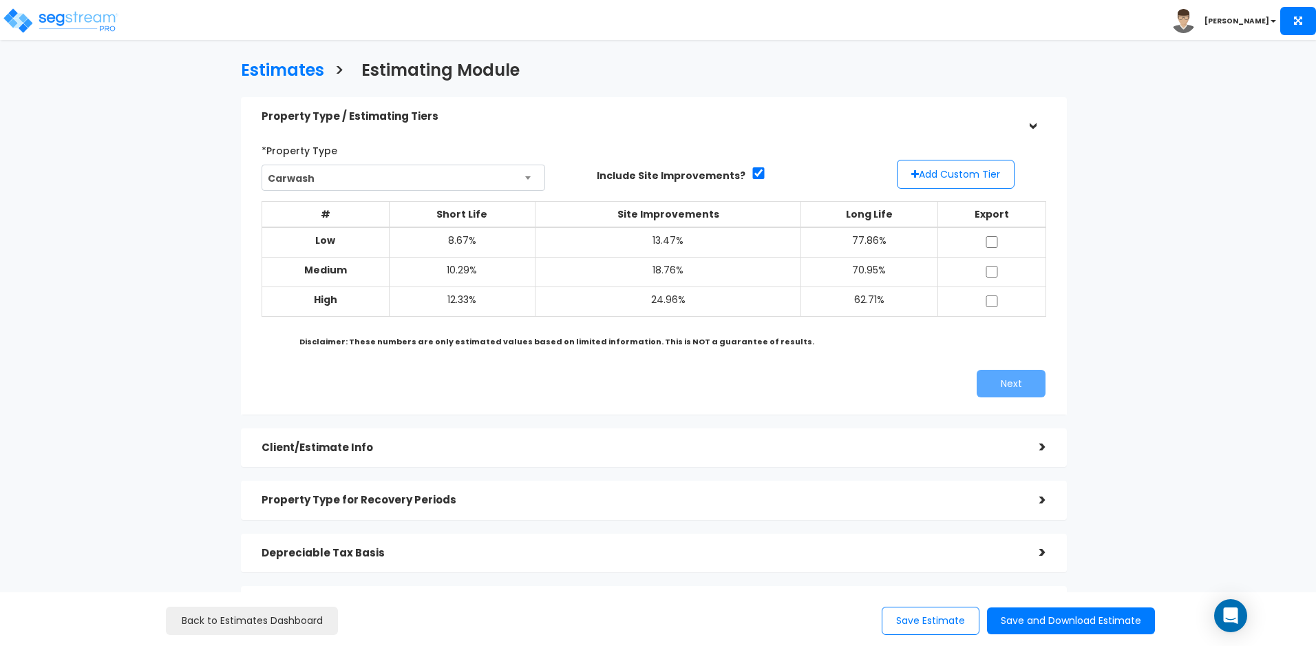
click at [344, 270] on b "Medium" at bounding box center [325, 270] width 43 height 14
click at [499, 280] on td "10.29%" at bounding box center [462, 273] width 147 height 30
click at [963, 178] on button "Add Custom Tier" at bounding box center [956, 174] width 118 height 29
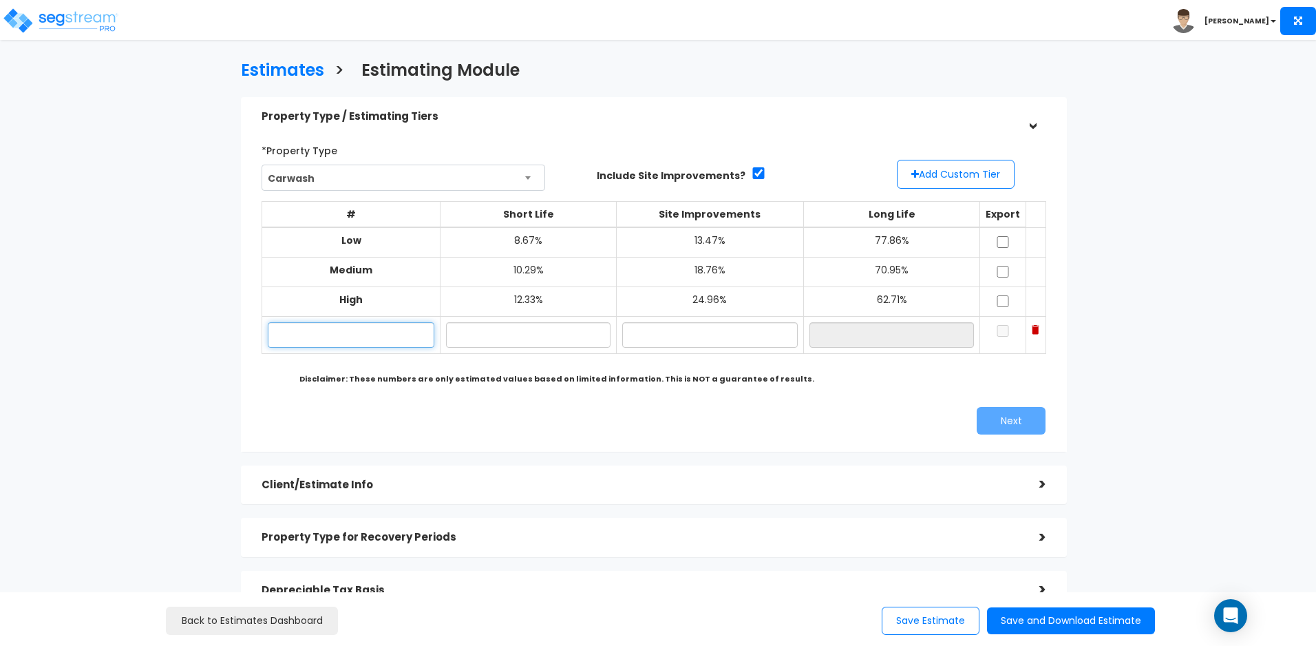
click at [334, 337] on input "text" at bounding box center [351, 334] width 167 height 25
type input "Custom"
type input "5.00%"
type input "18.00%"
type input "77.00%"
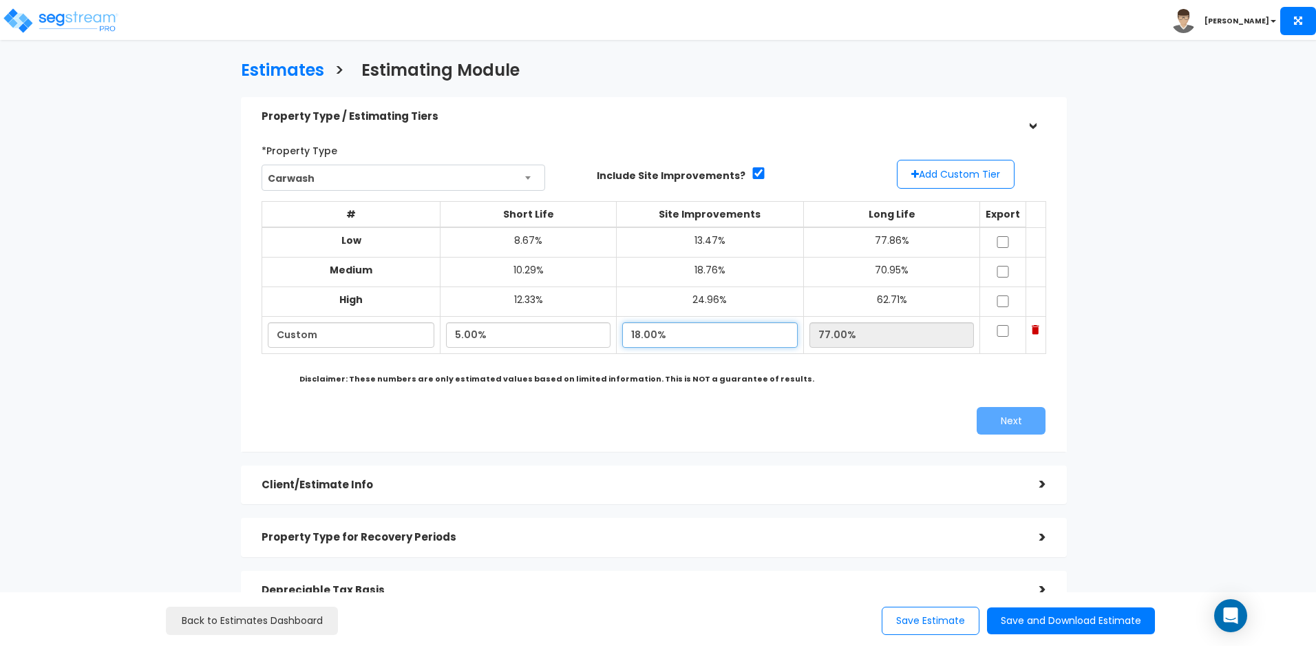
drag, startPoint x: 684, startPoint y: 333, endPoint x: 618, endPoint y: 332, distance: 66.8
click at [618, 332] on tr "Custom 5.00% 18.00% 77.00%" at bounding box center [654, 335] width 784 height 37
click at [699, 339] on input "18.00%" at bounding box center [710, 334] width 176 height 25
drag, startPoint x: 532, startPoint y: 332, endPoint x: 432, endPoint y: 317, distance: 100.2
click at [432, 317] on tr "Custom 5.00% 18.00% 77.00%" at bounding box center [654, 335] width 784 height 37
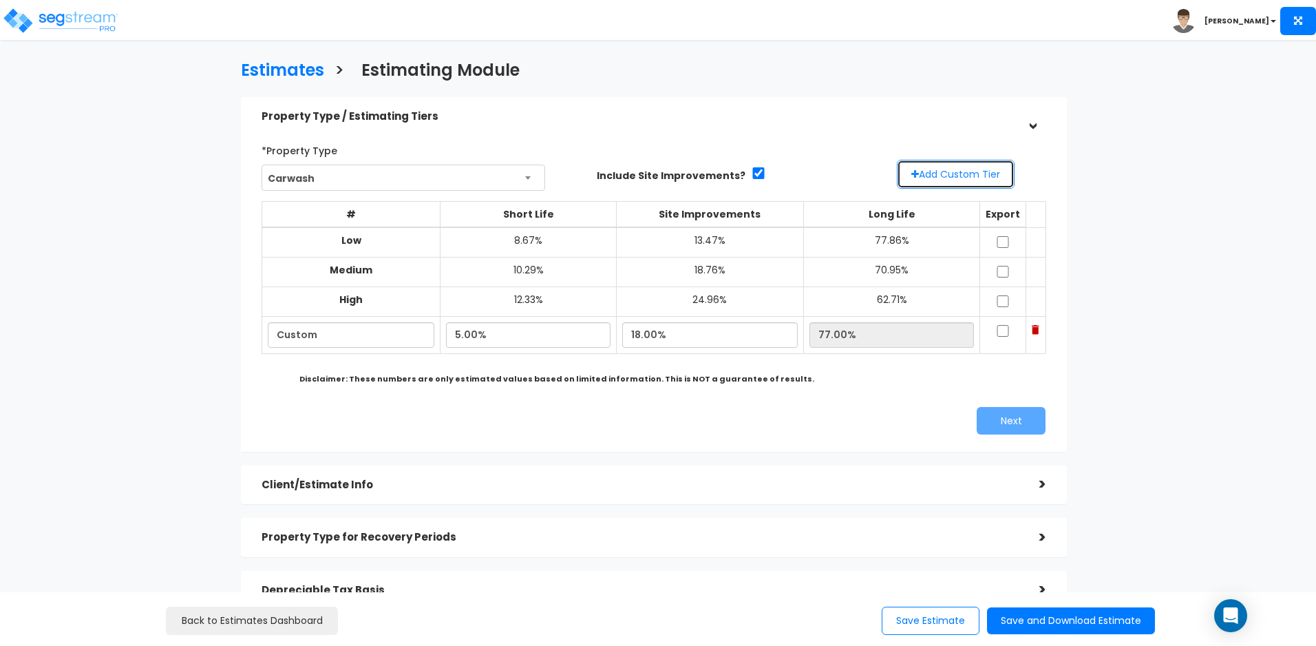
click at [967, 168] on button "Add Custom Tier" at bounding box center [956, 174] width 118 height 29
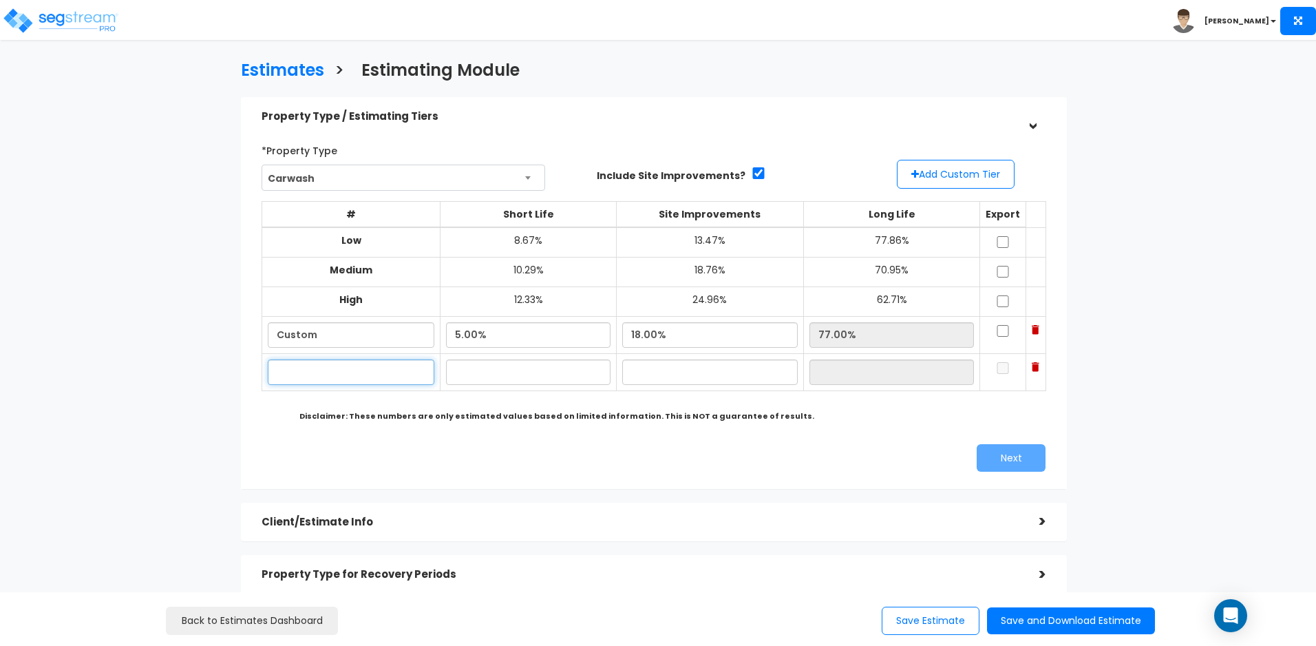
click at [332, 368] on input "text" at bounding box center [351, 371] width 167 height 25
type input "Custom"
click at [382, 342] on input "Custom" at bounding box center [351, 334] width 167 height 25
click at [508, 375] on input "text" at bounding box center [528, 371] width 164 height 25
type input "6.00%"
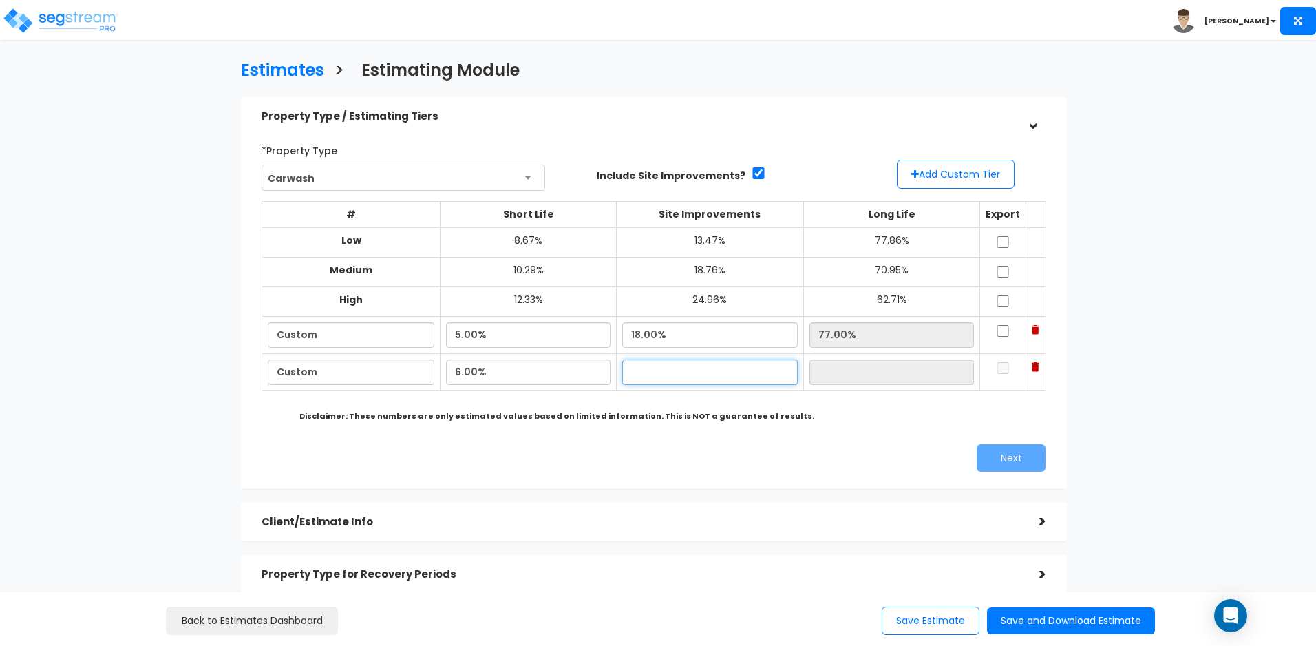
click at [676, 375] on input "text" at bounding box center [710, 371] width 176 height 25
click at [390, 372] on input "Custom" at bounding box center [351, 371] width 167 height 25
type input "Custom High"
click at [400, 344] on input "Custom" at bounding box center [351, 334] width 167 height 25
type input "Custom Low"
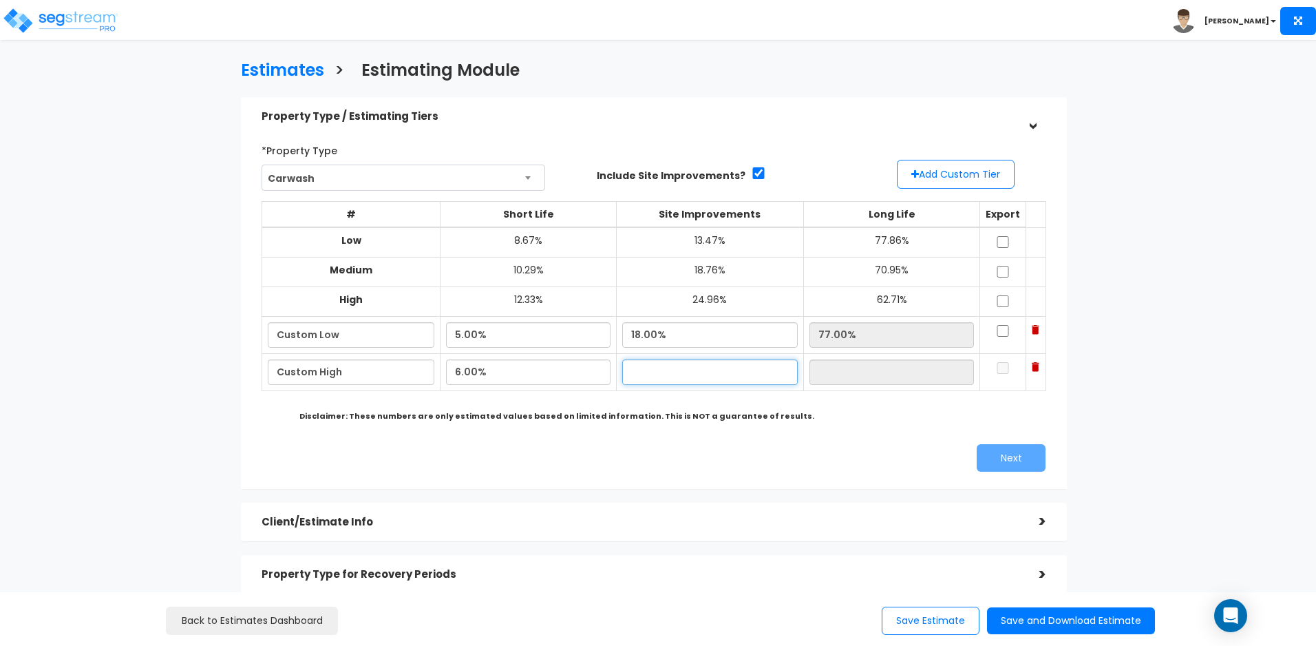
click at [695, 377] on input "text" at bounding box center [710, 371] width 176 height 25
type input "24.00%"
type input "70.00%"
click at [546, 372] on input "6.00%" at bounding box center [528, 371] width 164 height 25
click at [1001, 334] on input "checkbox" at bounding box center [1003, 331] width 14 height 12
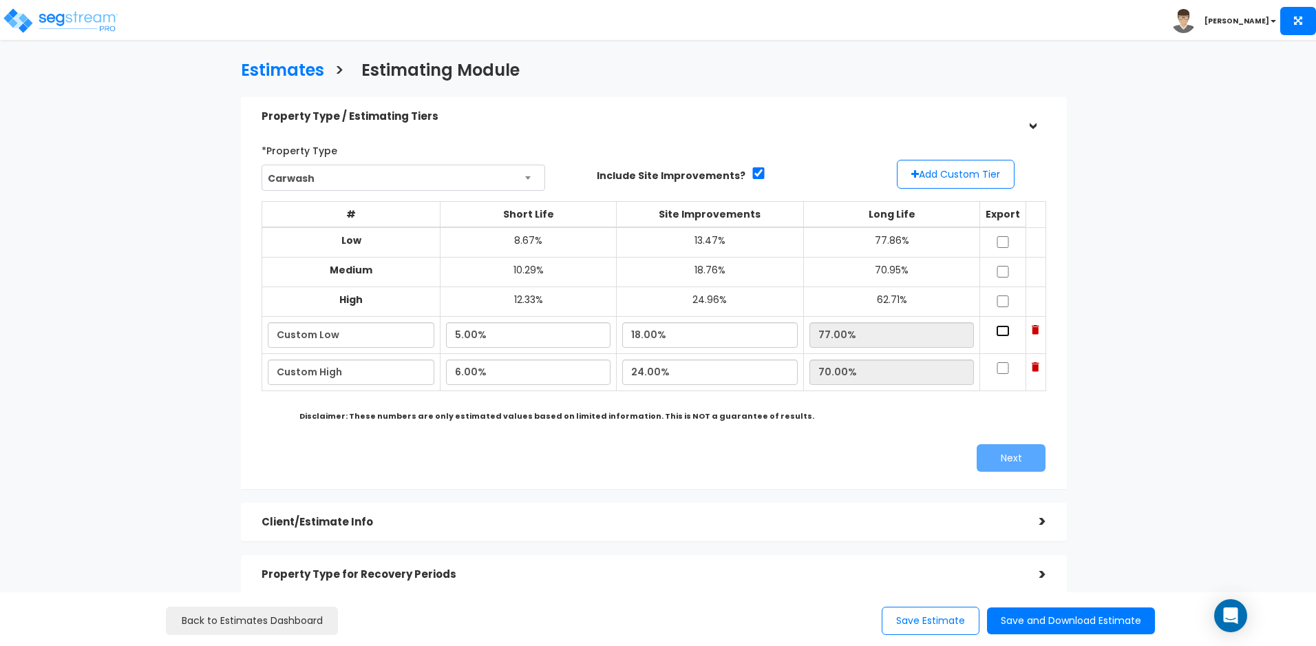
checkbox input "true"
click at [998, 369] on input "checkbox" at bounding box center [1003, 368] width 14 height 12
checkbox input "true"
click at [1007, 463] on button "Next" at bounding box center [1011, 458] width 69 height 28
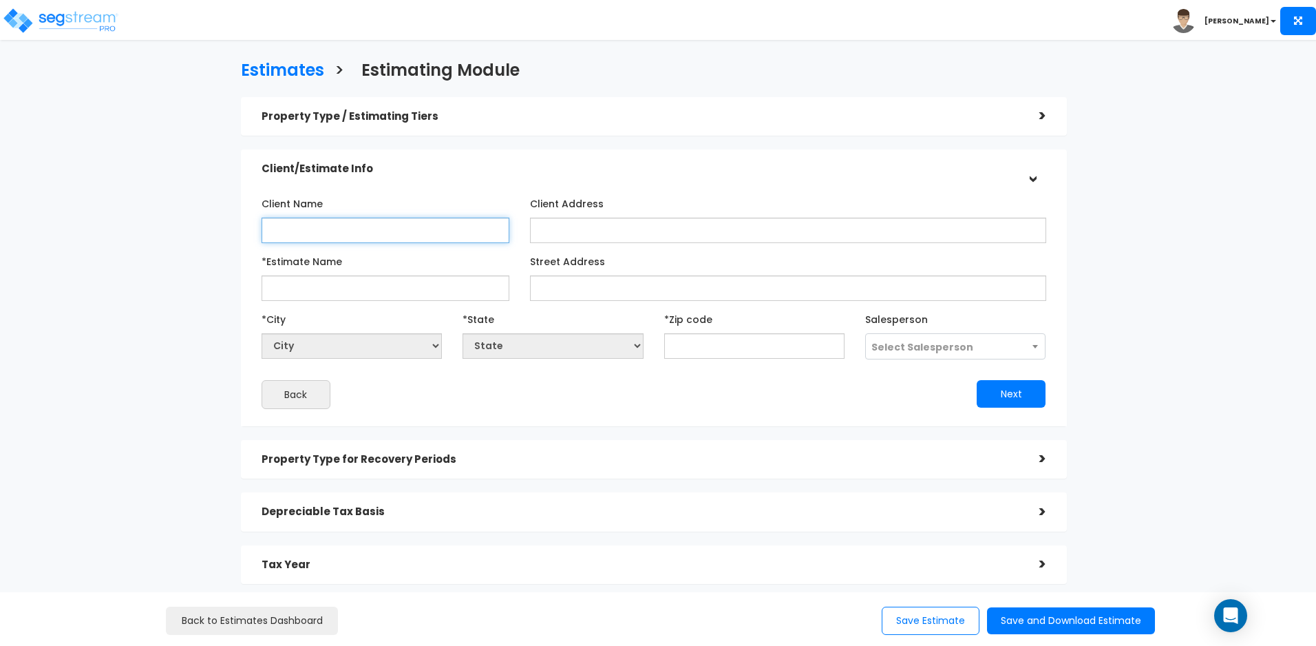
click at [430, 234] on input "Client Name" at bounding box center [386, 230] width 248 height 25
click at [427, 293] on input "*Estimate Name" at bounding box center [386, 287] width 248 height 25
type input "Car Wash"
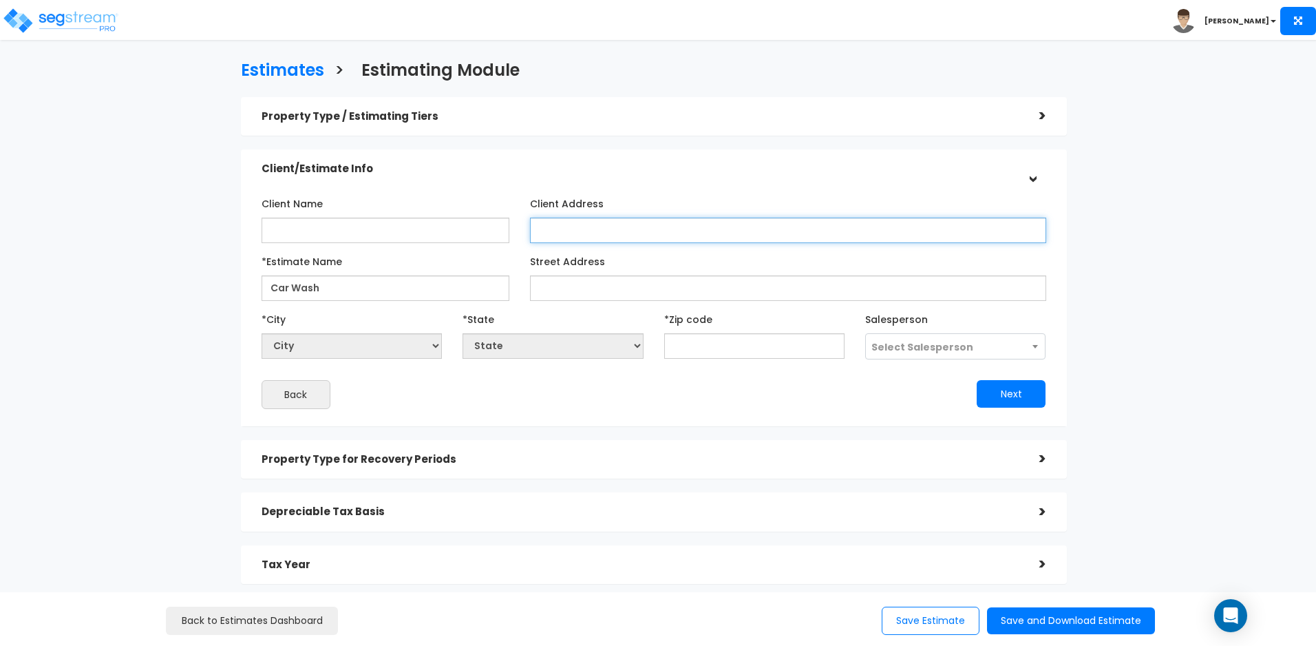
click at [633, 225] on input "Client Address" at bounding box center [788, 230] width 516 height 25
click at [423, 232] on input "Client Name" at bounding box center [386, 230] width 248 height 25
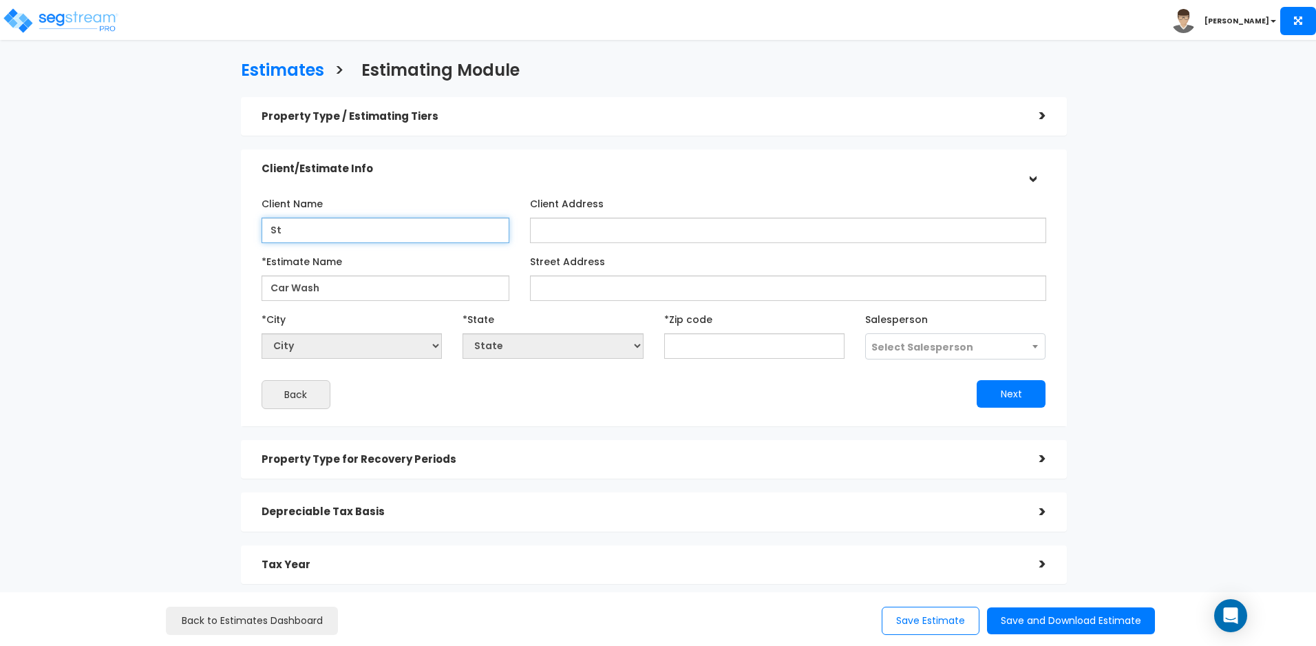
type input "S"
drag, startPoint x: 700, startPoint y: 350, endPoint x: 731, endPoint y: 346, distance: 32.0
click at [700, 350] on input "text" at bounding box center [754, 345] width 180 height 25
click at [736, 348] on input "text" at bounding box center [754, 345] width 180 height 25
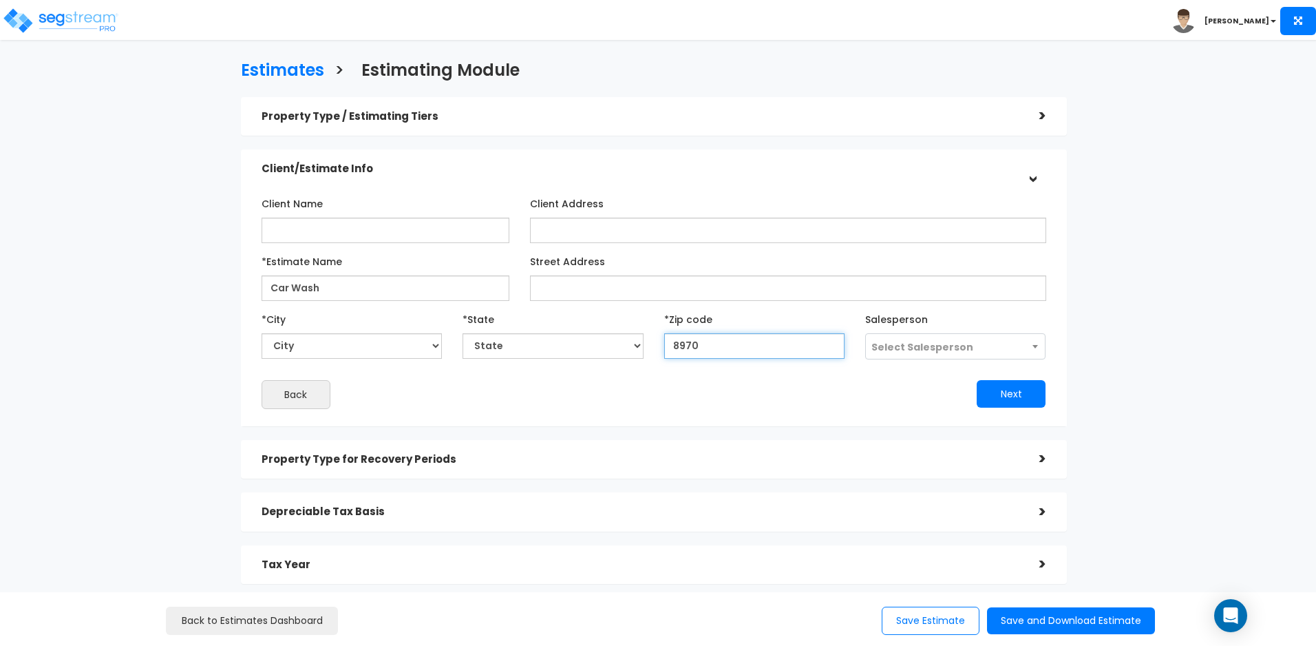
type input "89701"
select select "NV"
type input "89701"
click at [930, 343] on span "Select Salesperson" at bounding box center [923, 347] width 102 height 14
select select "106"
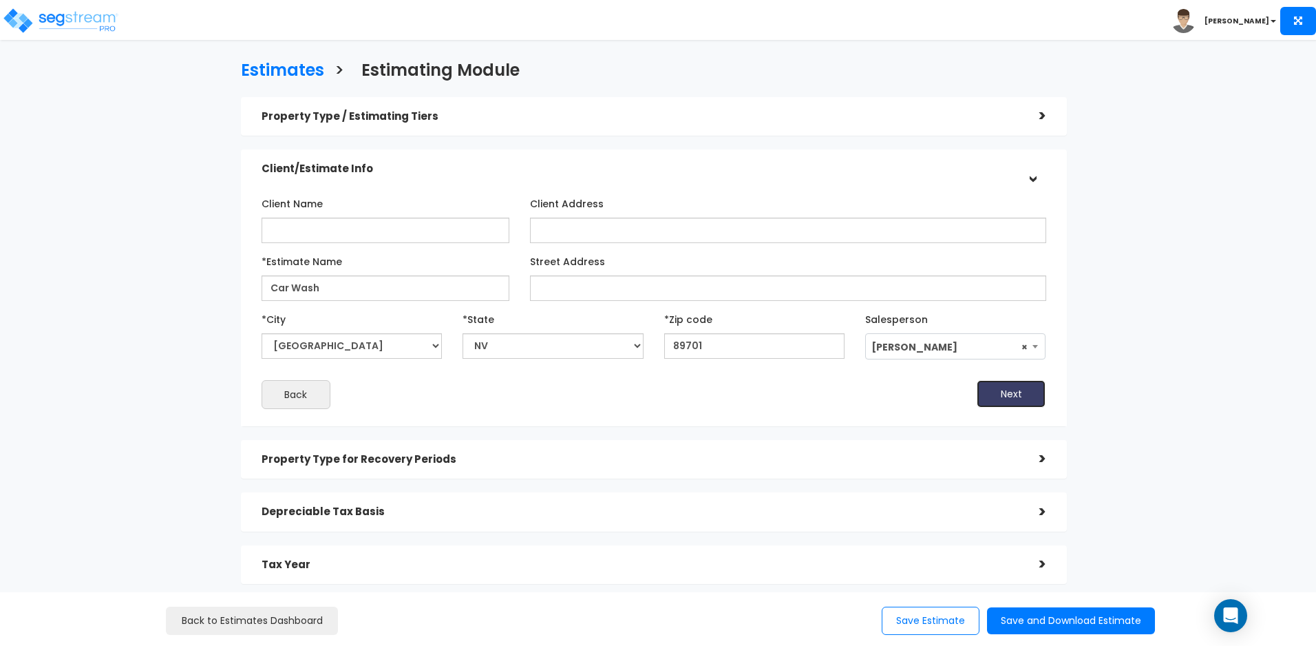
click at [1021, 394] on button "Next" at bounding box center [1011, 394] width 69 height 28
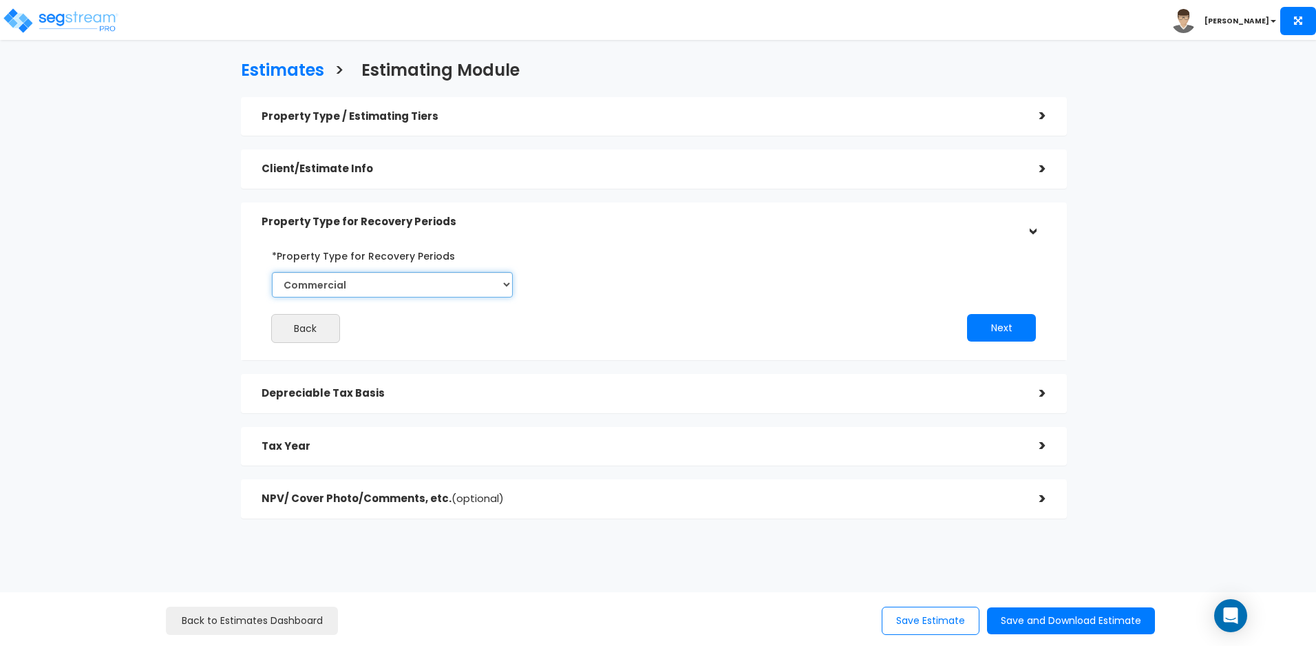
click at [455, 280] on select "Commercial Residential" at bounding box center [392, 284] width 241 height 25
click at [462, 281] on select "Commercial Residential" at bounding box center [392, 284] width 241 height 25
click at [984, 324] on button "Next" at bounding box center [1001, 328] width 69 height 28
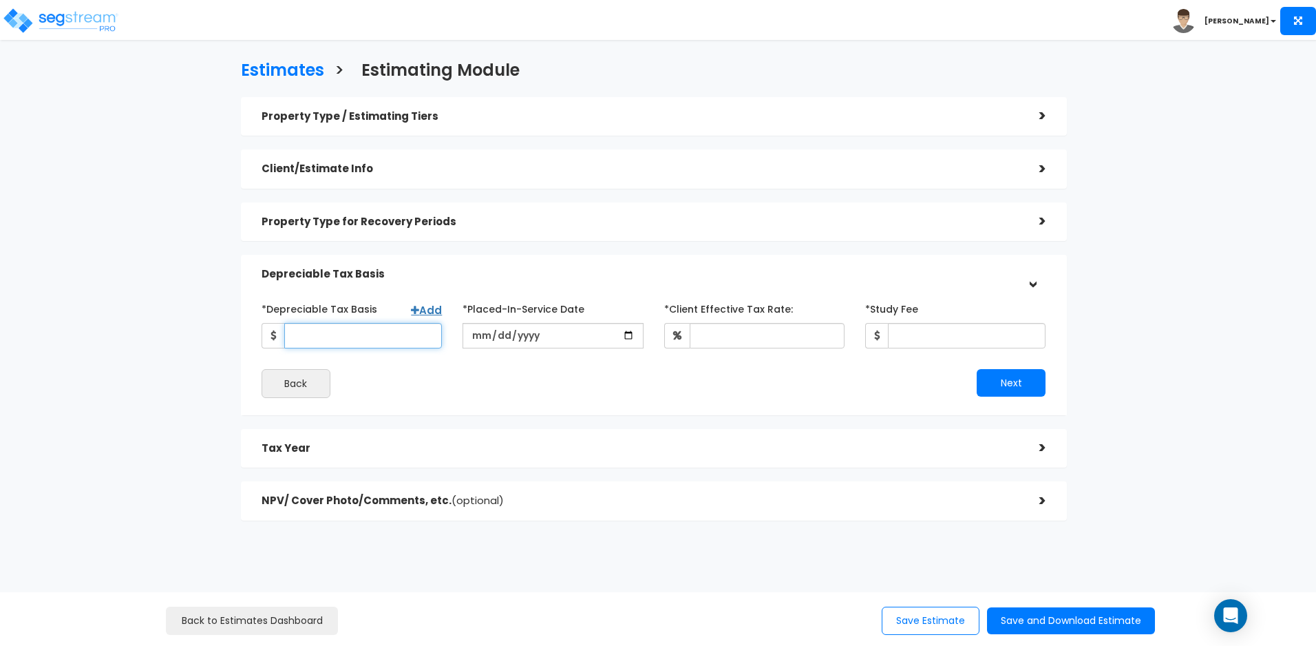
click at [350, 339] on input "*Depreciable Tax Basis" at bounding box center [363, 335] width 158 height 25
type input "3,000,000"
type input "0022-10-01"
click at [474, 335] on input "date" at bounding box center [553, 335] width 180 height 25
type input "2024-10-01"
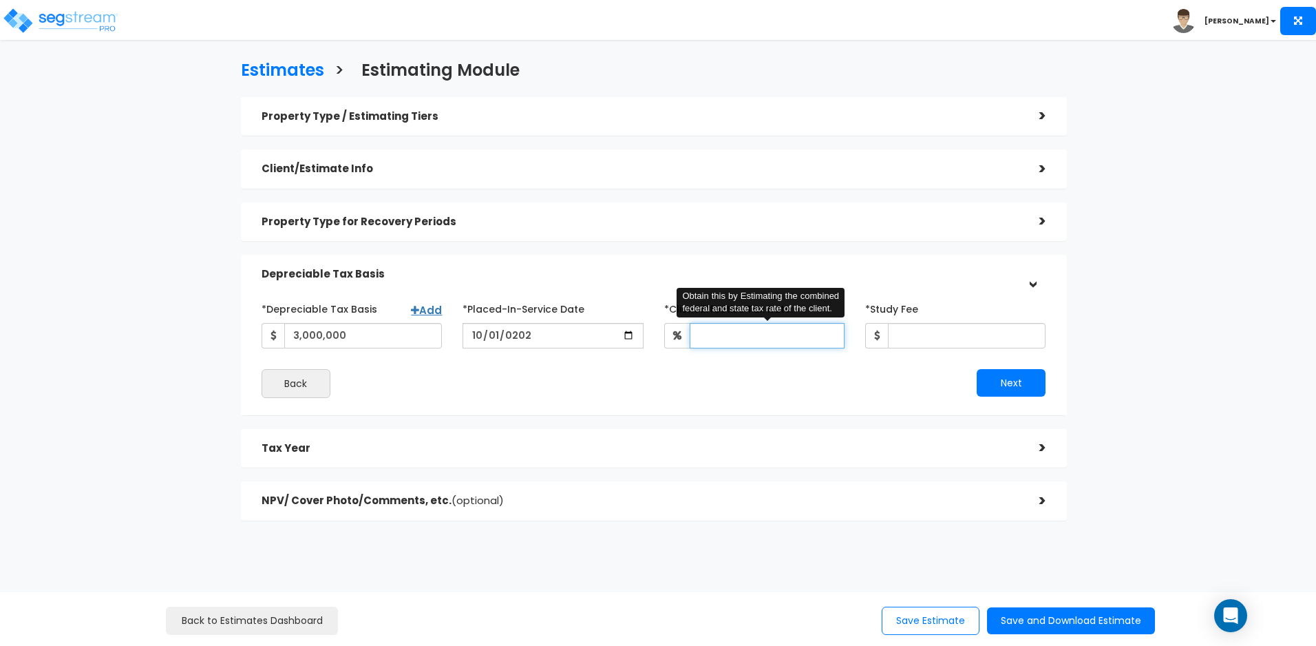
click at [730, 339] on input "*Client Effective Tax Rate:" at bounding box center [767, 335] width 155 height 25
click at [803, 328] on input "*Client Effective Tax Rate:" at bounding box center [767, 335] width 155 height 25
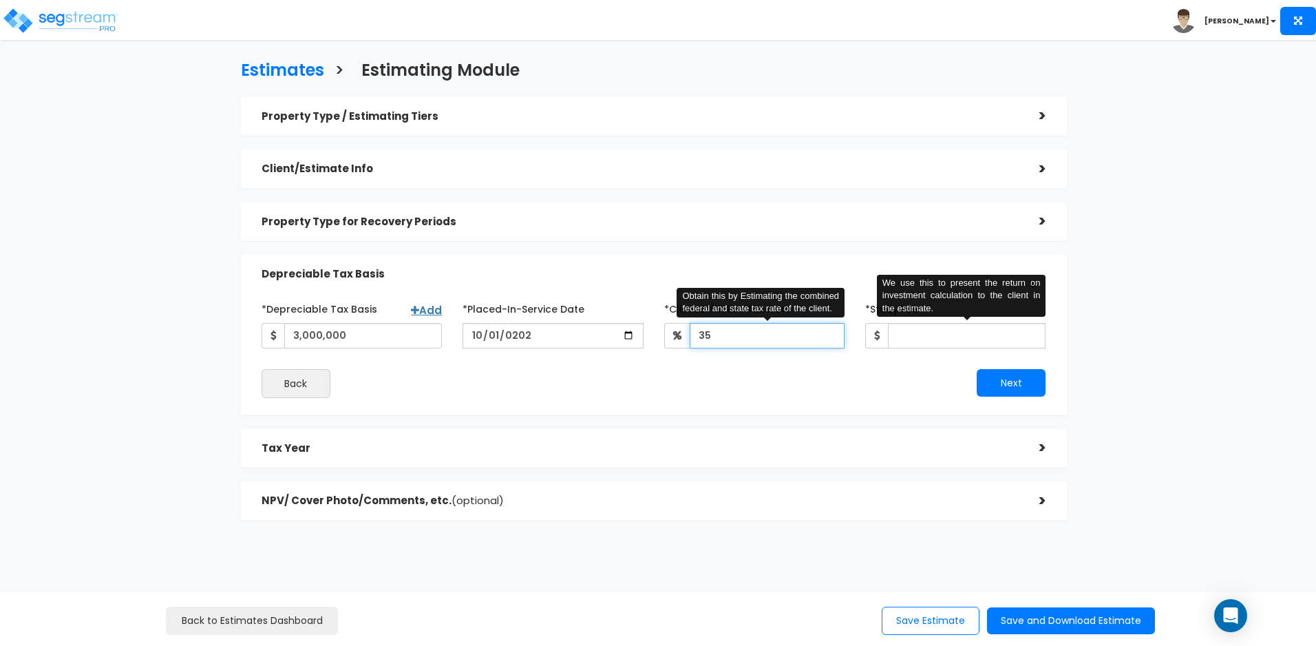
type input "35"
click at [925, 333] on input "*Study Fee" at bounding box center [967, 335] width 158 height 25
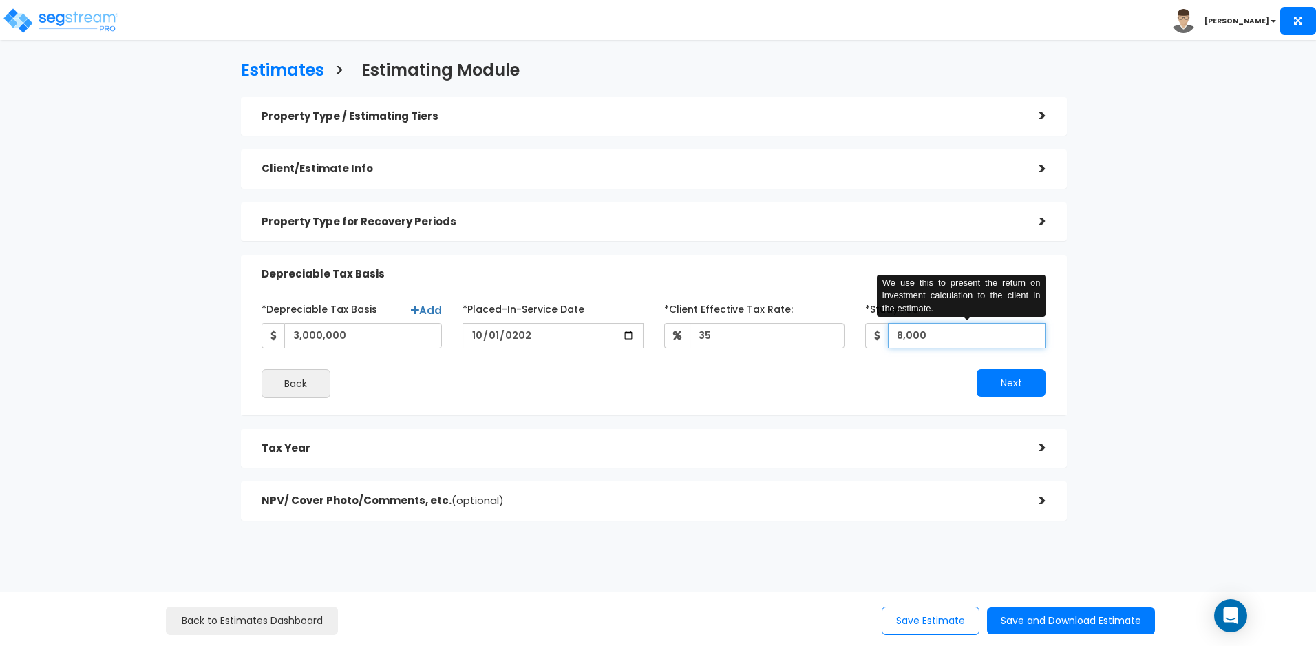
type input "8,000"
click at [939, 375] on div "Next" at bounding box center [855, 383] width 403 height 28
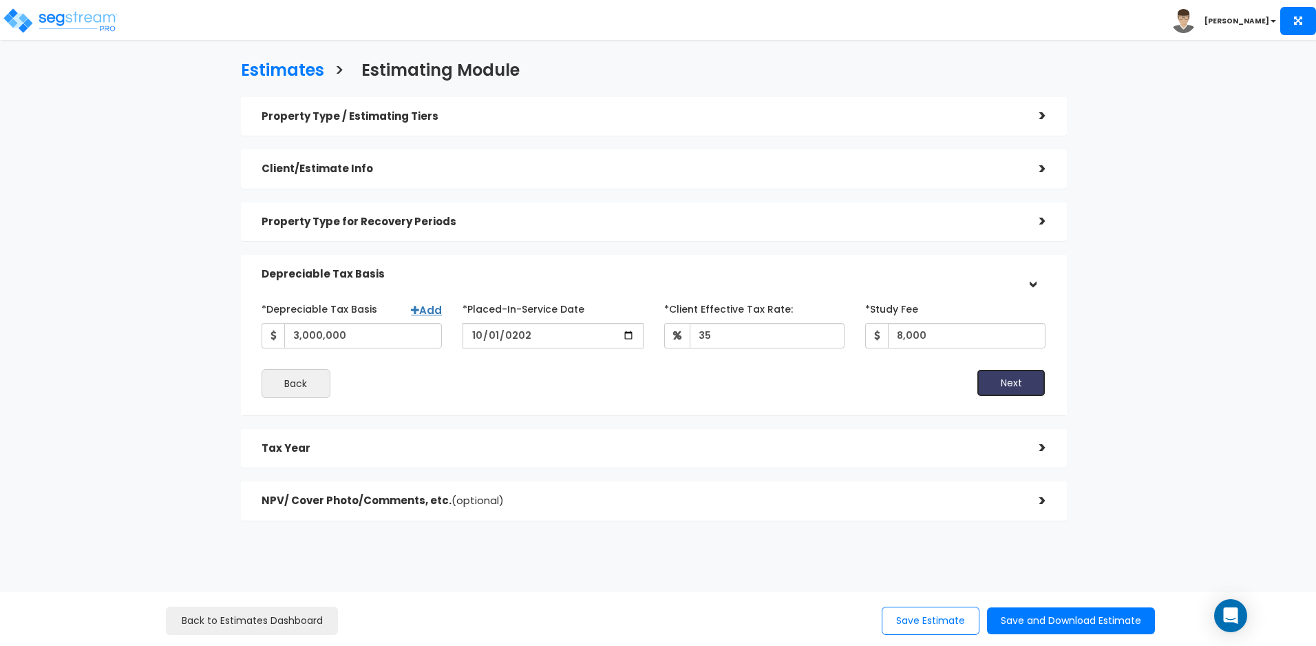
click at [987, 384] on button "Next" at bounding box center [1011, 383] width 69 height 28
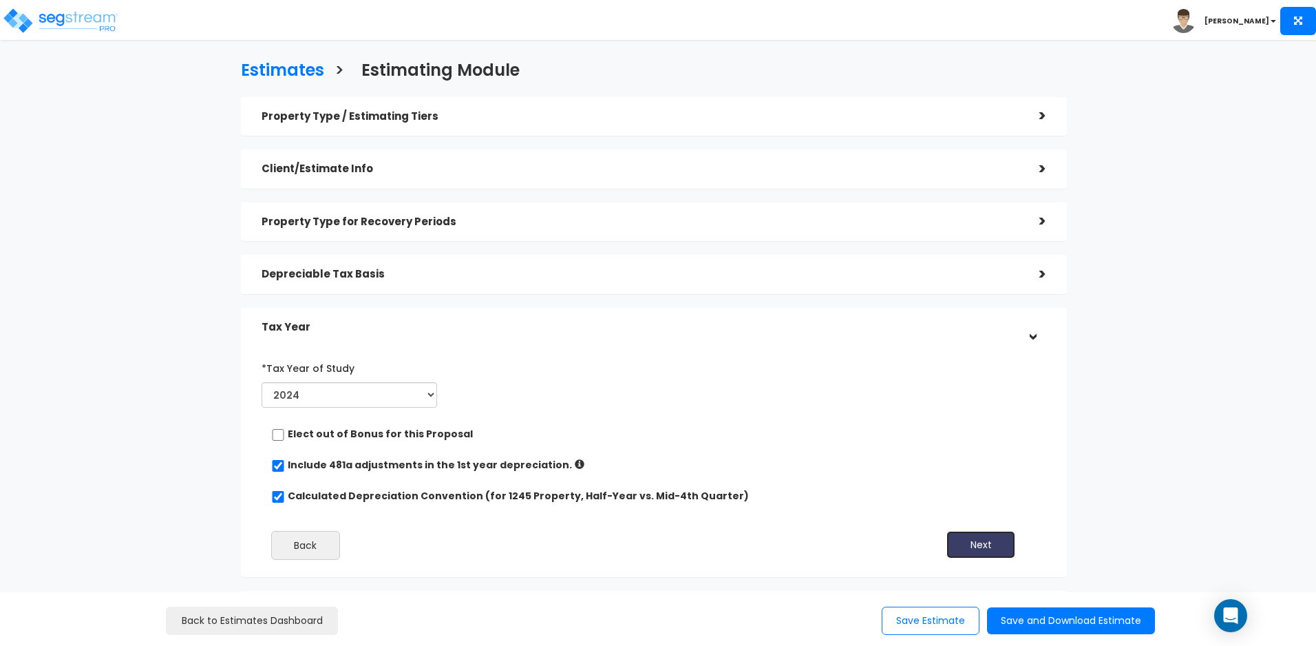
click at [969, 540] on button "Next" at bounding box center [981, 545] width 69 height 28
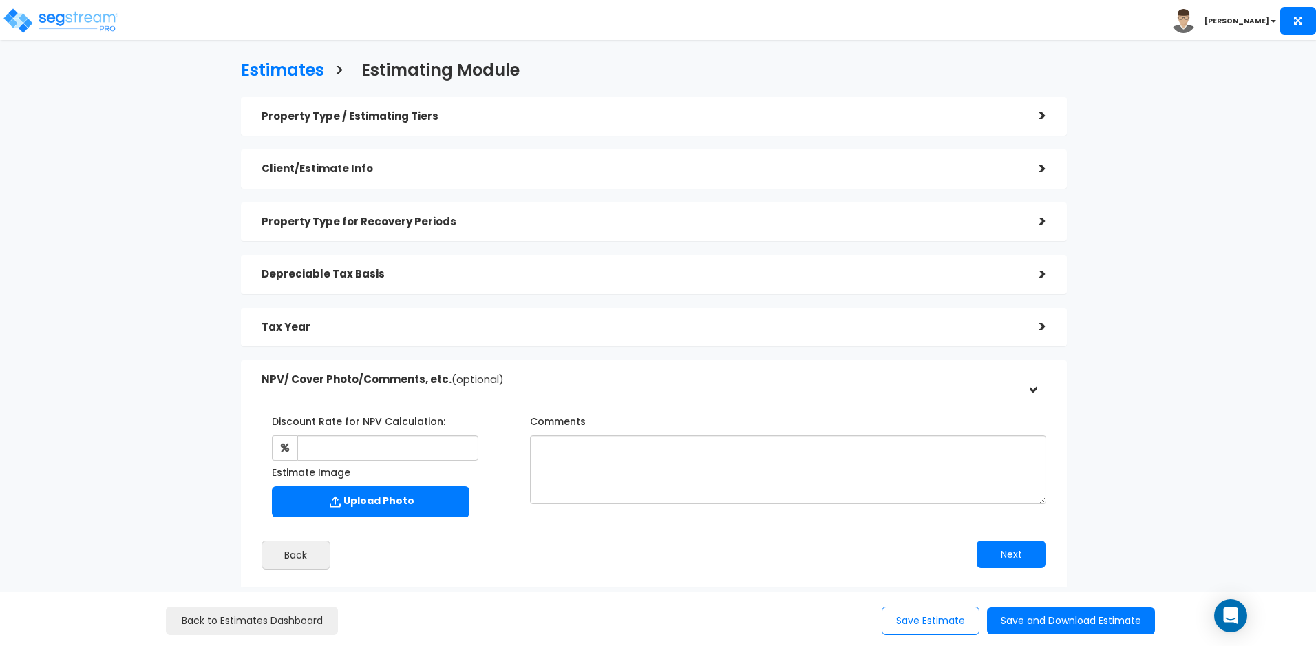
scroll to position [78, 0]
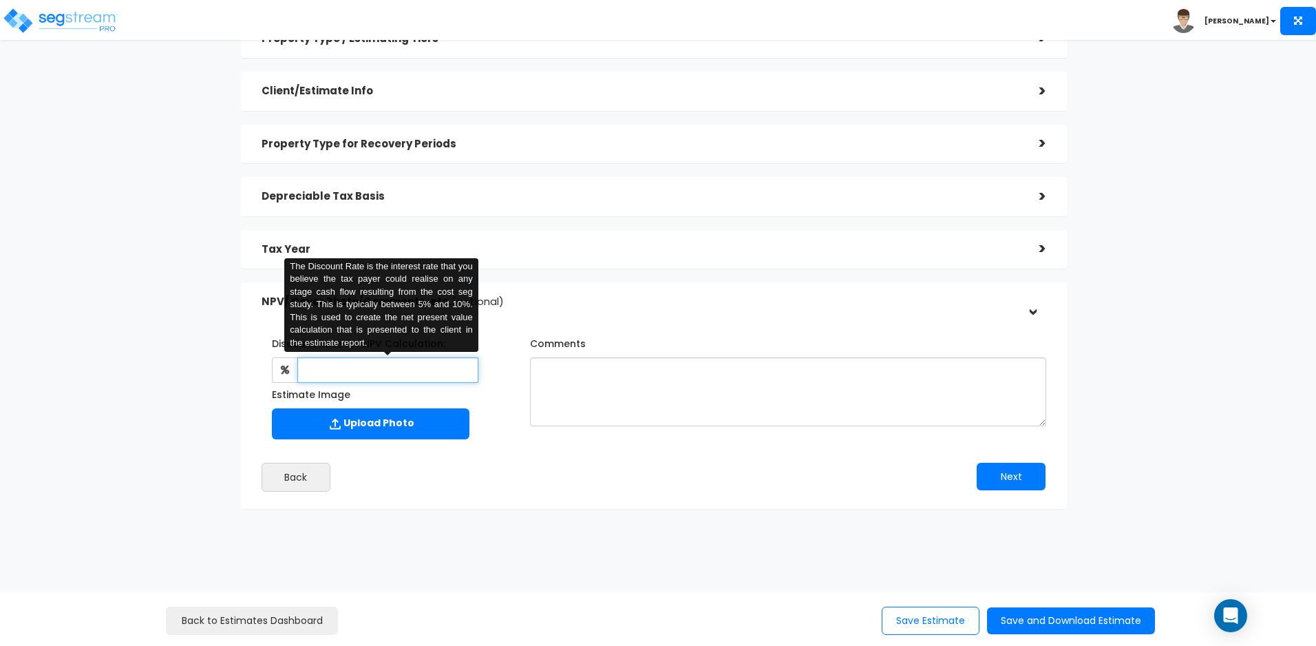
click at [368, 359] on input "text" at bounding box center [387, 369] width 181 height 25
type input "9"
drag, startPoint x: 905, startPoint y: 464, endPoint x: 915, endPoint y: 464, distance: 10.3
click at [905, 464] on div "Next" at bounding box center [855, 477] width 403 height 28
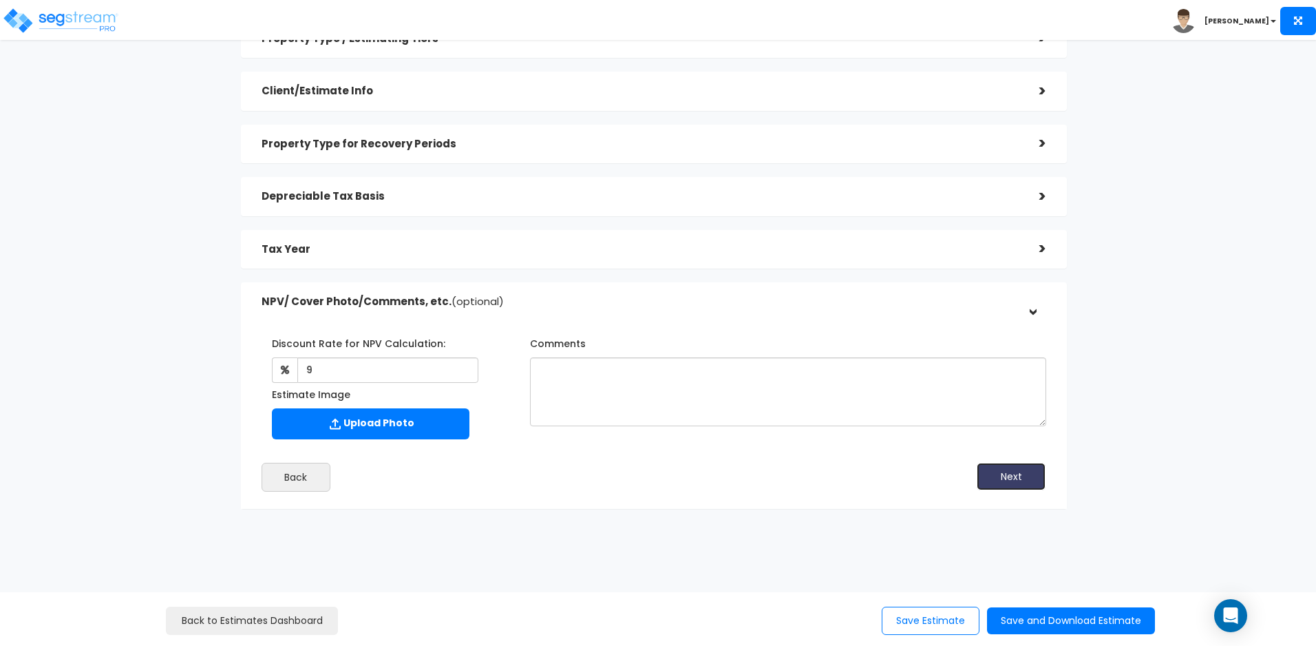
click at [1013, 474] on button "Next" at bounding box center [1011, 477] width 69 height 28
click at [1020, 610] on button "Save and Download Estimate" at bounding box center [1071, 620] width 168 height 27
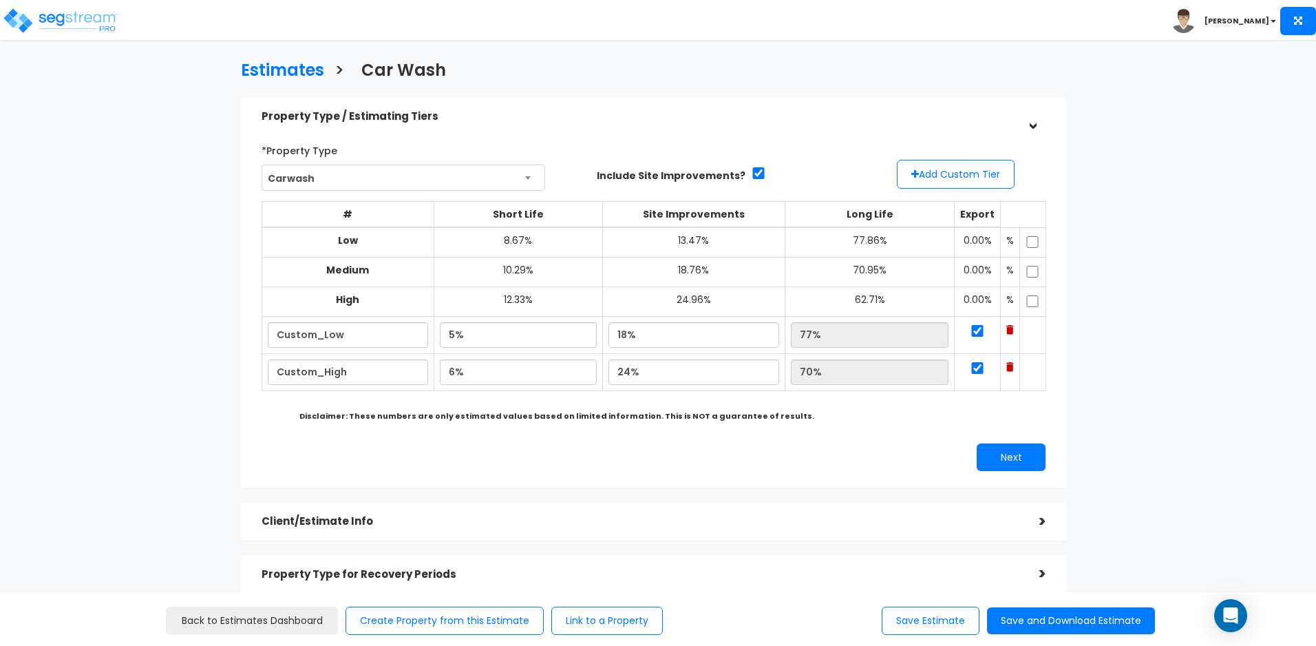
click at [1237, 59] on html "Toggle navigation Simon x" at bounding box center [658, 444] width 1316 height 889
click at [905, 614] on button "Save Estimate" at bounding box center [931, 621] width 98 height 28
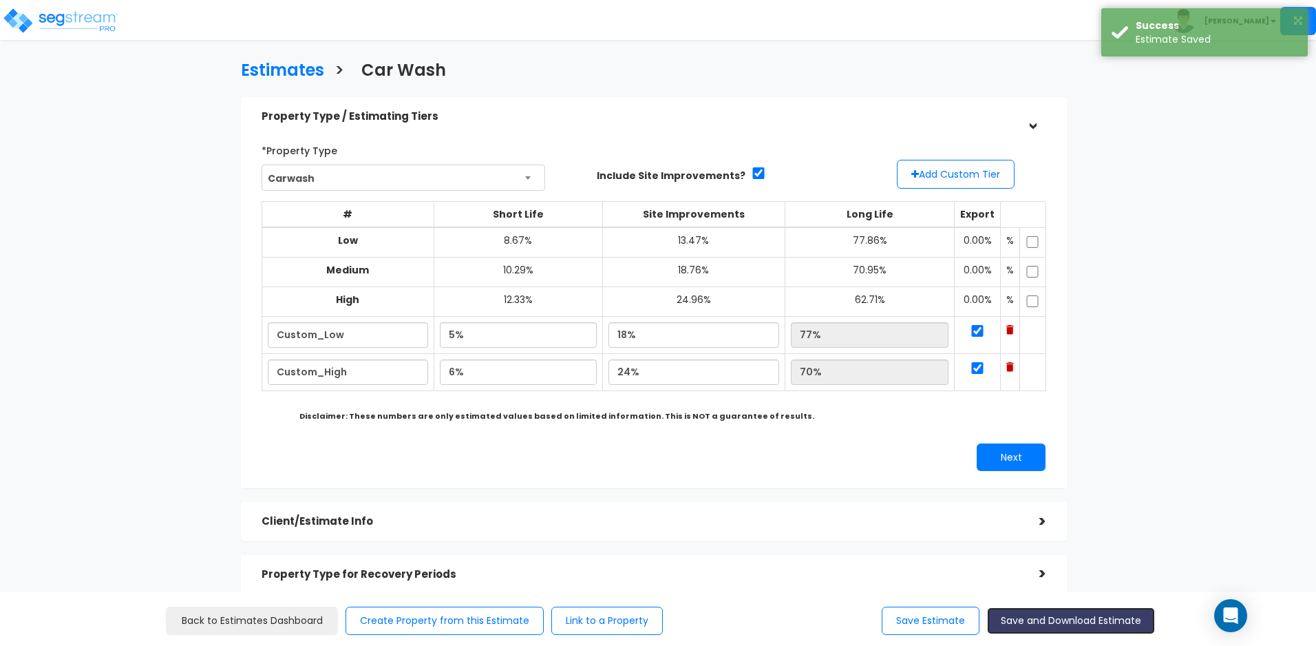
click at [1009, 618] on button "Save and Download Estimate" at bounding box center [1071, 620] width 168 height 27
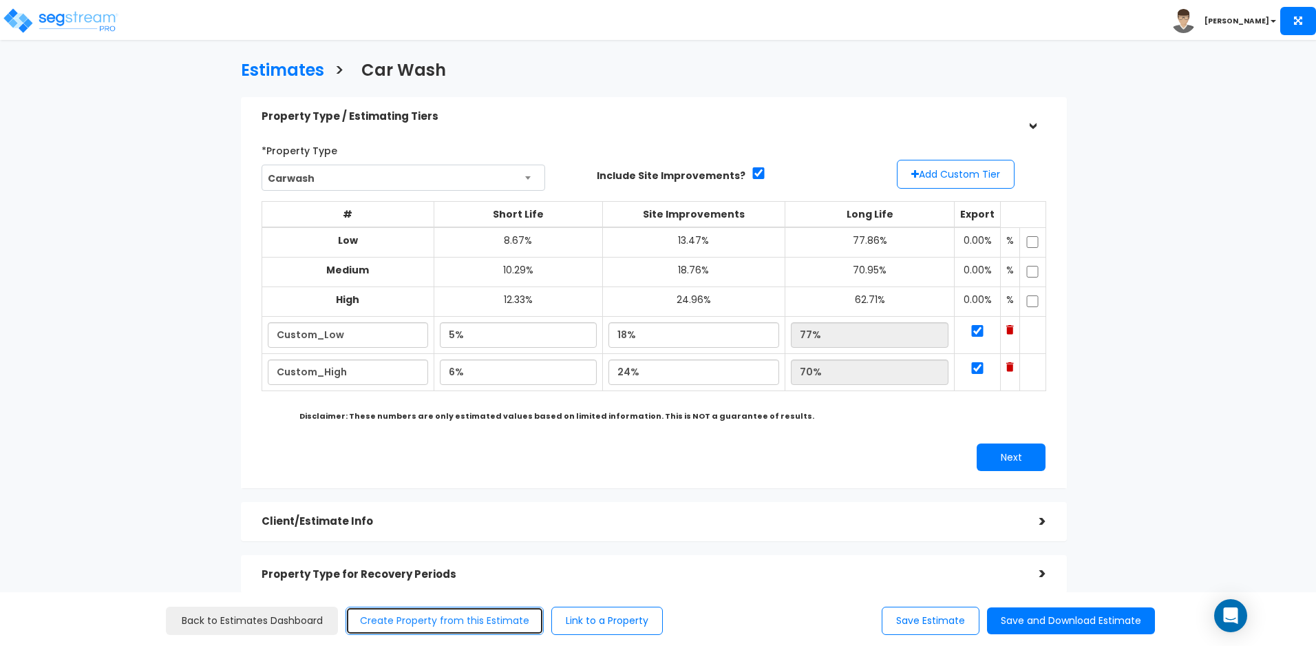
click at [457, 629] on button "Create Property from this Estimate" at bounding box center [445, 621] width 198 height 28
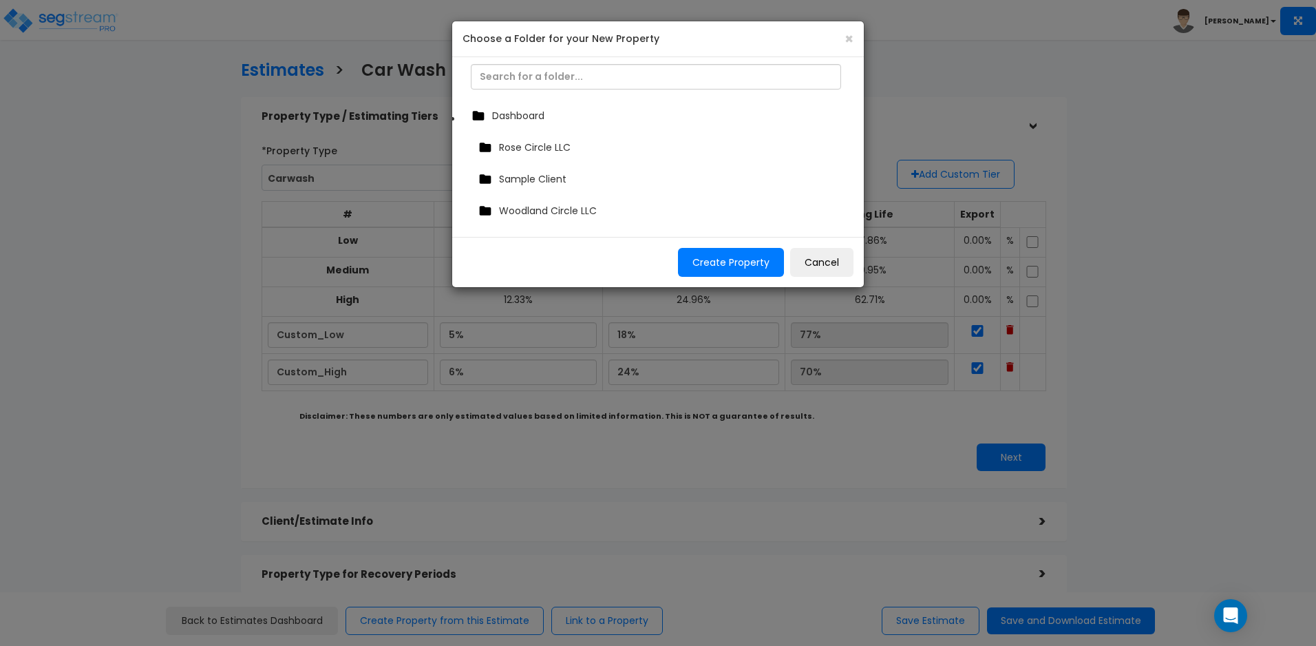
click at [530, 112] on span "Dashboard" at bounding box center [518, 116] width 52 height 14
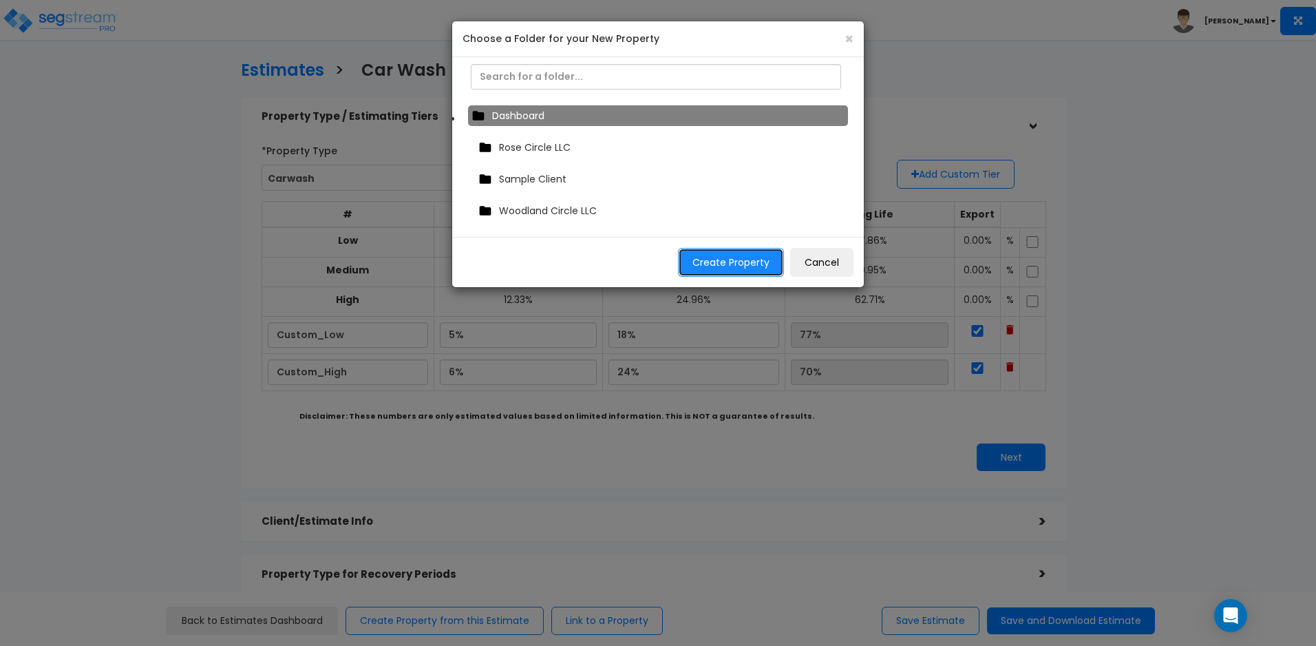
click at [744, 266] on button "Create Property" at bounding box center [731, 262] width 106 height 29
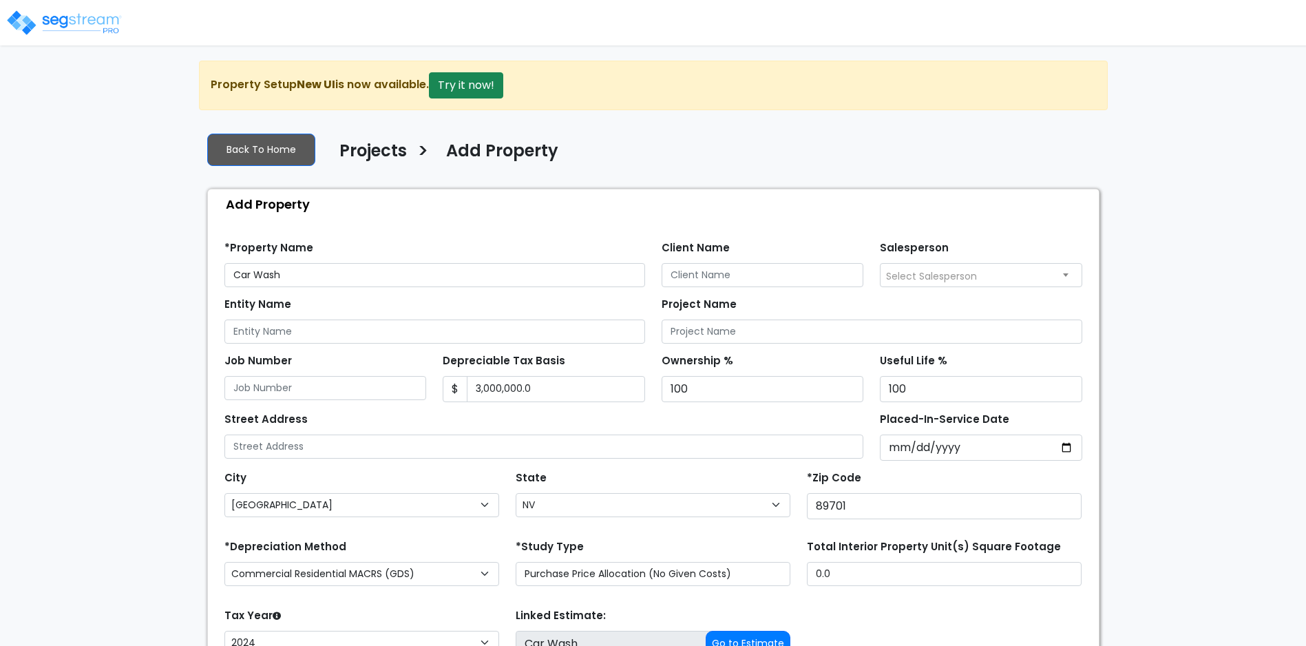
select select "[GEOGRAPHIC_DATA]"
select select "NV"
select select "2024"
click at [368, 269] on input "Car Wash" at bounding box center [434, 275] width 421 height 24
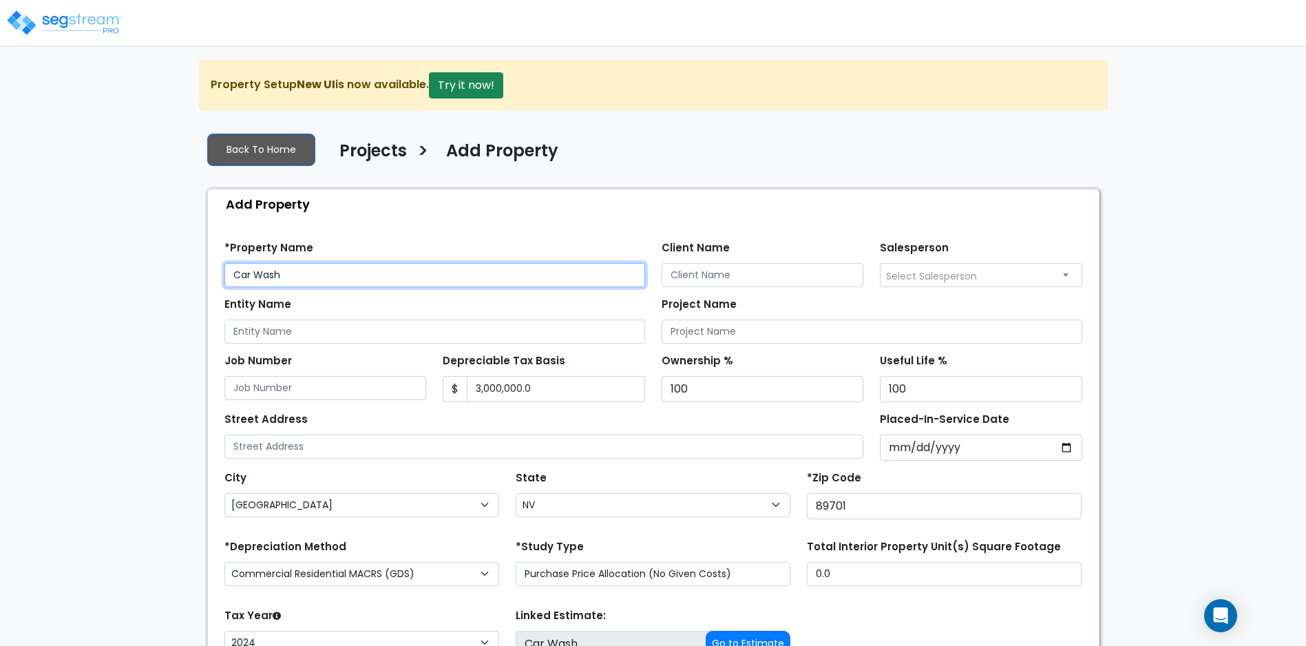
click at [235, 276] on input "Car Wash" at bounding box center [434, 275] width 421 height 24
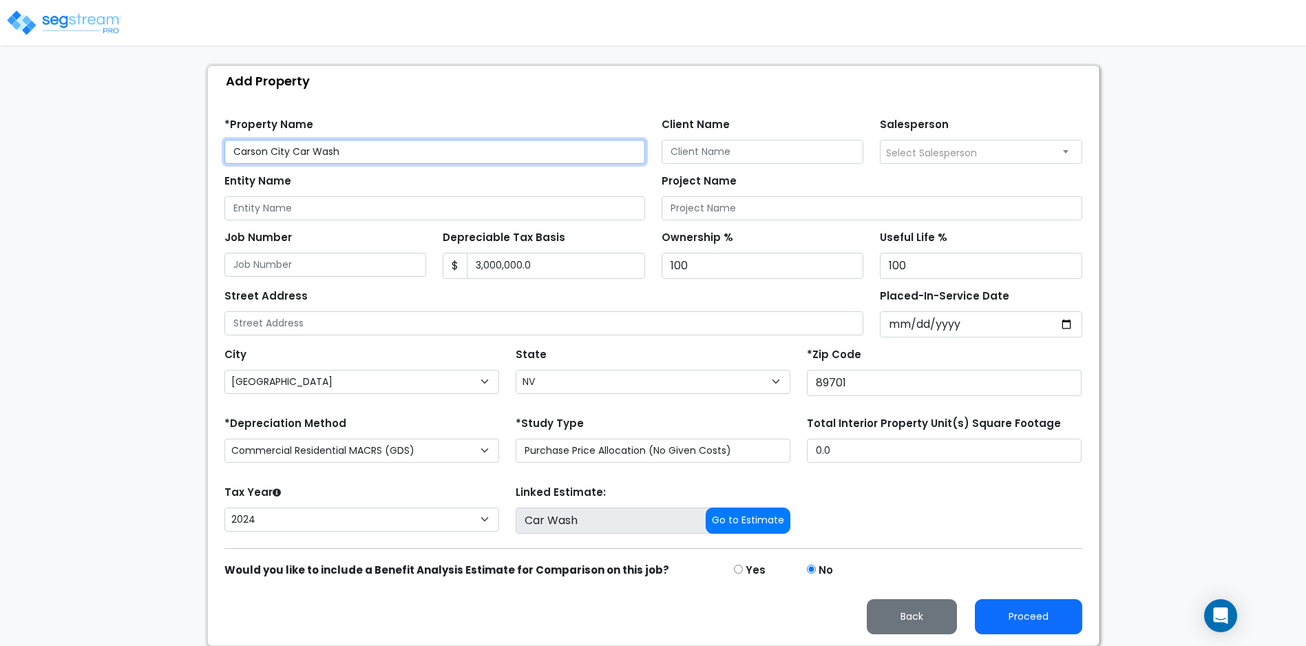
type input "Carson City Car Wash"
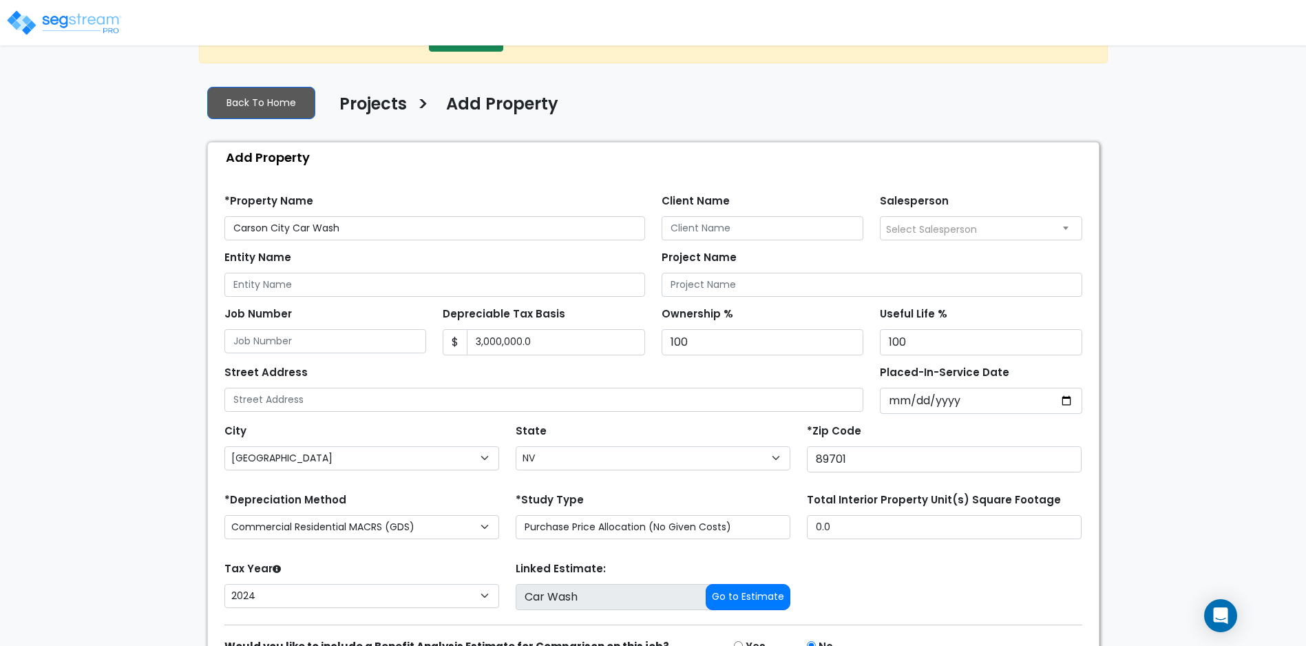
scroll to position [0, 0]
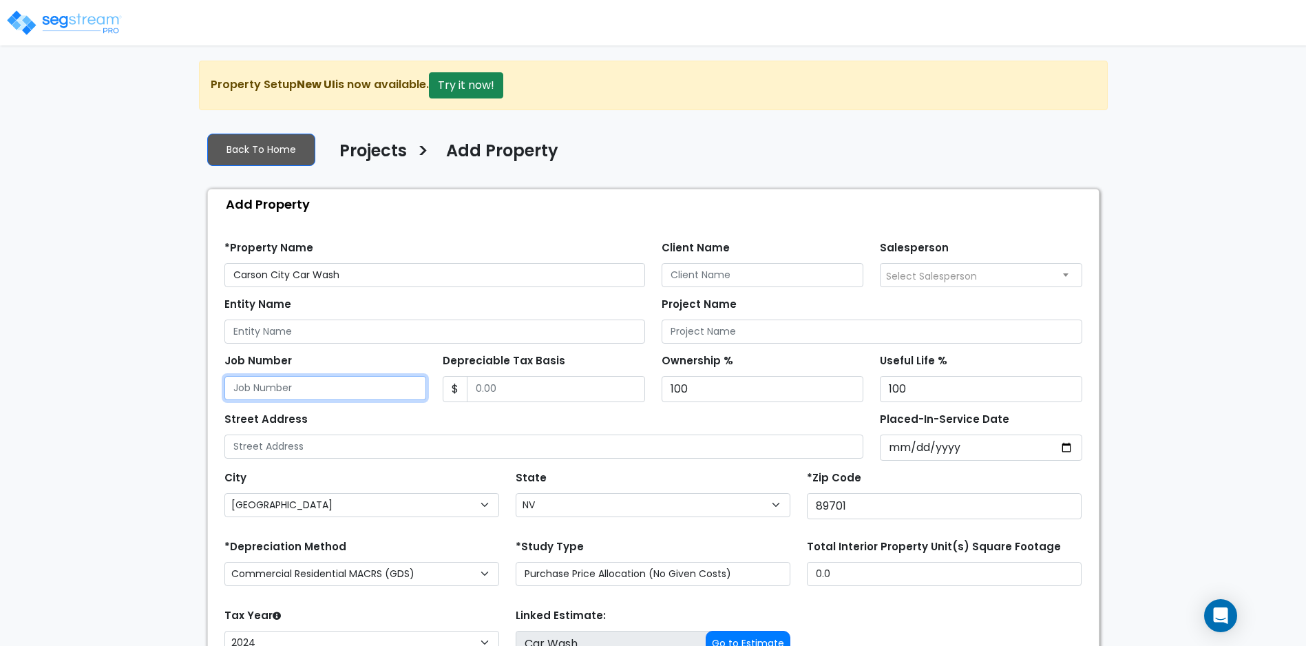
type input "3,000,000.0"
click at [574, 399] on input "Depreciable Tax Basis" at bounding box center [556, 389] width 178 height 26
click at [519, 390] on input "Depreciable Tax Basis" at bounding box center [556, 389] width 178 height 26
type input "3,549,000"
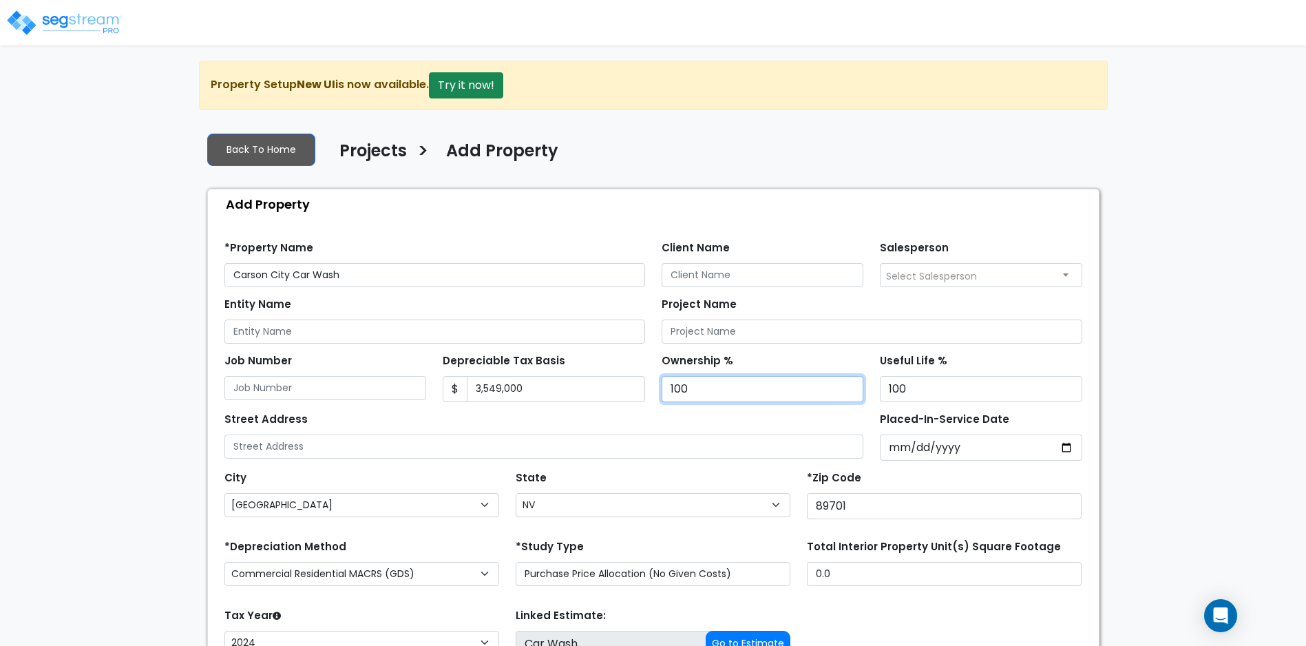
click at [714, 391] on input "100" at bounding box center [763, 389] width 202 height 26
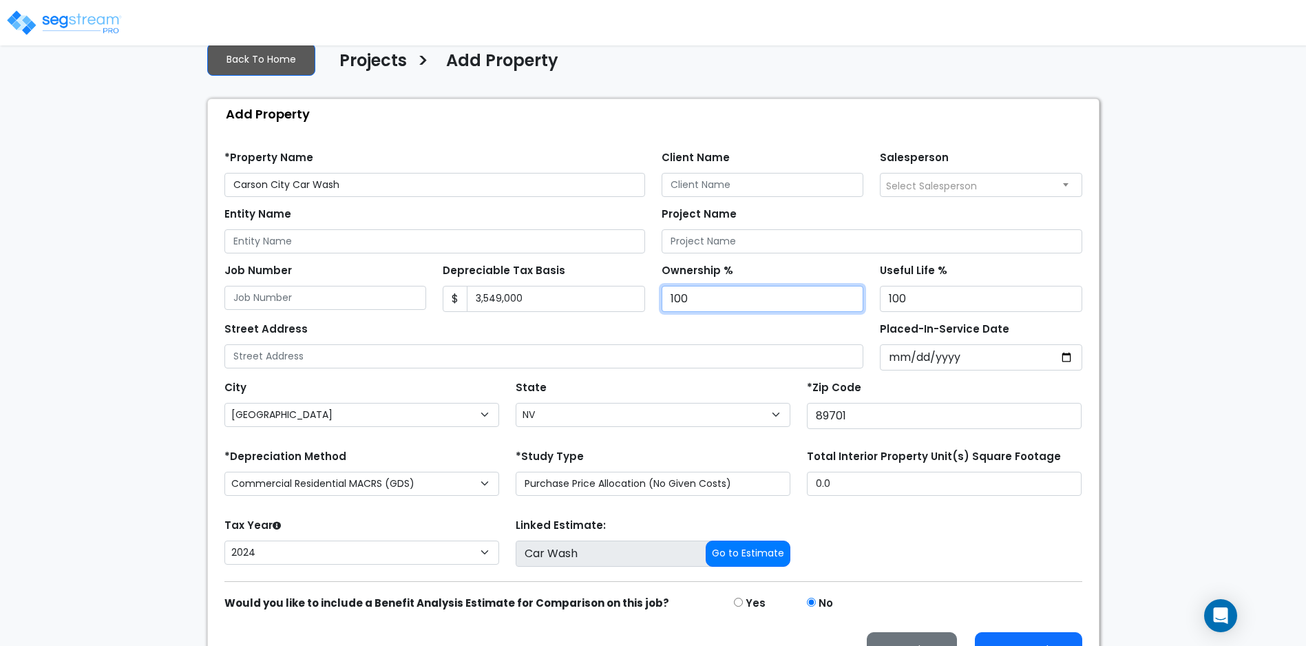
scroll to position [123, 0]
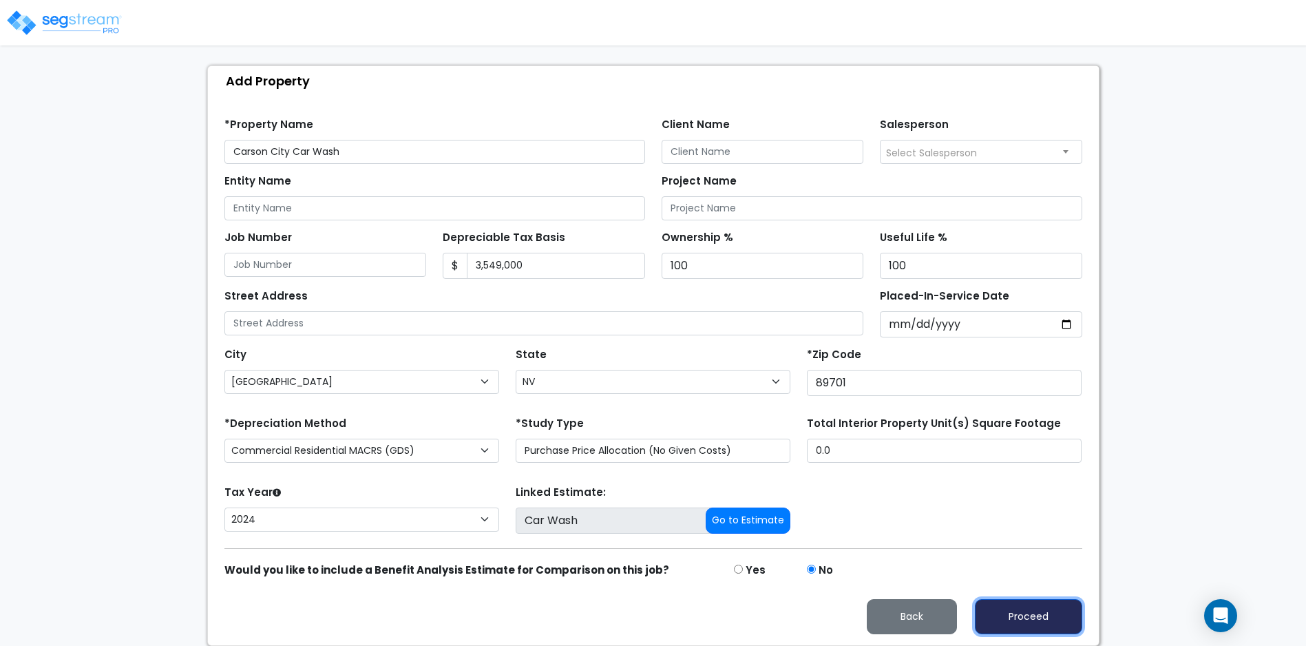
click at [1031, 610] on button "Proceed" at bounding box center [1028, 616] width 107 height 35
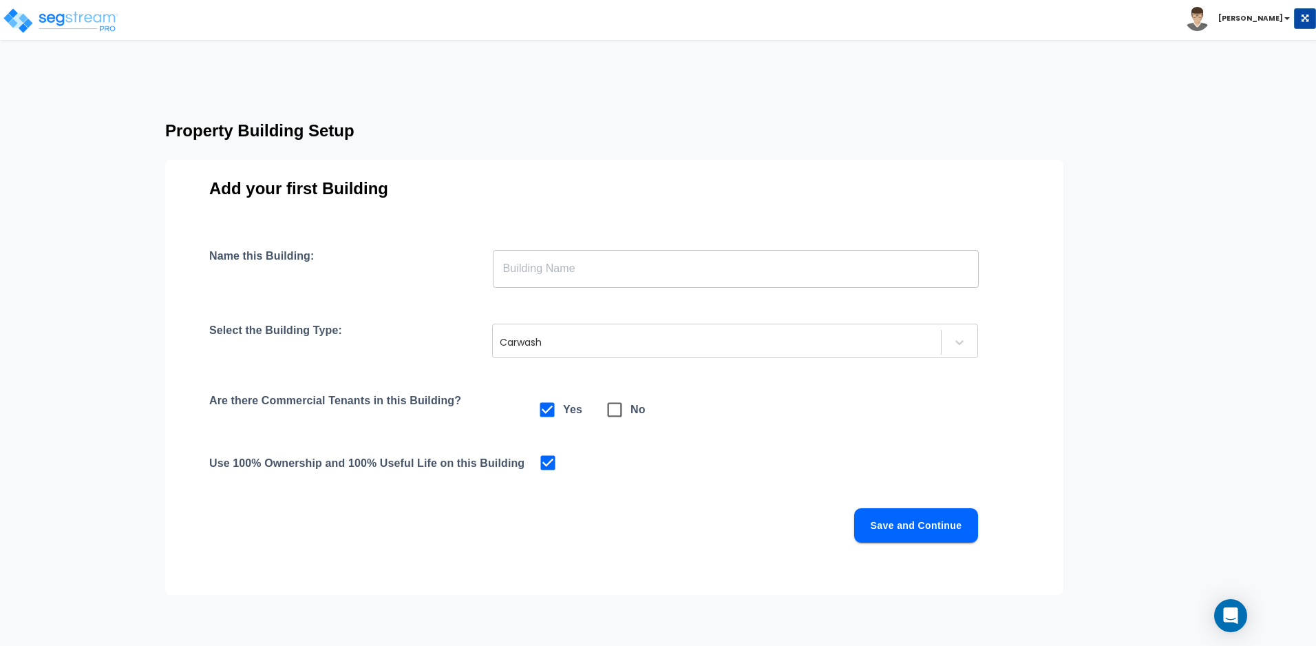
click at [616, 265] on input "text" at bounding box center [736, 268] width 486 height 39
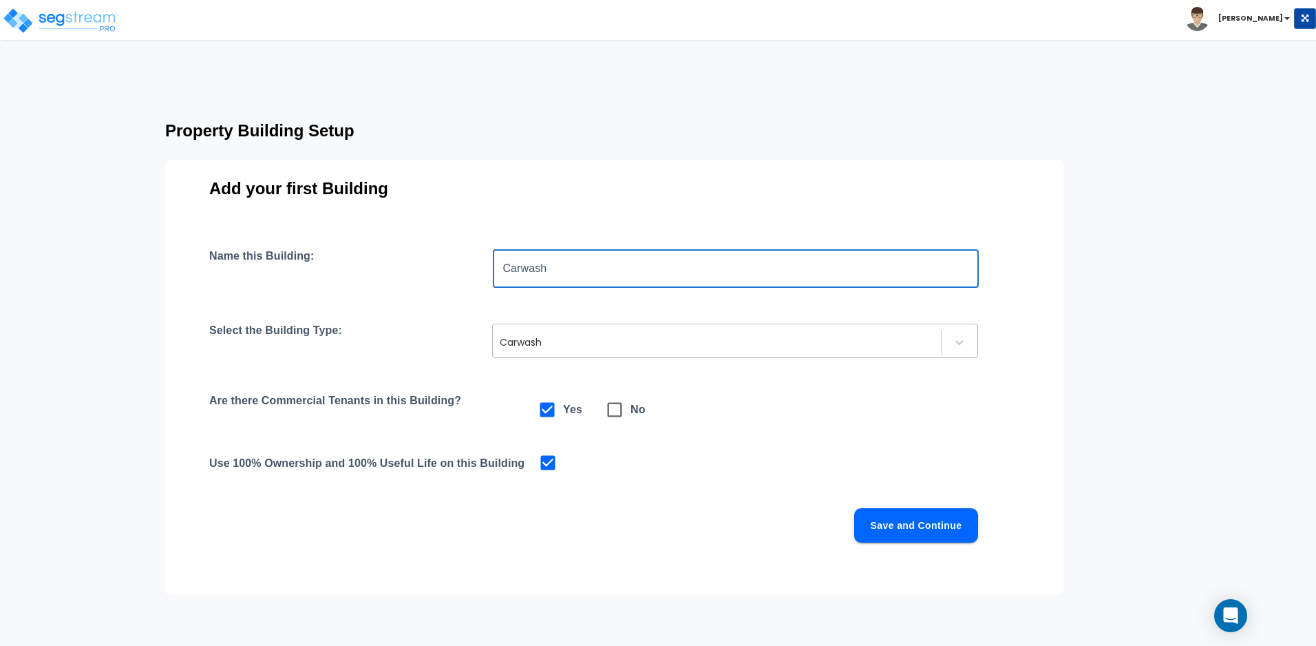
type input "Carwash"
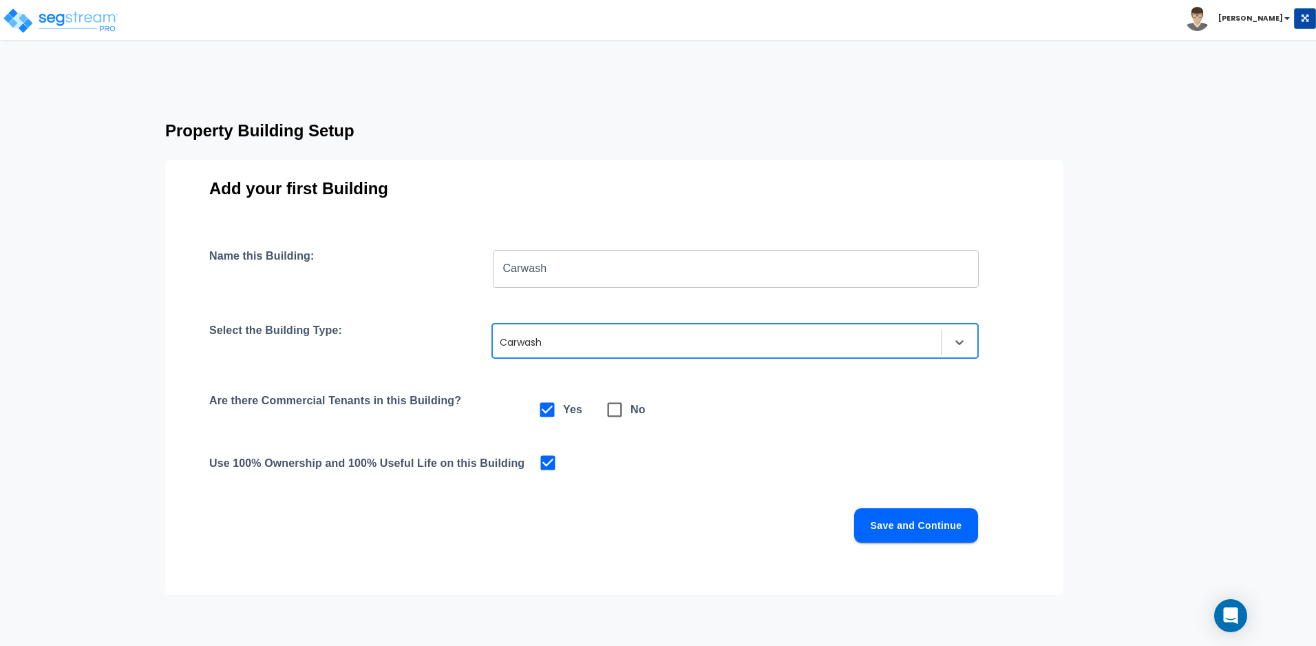
click at [768, 342] on div at bounding box center [717, 342] width 434 height 17
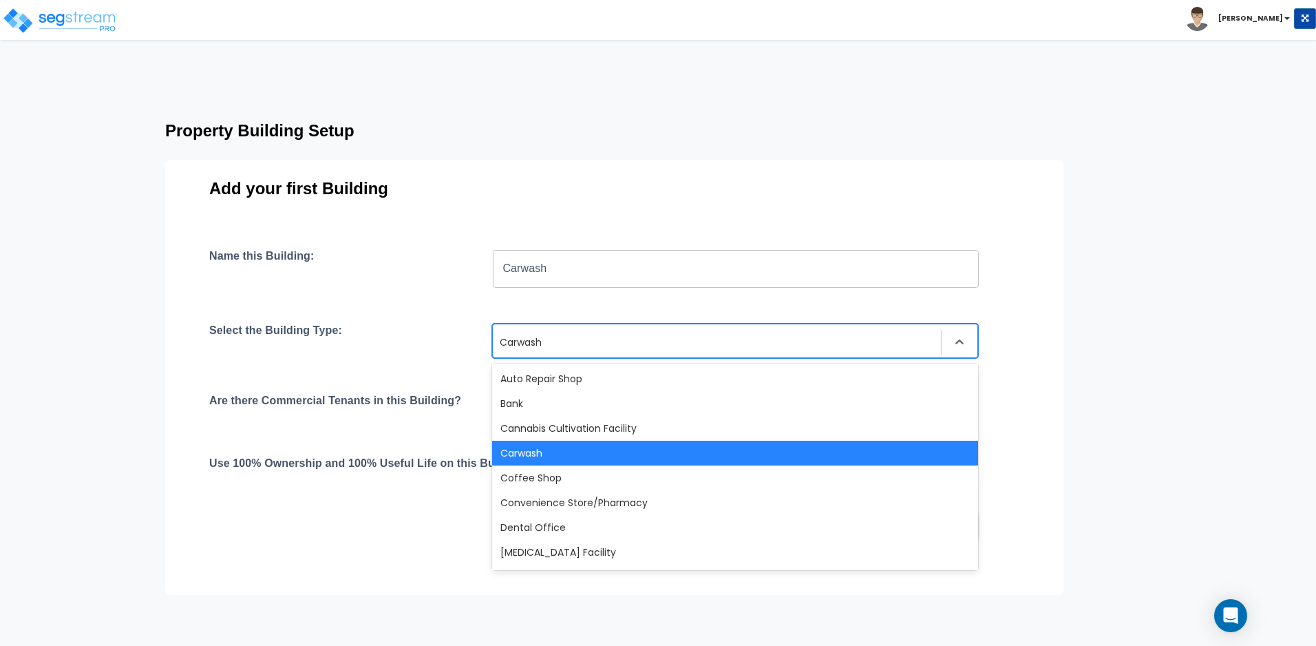
click at [766, 341] on div at bounding box center [717, 342] width 434 height 17
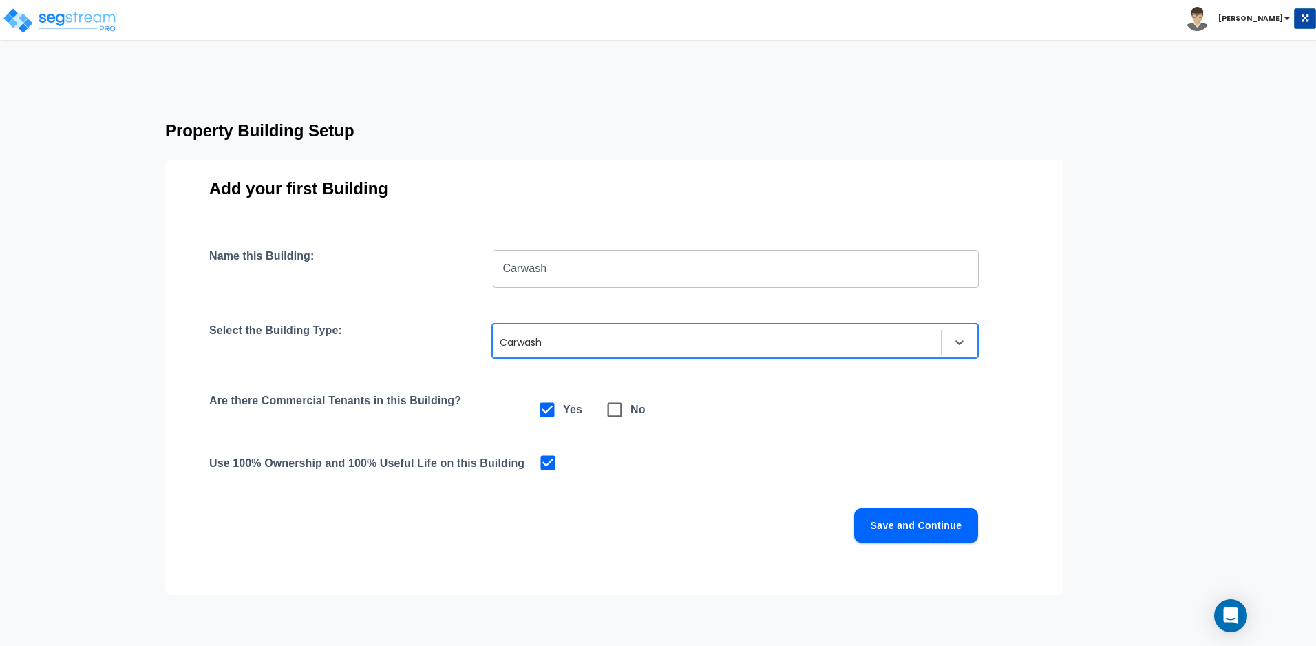
click at [1064, 337] on div "Property Building Setup Add your first Building Name this Building: Carwash ​ S…" at bounding box center [641, 351] width 1063 height 482
click at [622, 408] on icon at bounding box center [614, 409] width 19 height 19
checkbox input "false"
checkbox input "true"
click at [552, 413] on icon at bounding box center [547, 409] width 19 height 19
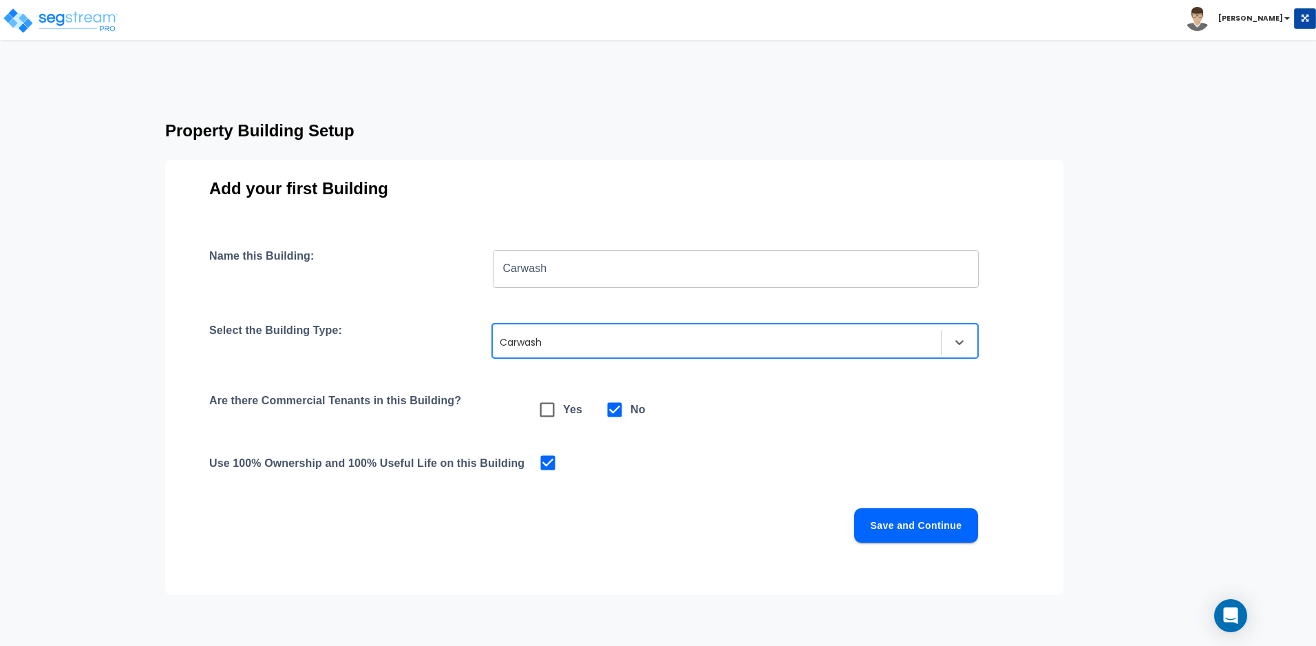
checkbox input "true"
checkbox input "false"
click at [944, 516] on button "Save and Continue" at bounding box center [916, 525] width 124 height 34
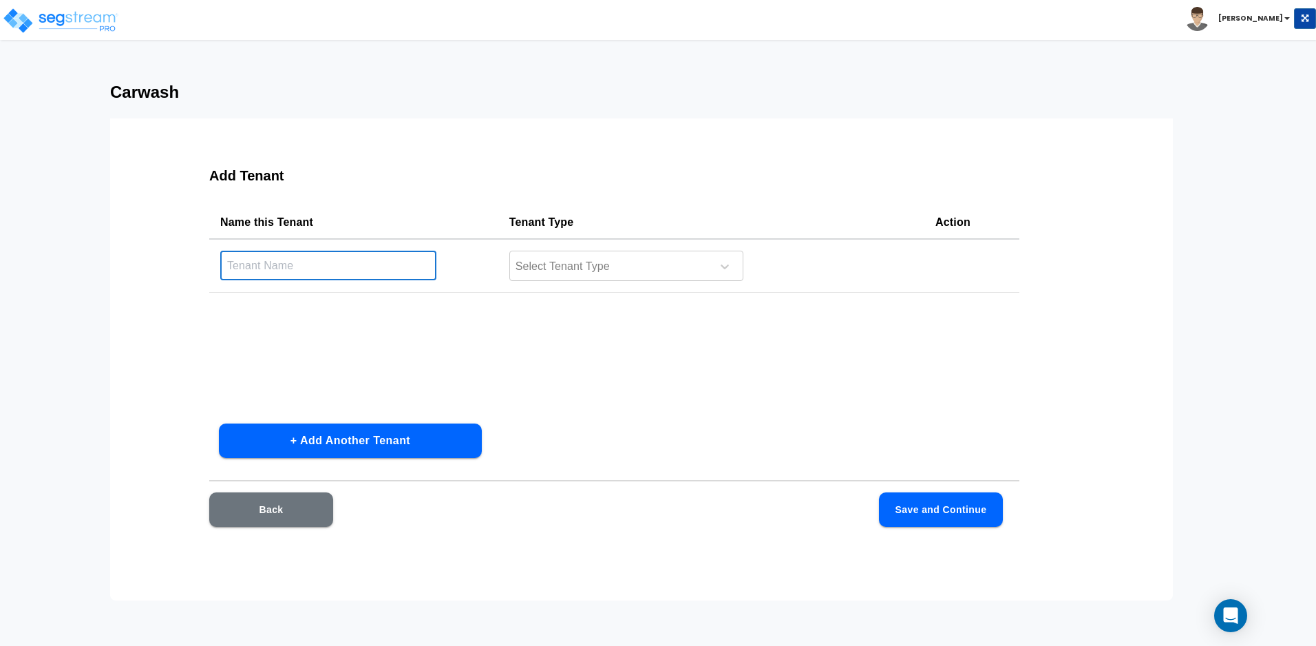
click at [334, 260] on input "text" at bounding box center [328, 266] width 216 height 30
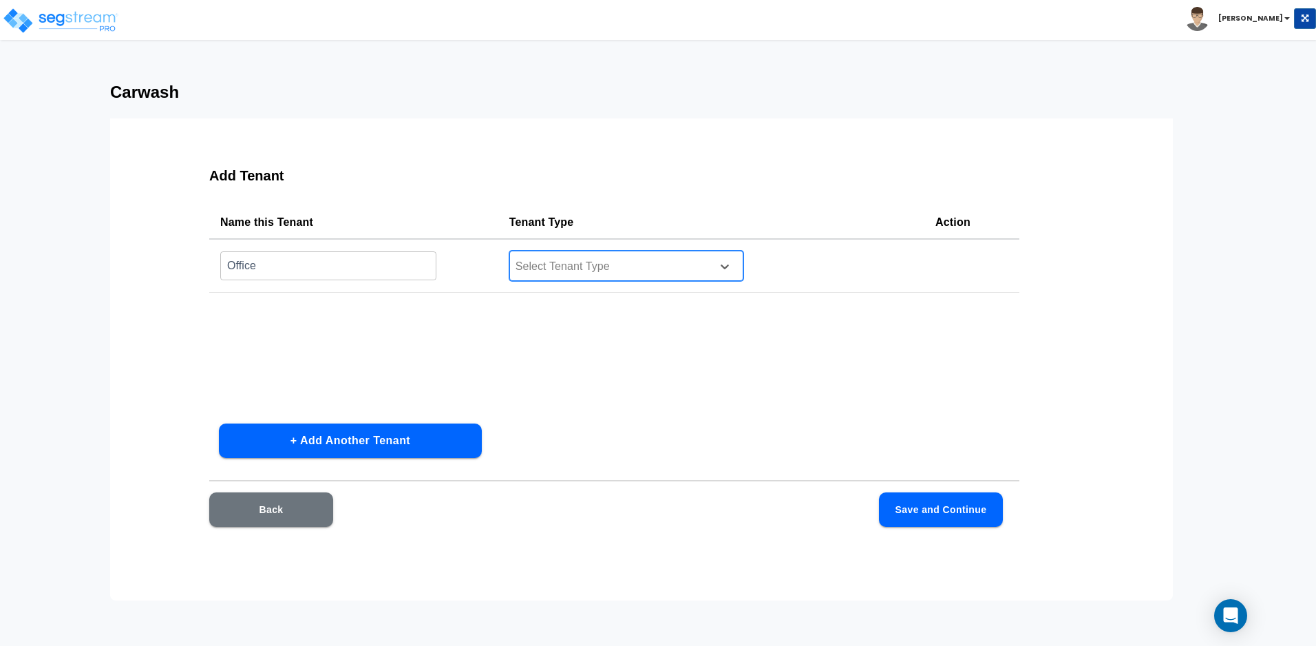
click at [580, 269] on div at bounding box center [608, 267] width 189 height 19
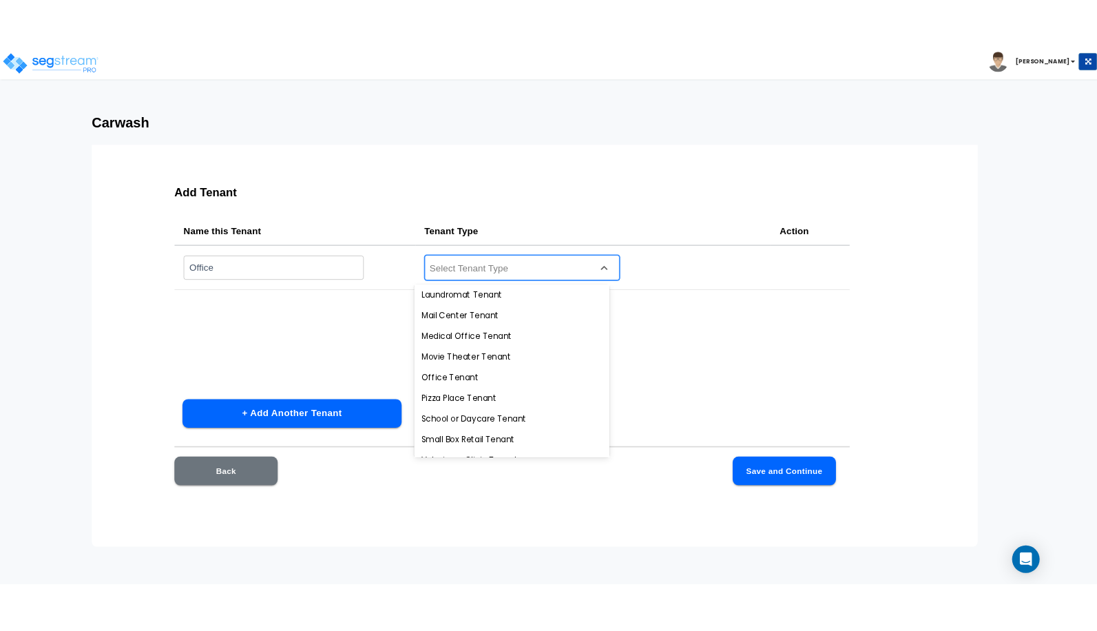
scroll to position [459, 0]
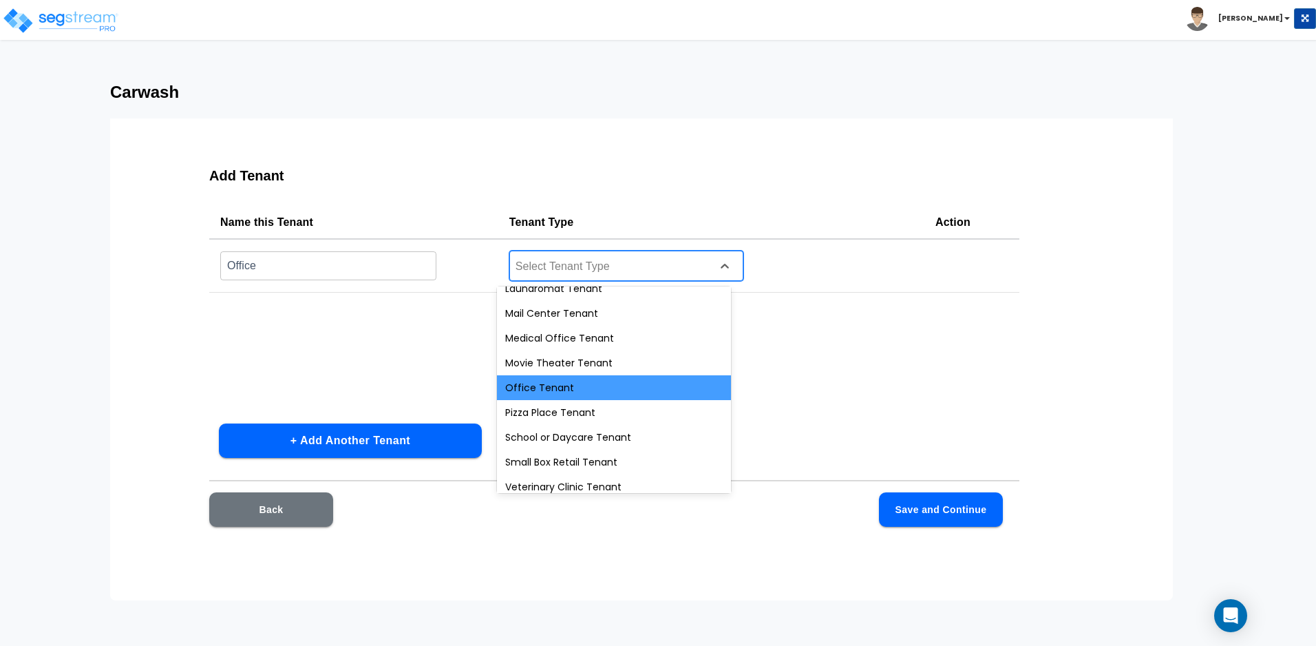
click at [553, 385] on div "Office Tenant" at bounding box center [614, 387] width 234 height 25
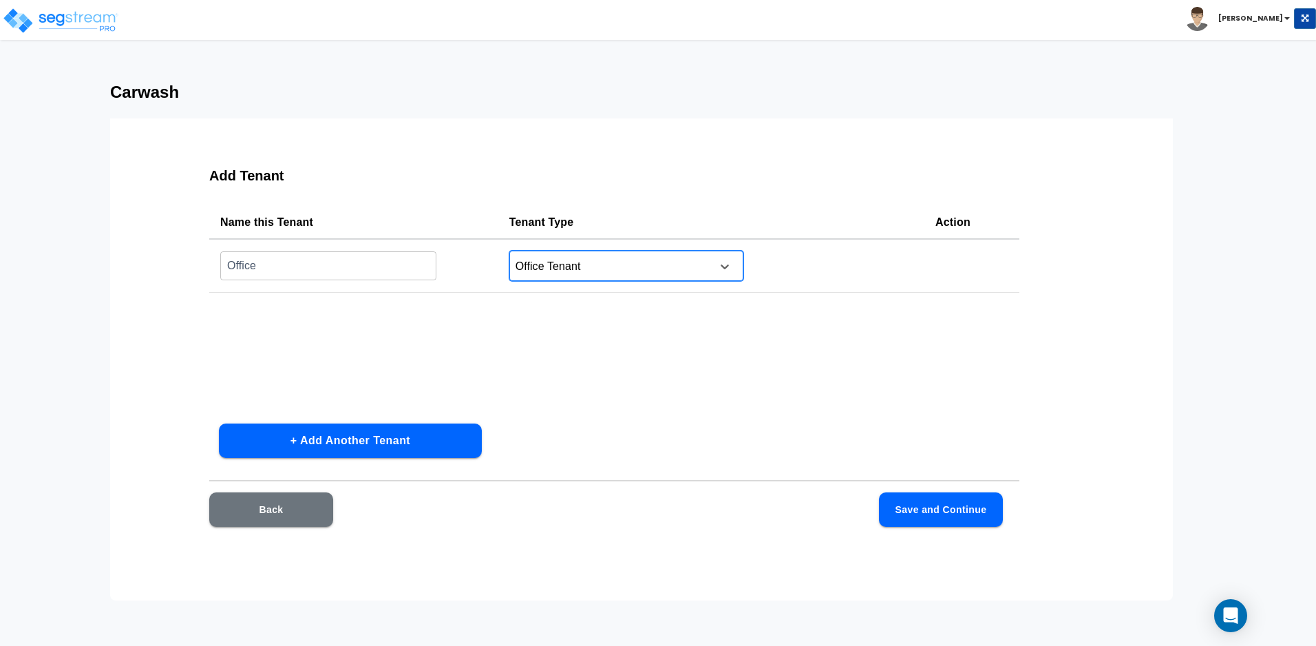
click at [228, 261] on input "Office" at bounding box center [328, 266] width 216 height 30
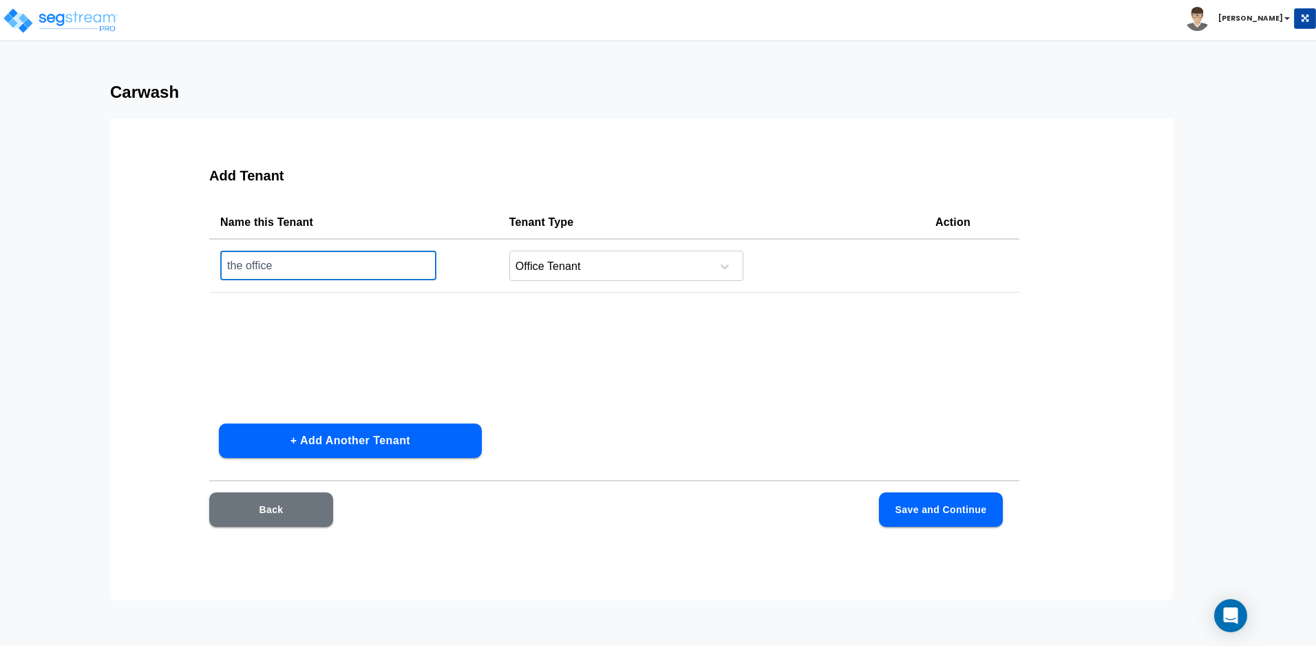
type input "the office"
click at [325, 249] on td "the office ​" at bounding box center [353, 266] width 289 height 54
click at [325, 258] on input "the office" at bounding box center [328, 266] width 216 height 30
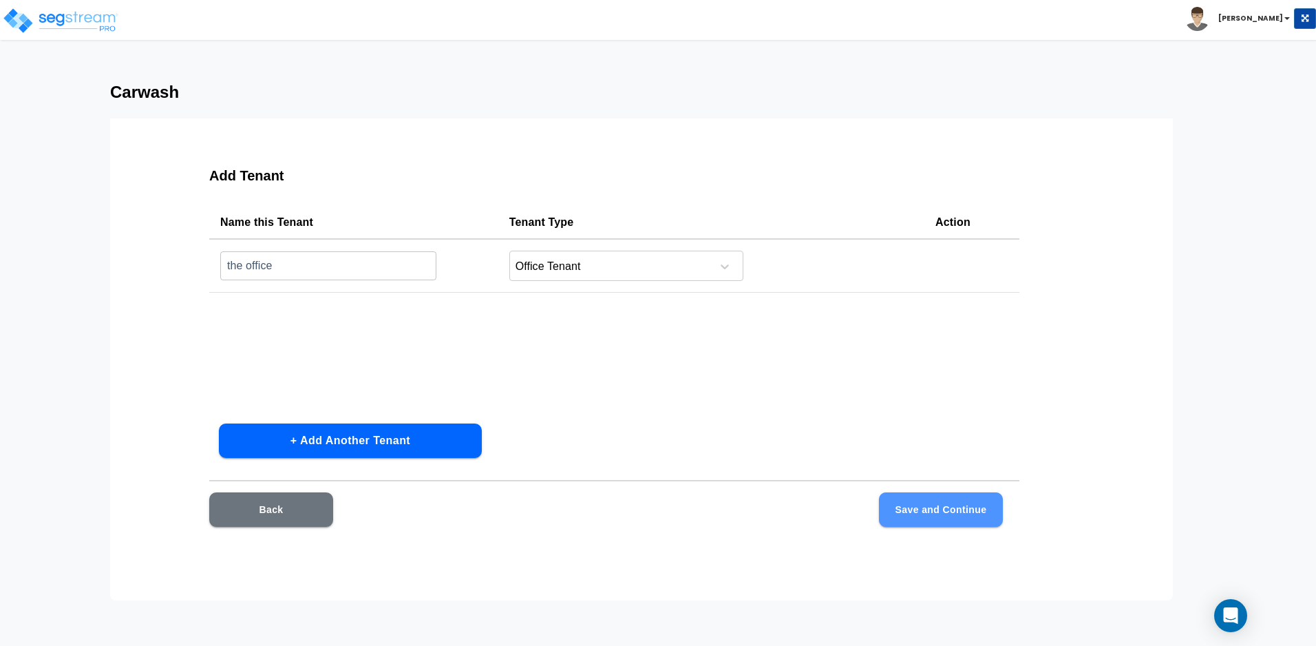
click at [931, 503] on button "Save and Continue" at bounding box center [941, 509] width 124 height 34
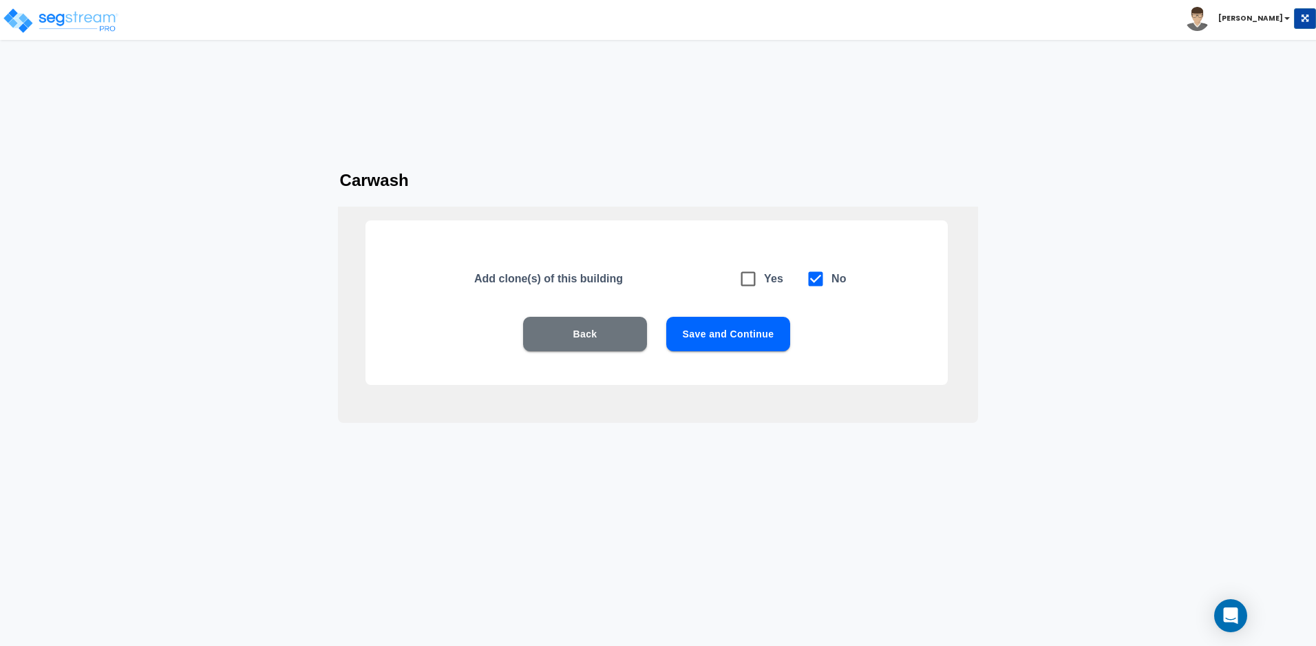
click at [765, 332] on button "Save and Continue" at bounding box center [729, 334] width 124 height 34
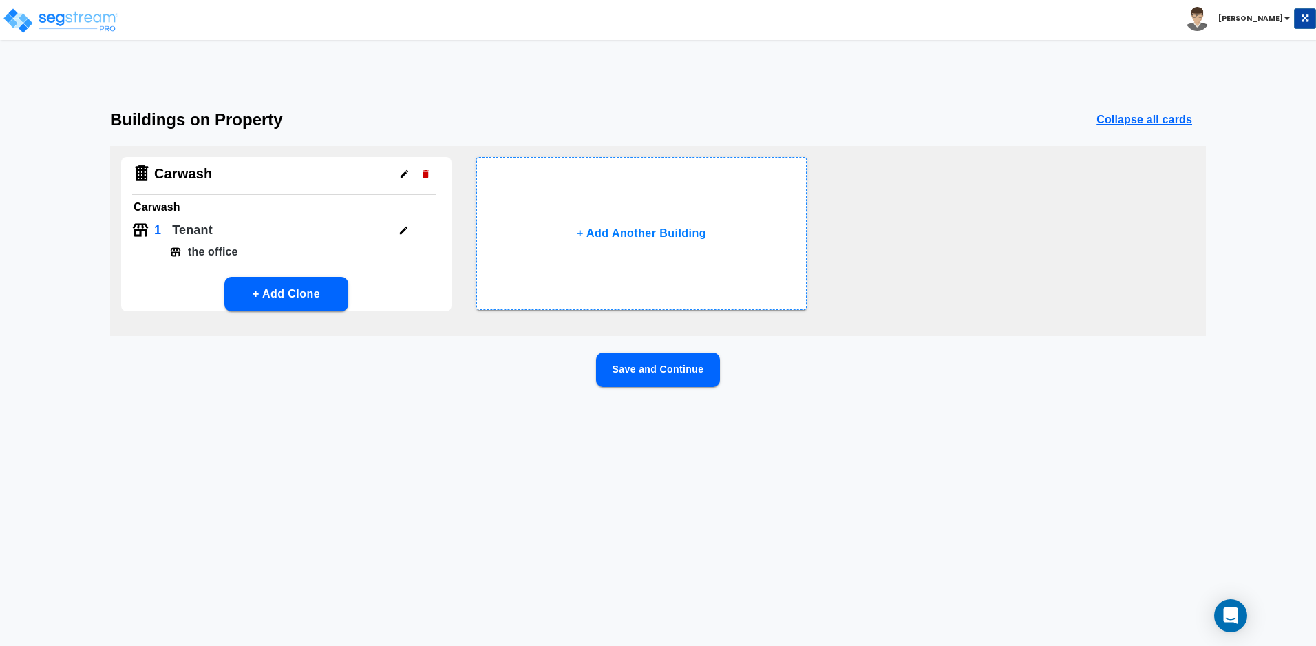
click at [647, 361] on button "Save and Continue" at bounding box center [658, 370] width 124 height 34
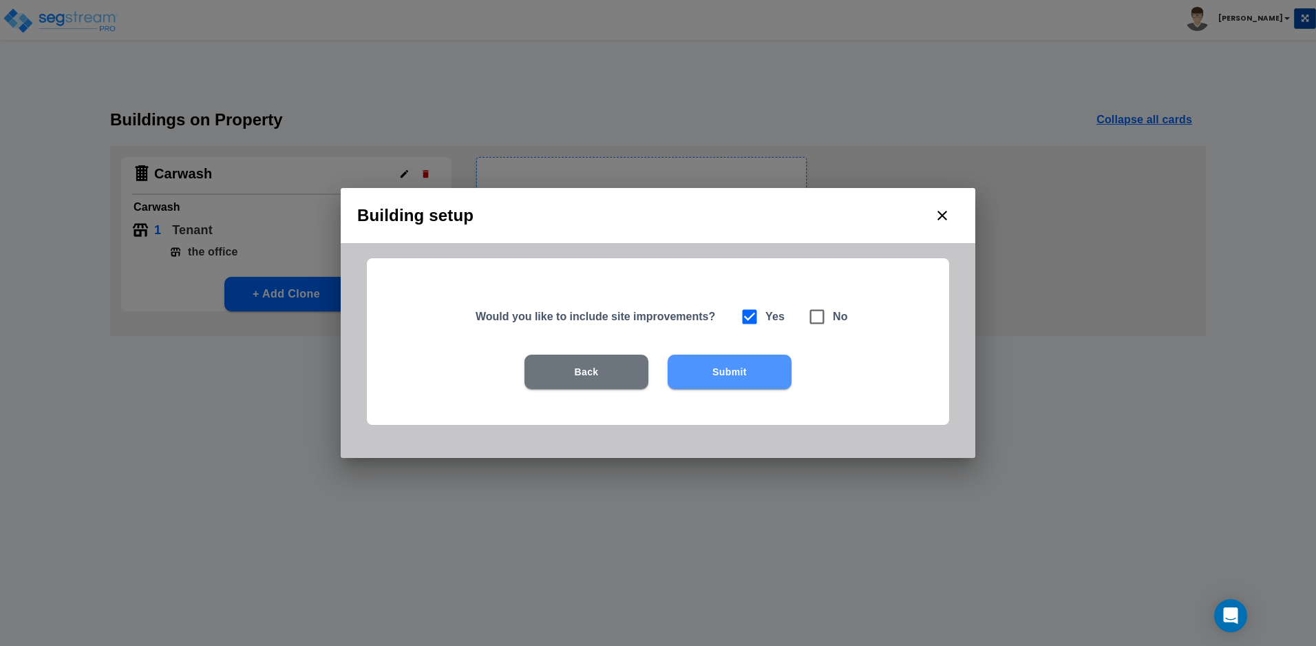
click at [749, 365] on button "Submit" at bounding box center [730, 372] width 124 height 34
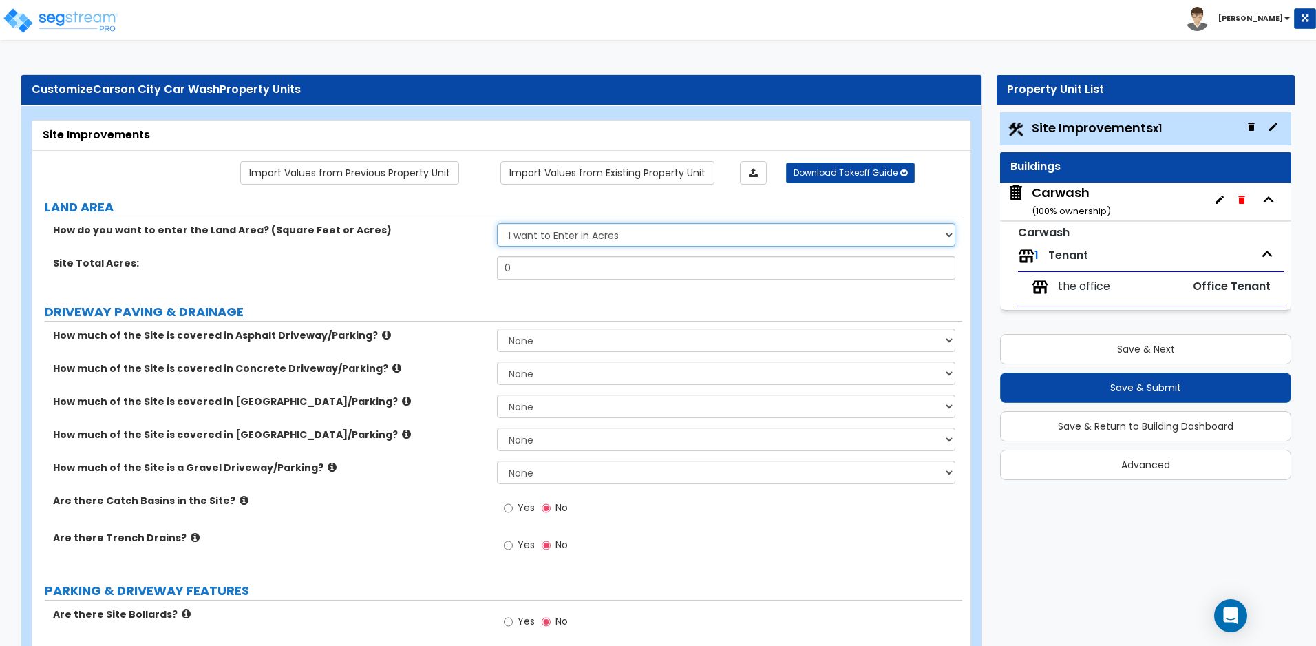
drag, startPoint x: 713, startPoint y: 241, endPoint x: 724, endPoint y: 240, distance: 11.1
click at [713, 241] on select "I want to Enter in [GEOGRAPHIC_DATA] I want to Enter in Square Feet" at bounding box center [726, 234] width 458 height 23
click at [497, 223] on select "I want to Enter in [GEOGRAPHIC_DATA] I want to Enter in Square Feet" at bounding box center [726, 234] width 458 height 23
click at [652, 246] on select "I want to Enter in [GEOGRAPHIC_DATA] I want to Enter in Square Feet" at bounding box center [726, 234] width 458 height 23
select select "2"
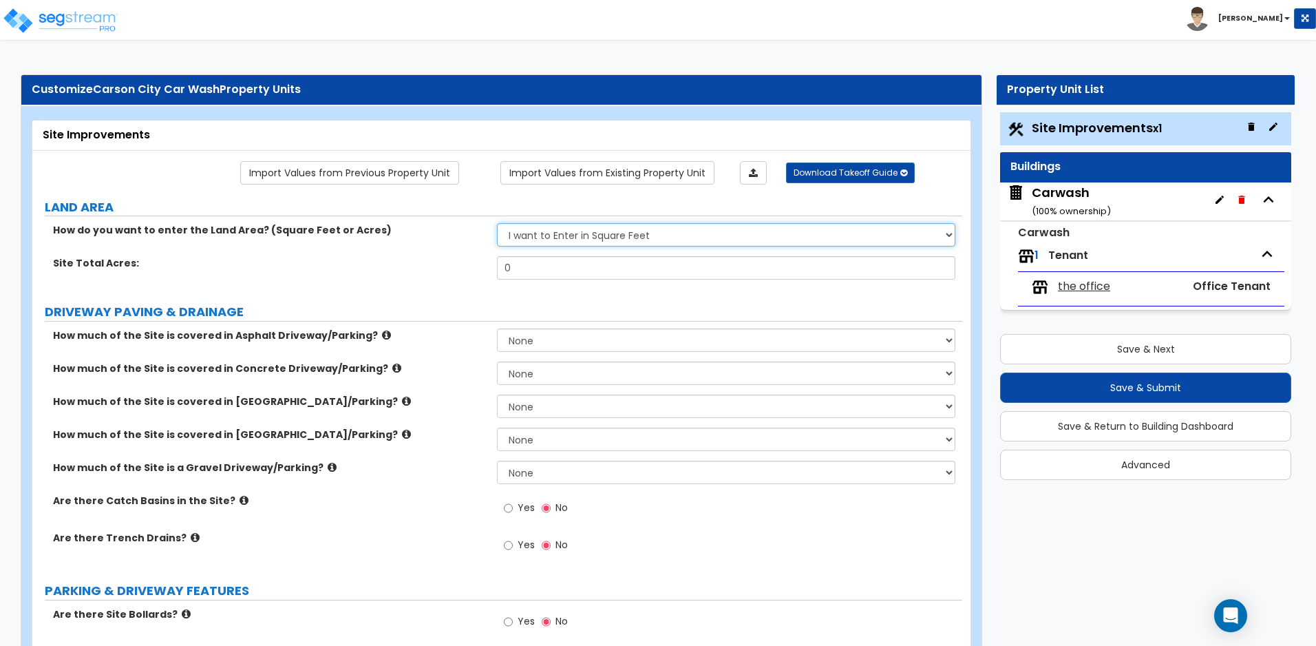
click at [497, 223] on select "I want to Enter in [GEOGRAPHIC_DATA] I want to Enter in Square Feet" at bounding box center [726, 234] width 458 height 23
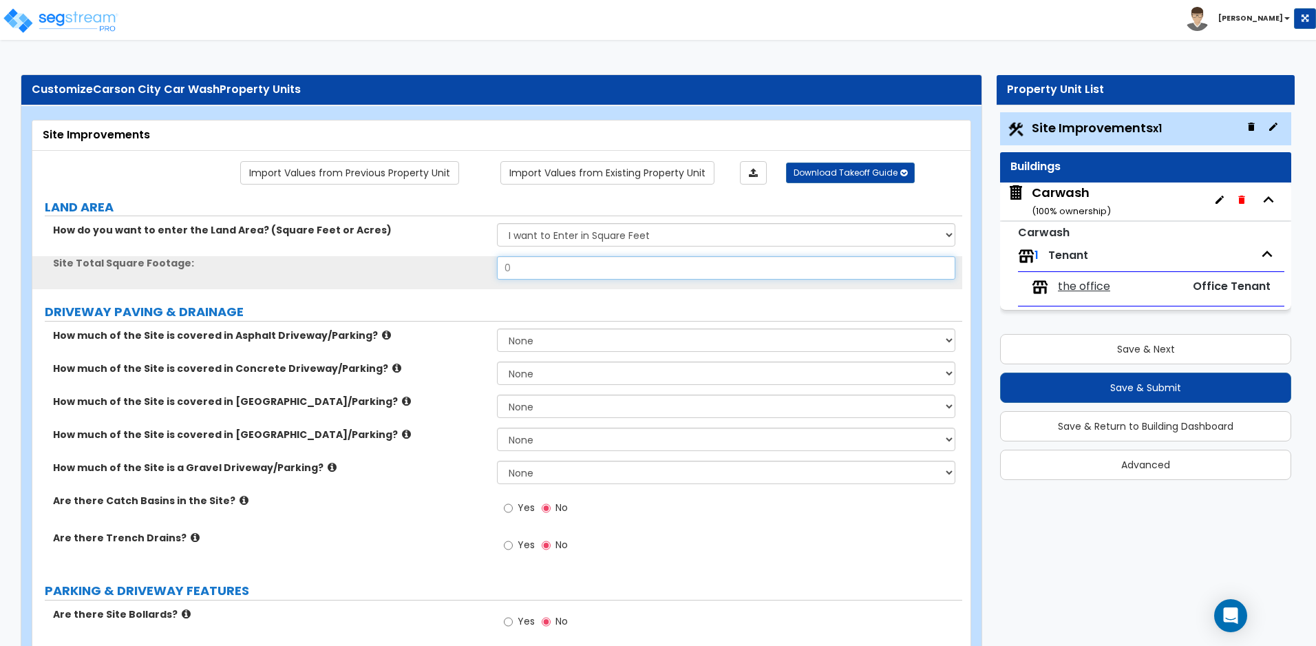
click at [605, 269] on input "0" at bounding box center [726, 267] width 458 height 23
type input "34,456"
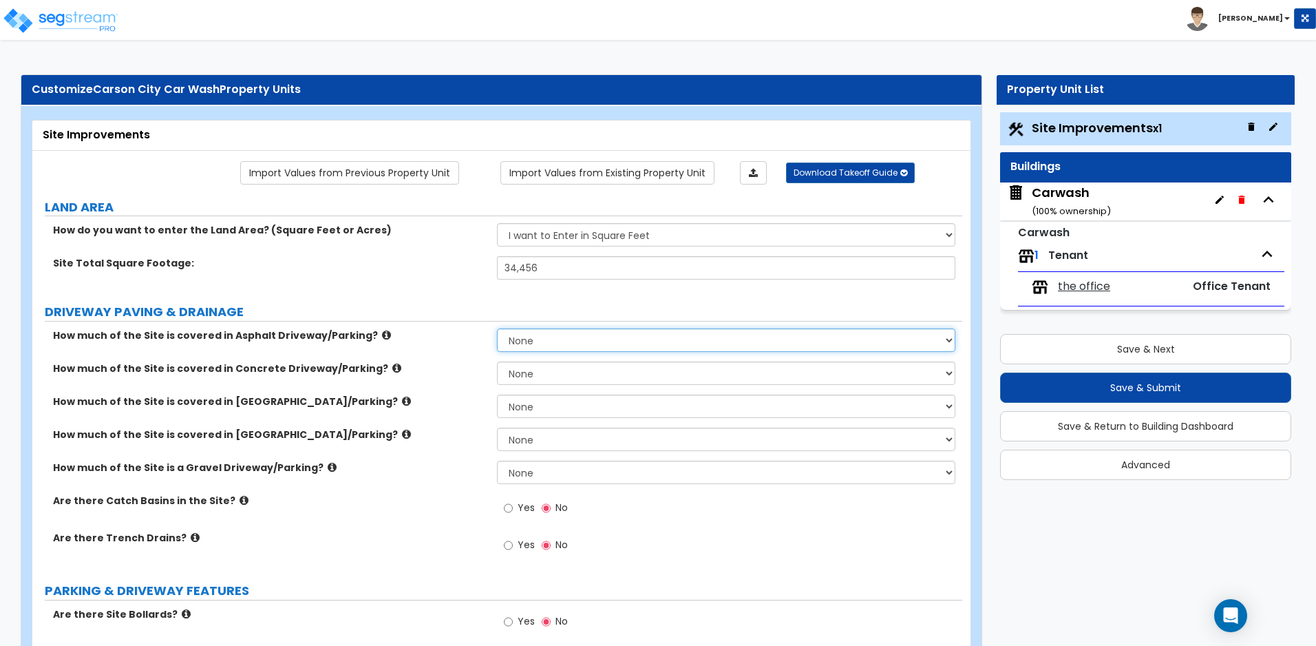
click at [547, 344] on select "None I want to Enter an Approximate Percentage I want to Enter the Square Foota…" at bounding box center [726, 339] width 458 height 23
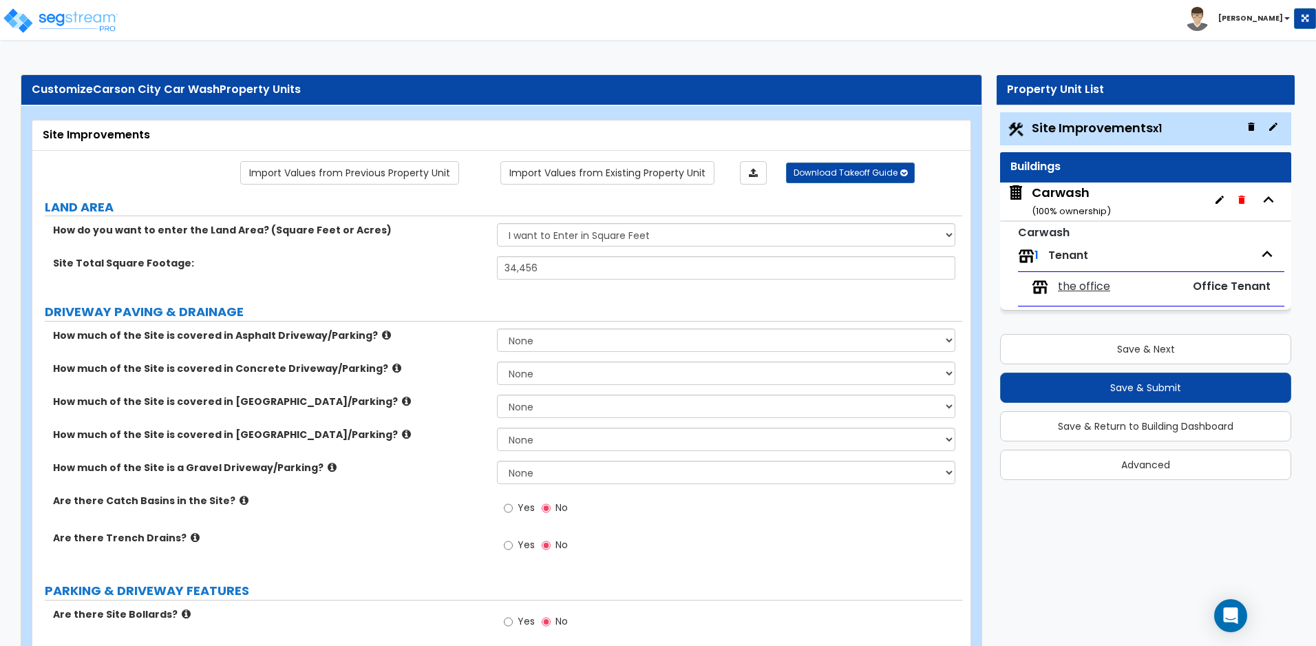
click at [460, 317] on label "DRIVEWAY PAVING & DRAINAGE" at bounding box center [504, 312] width 918 height 18
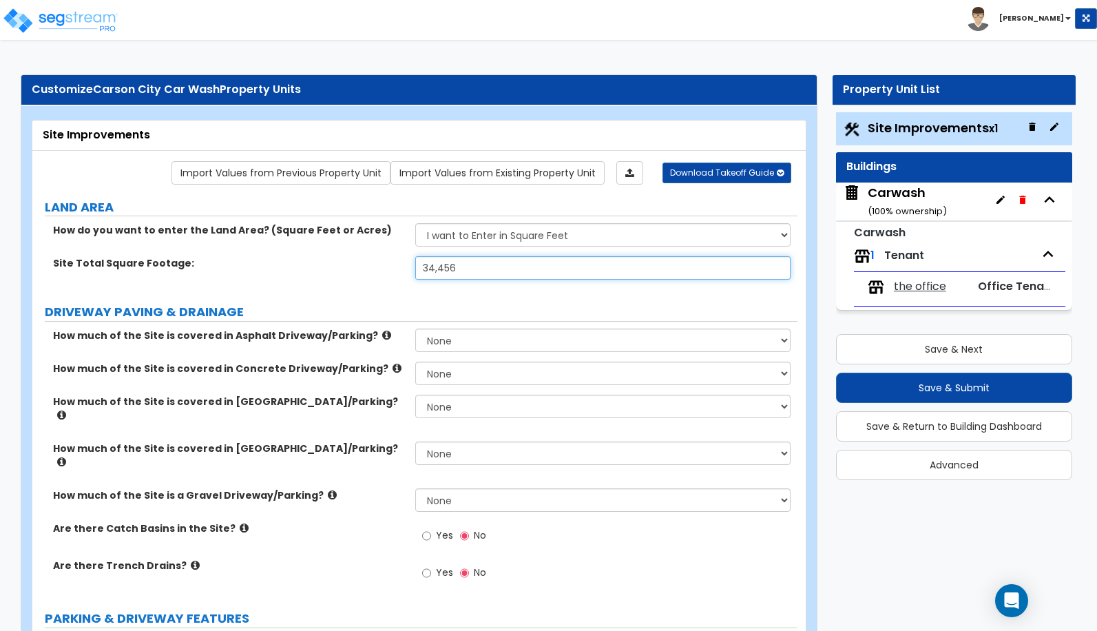
click at [493, 271] on input "34,456" at bounding box center [603, 267] width 376 height 23
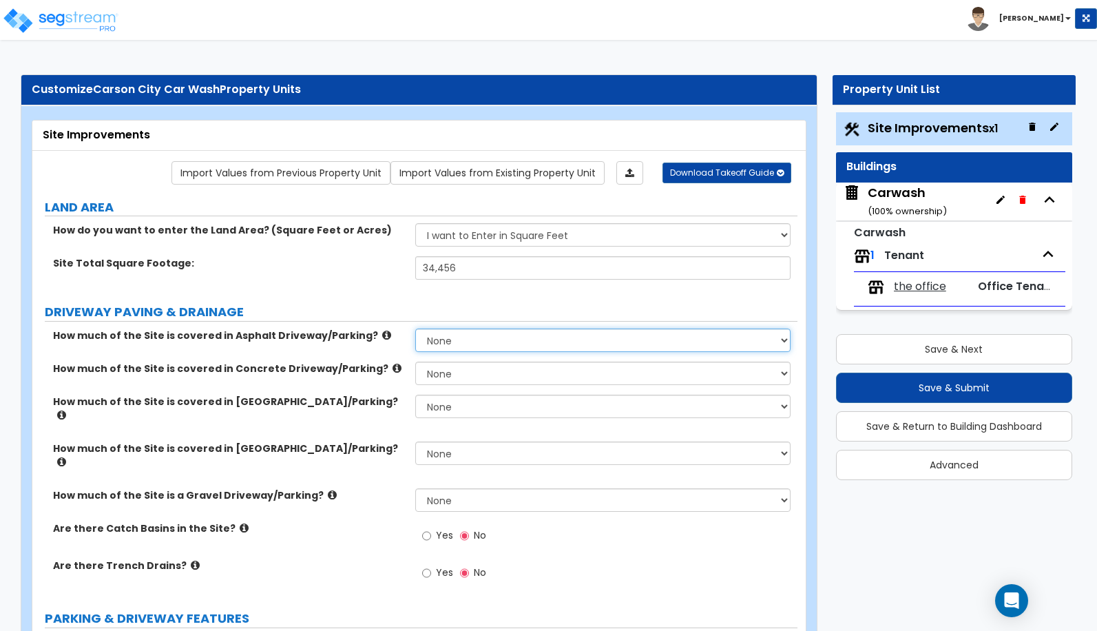
click at [485, 337] on select "None I want to Enter an Approximate Percentage I want to Enter the Square Foota…" at bounding box center [603, 339] width 376 height 23
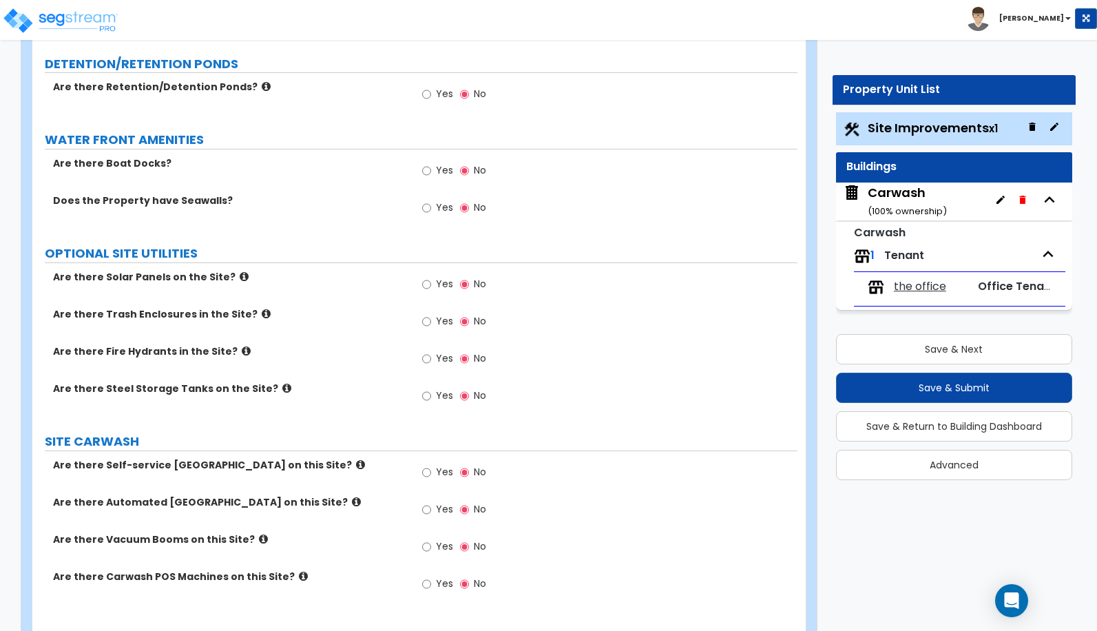
scroll to position [2101, 0]
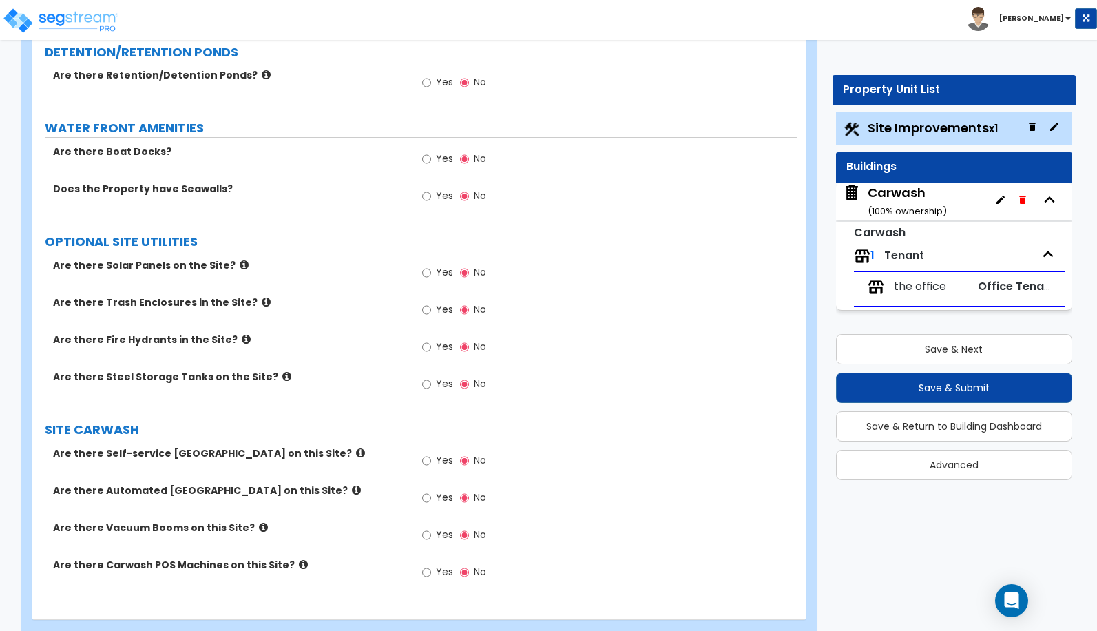
click at [930, 288] on span "the office" at bounding box center [920, 287] width 52 height 16
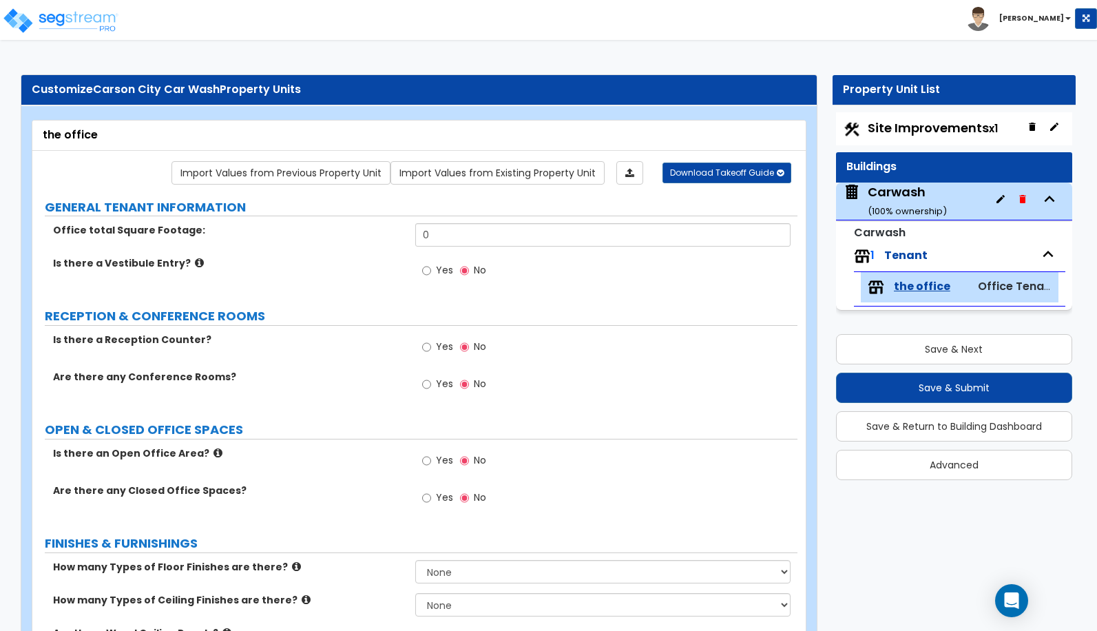
click at [909, 197] on div "Carwash ( 100 % ownership)" at bounding box center [907, 200] width 79 height 35
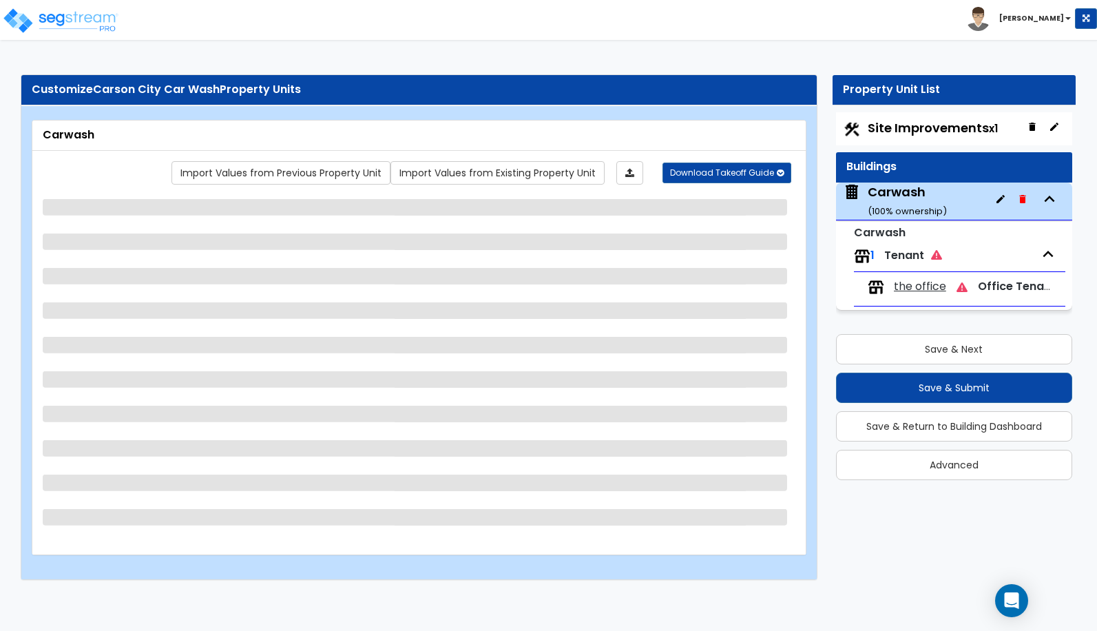
click at [957, 257] on div "1 Tenant" at bounding box center [959, 256] width 211 height 30
click at [905, 258] on span "Tenant" at bounding box center [913, 255] width 58 height 16
click at [876, 234] on small "Carwash" at bounding box center [880, 232] width 52 height 16
click at [892, 194] on div "Carwash ( 100 % ownership)" at bounding box center [907, 200] width 79 height 35
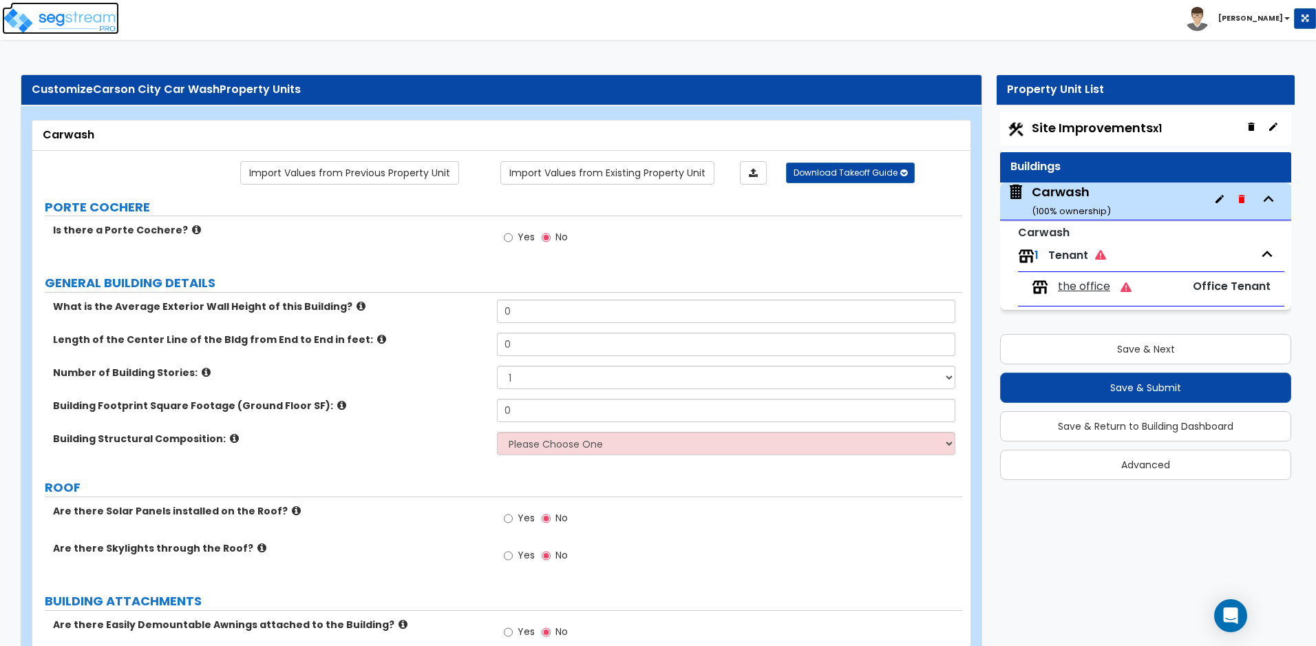
click at [86, 19] on img at bounding box center [60, 21] width 117 height 28
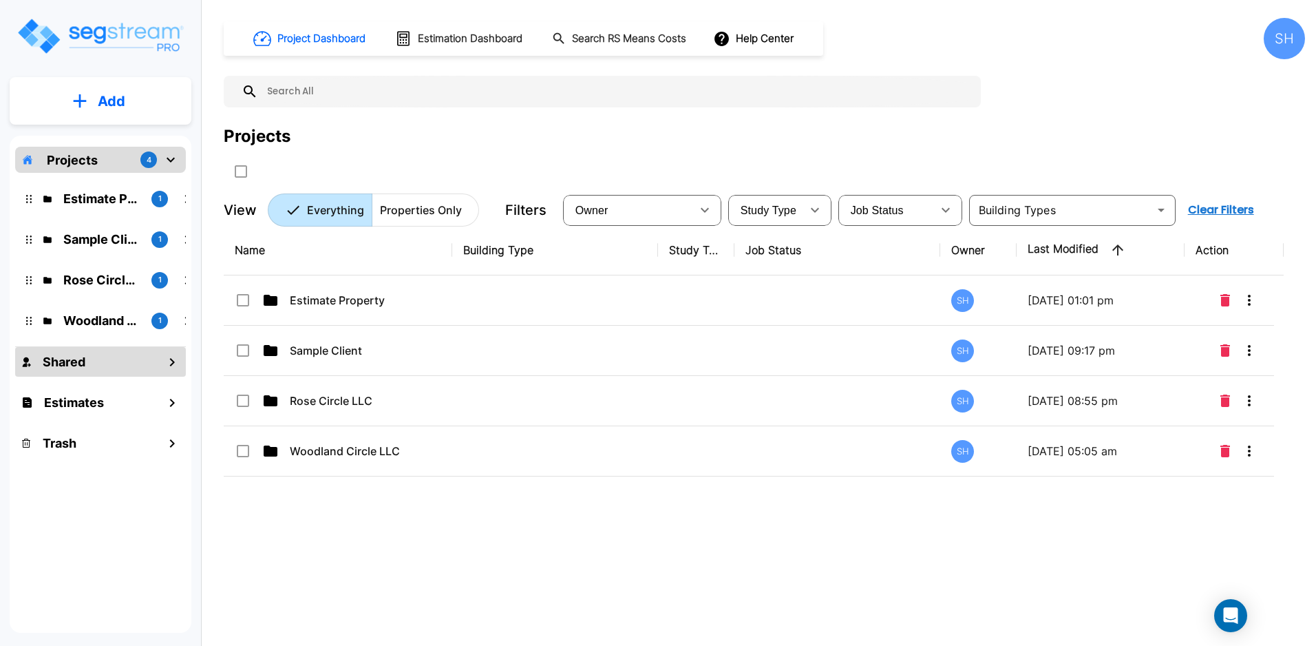
click at [148, 364] on div "Shared" at bounding box center [100, 362] width 171 height 30
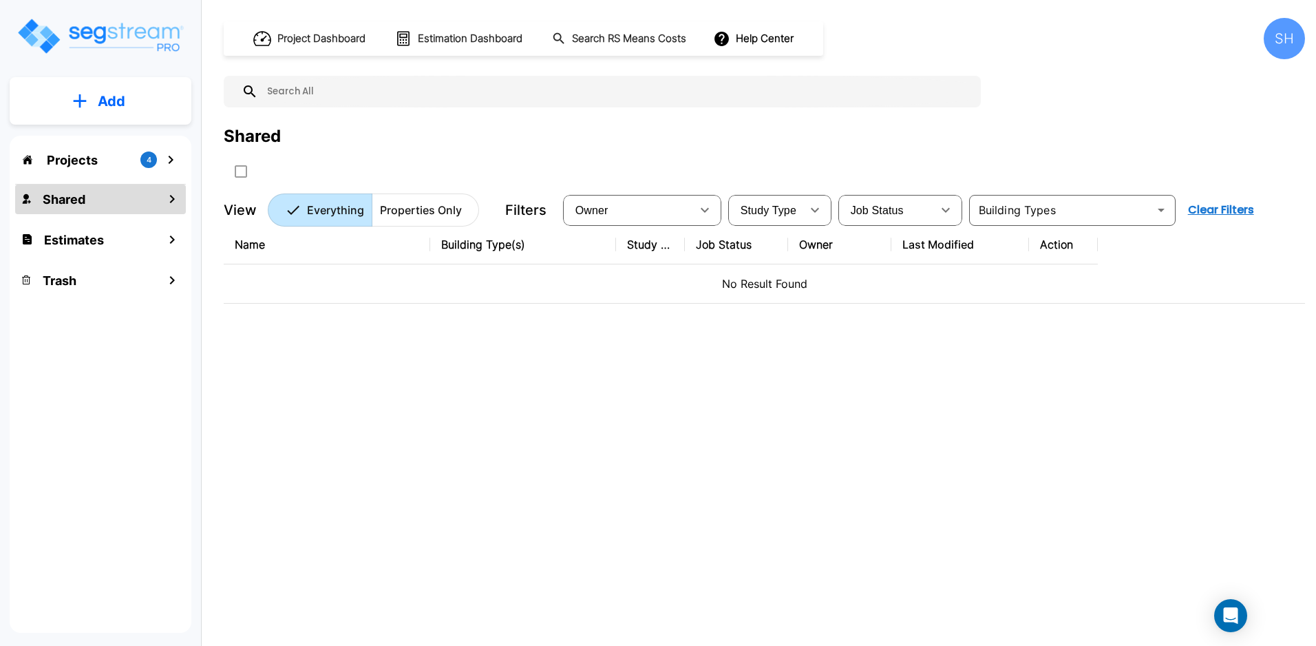
click at [81, 164] on p "Projects" at bounding box center [72, 160] width 51 height 19
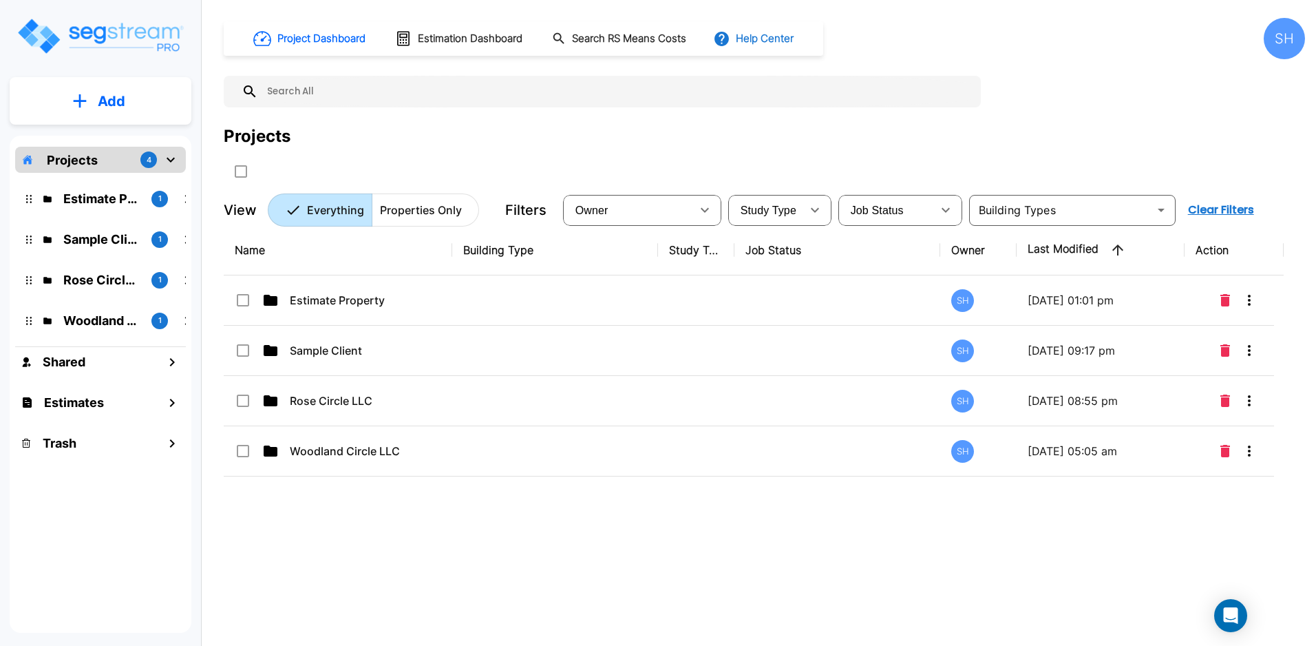
click at [735, 43] on button "Help Center" at bounding box center [755, 38] width 89 height 26
click at [776, 103] on link "How-To Videos" at bounding box center [780, 100] width 133 height 25
